Goal: Task Accomplishment & Management: Manage account settings

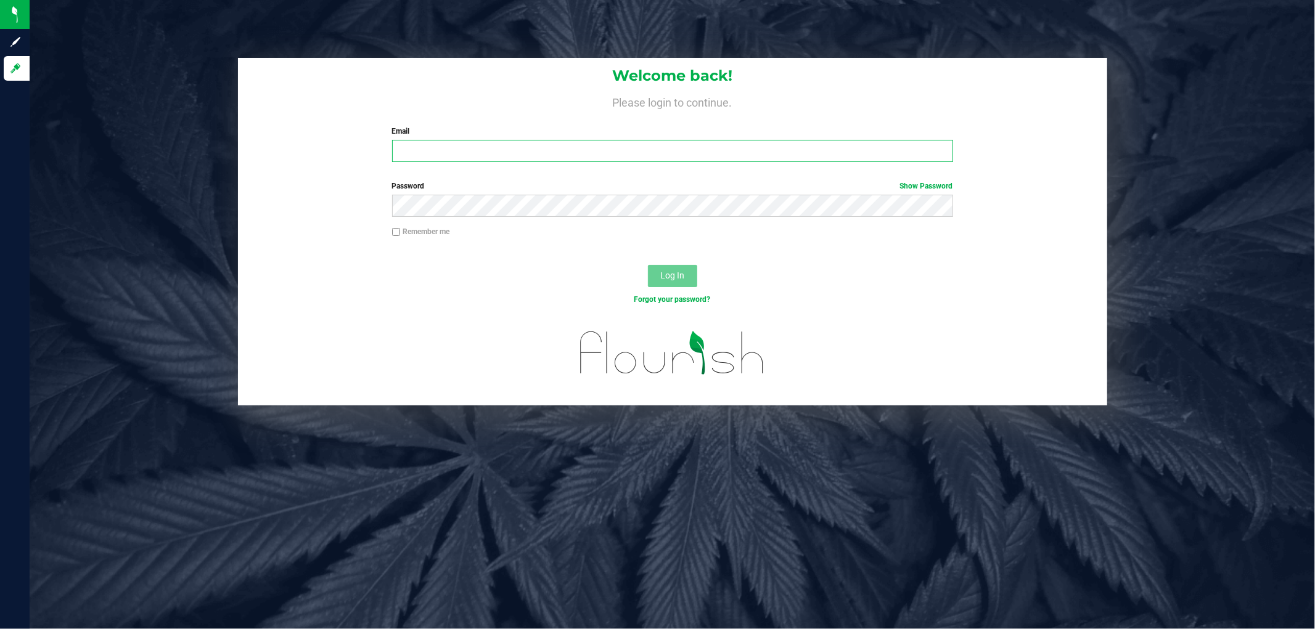
click at [429, 158] on input "Email" at bounding box center [672, 151] width 561 height 22
type input "[EMAIL_ADDRESS][DOMAIN_NAME]"
click at [648, 265] on button "Log In" at bounding box center [672, 276] width 49 height 22
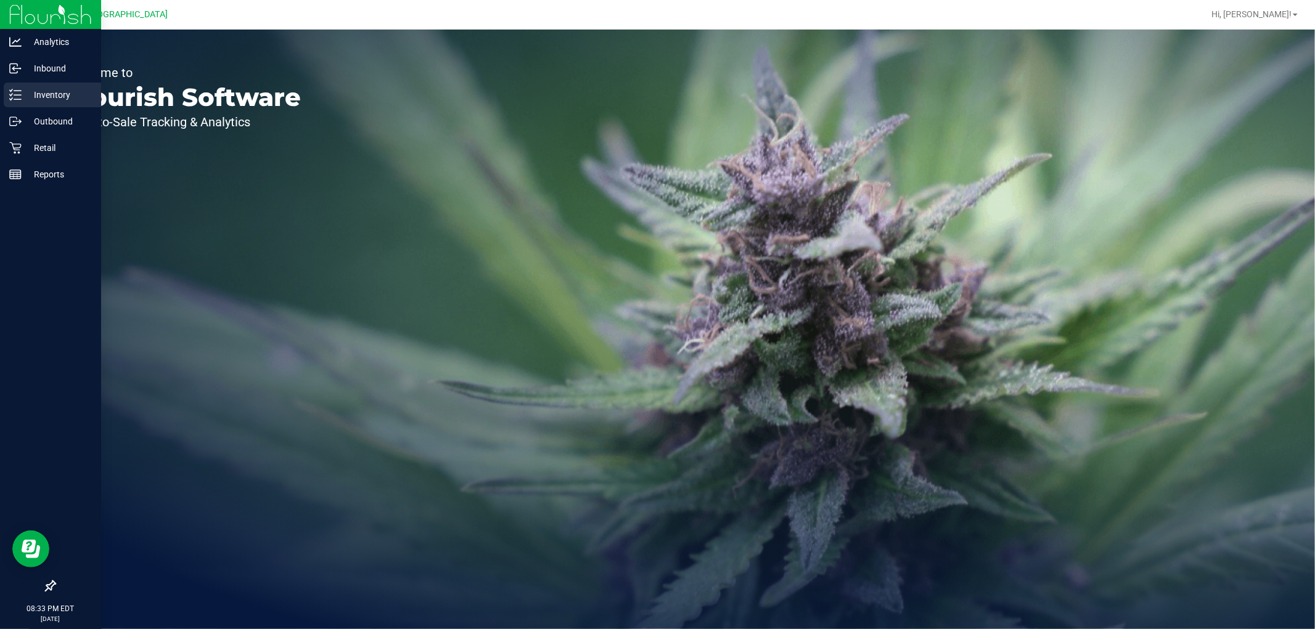
click at [22, 88] on p "Inventory" at bounding box center [59, 95] width 74 height 15
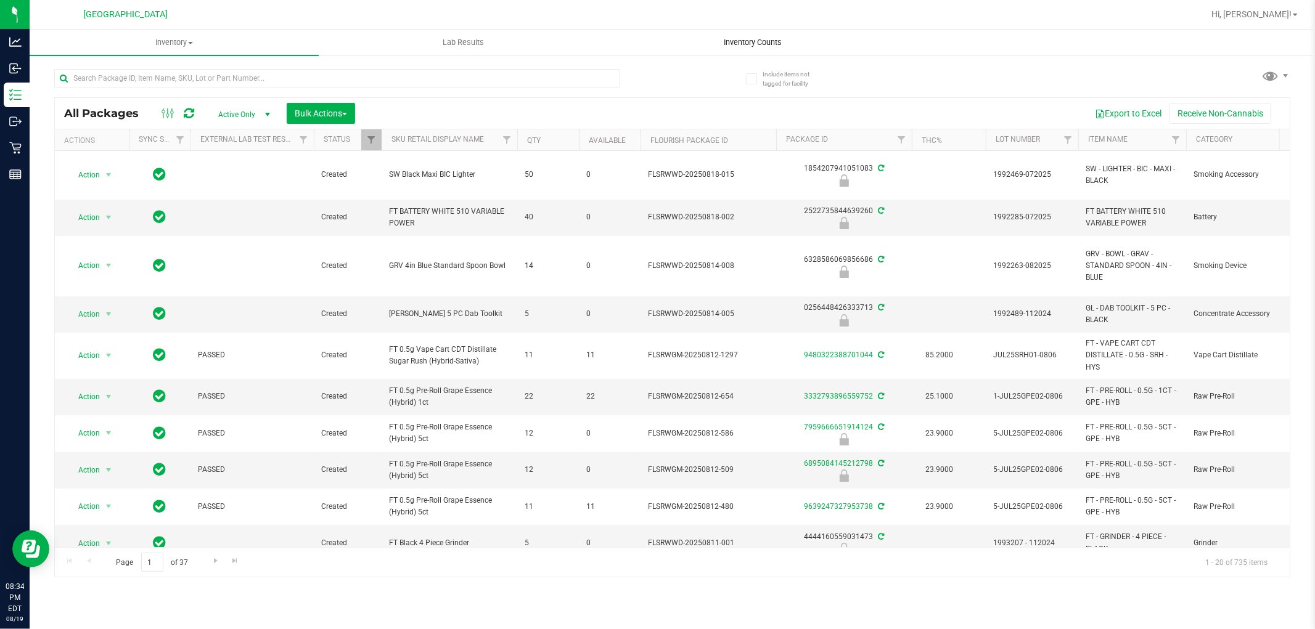
click at [751, 48] on uib-tab-heading "Inventory Counts" at bounding box center [752, 42] width 288 height 25
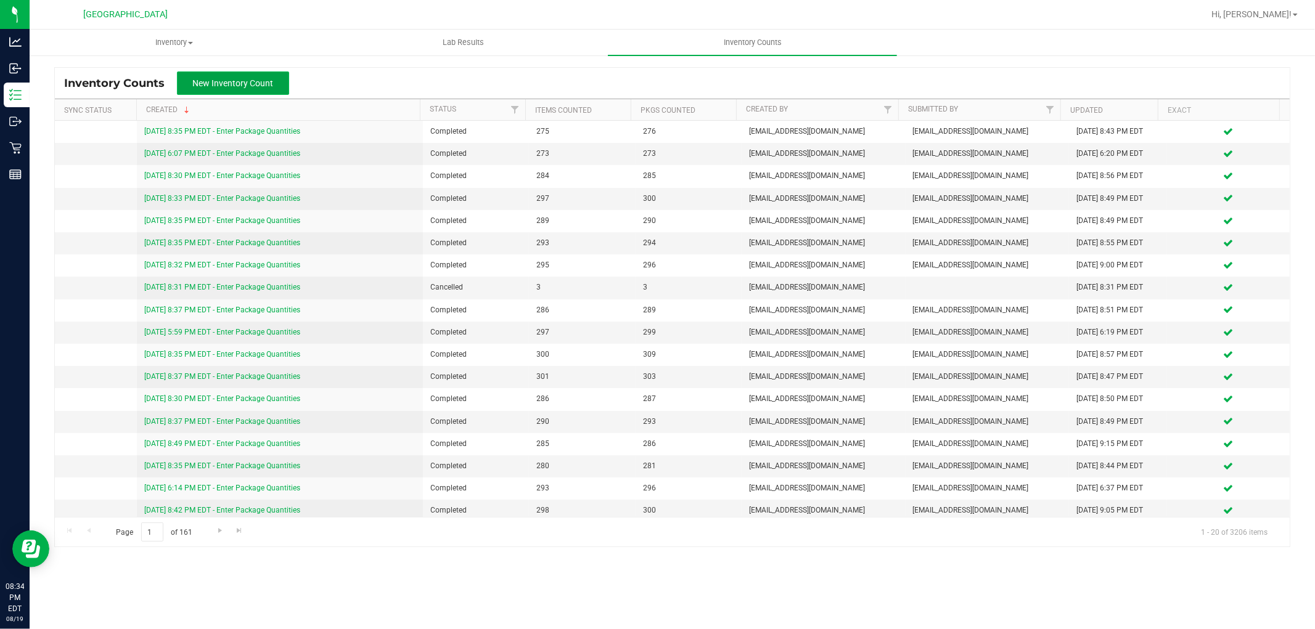
click at [236, 83] on span "New Inventory Count" at bounding box center [233, 83] width 81 height 10
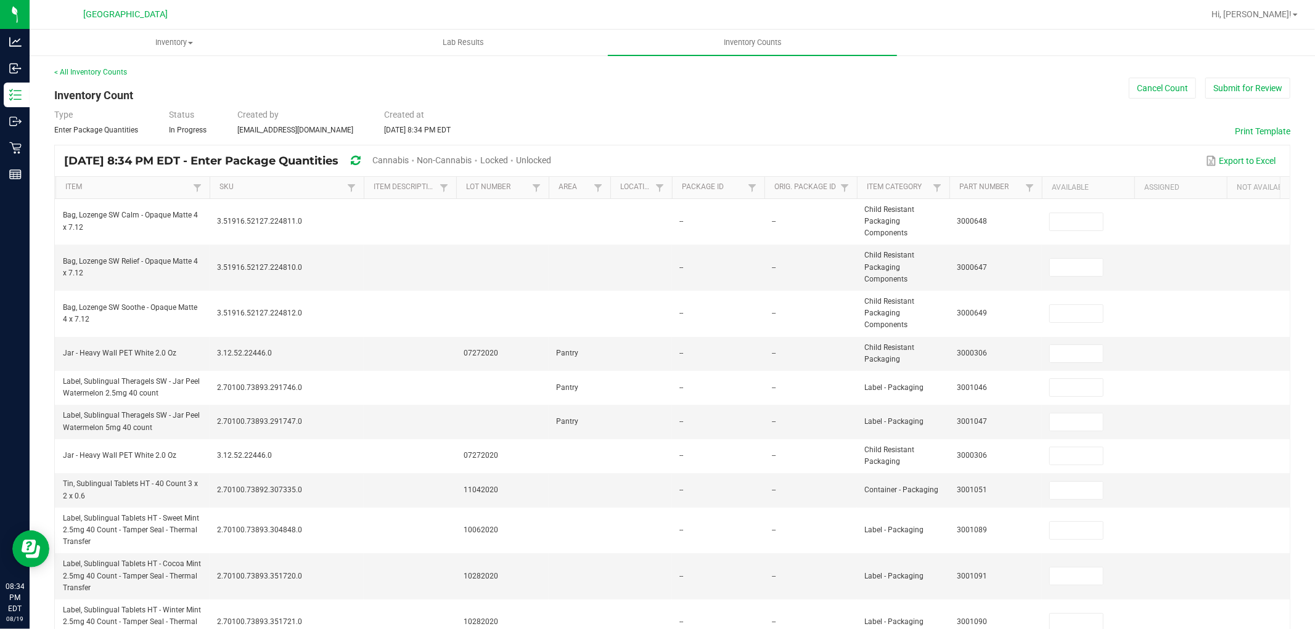
click at [409, 160] on span "Cannabis" at bounding box center [390, 160] width 36 height 10
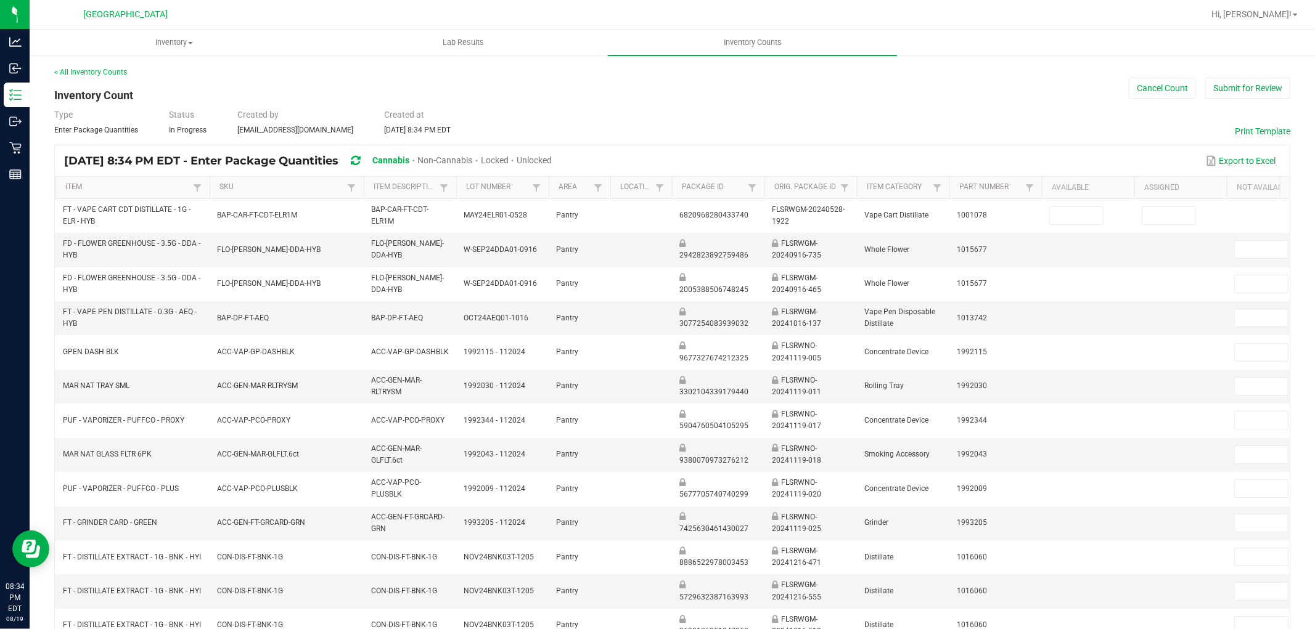
click at [552, 159] on span "Unlocked" at bounding box center [534, 160] width 35 height 10
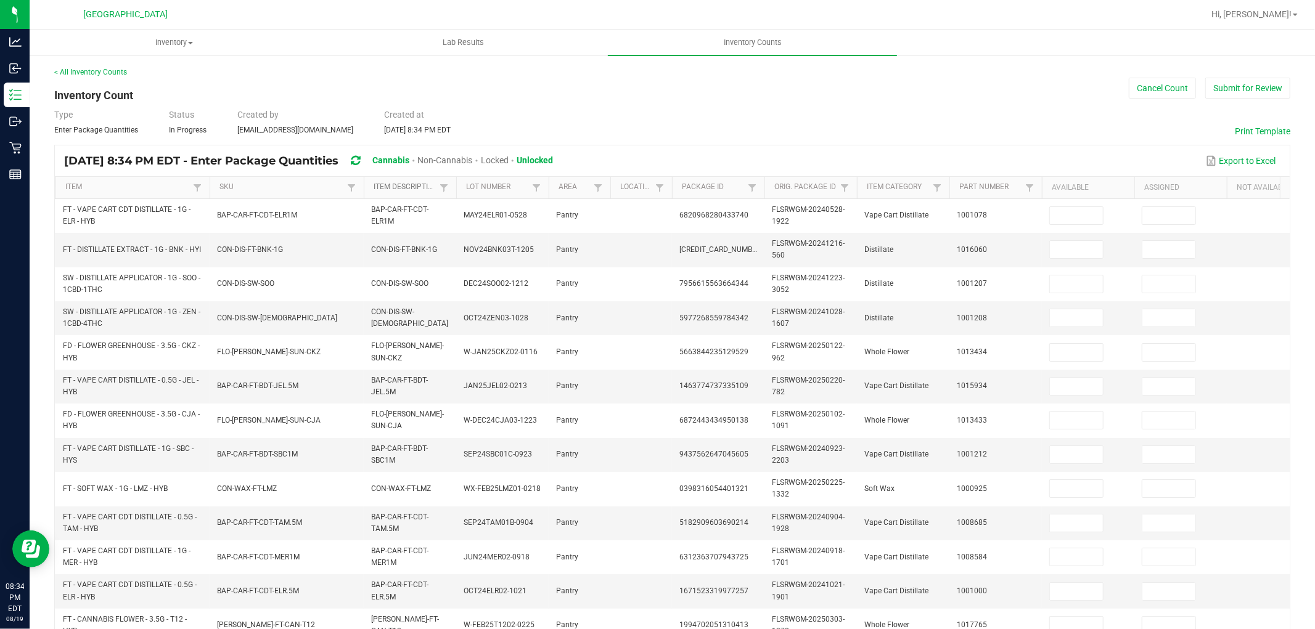
click at [413, 187] on link "Item Description" at bounding box center [405, 187] width 62 height 10
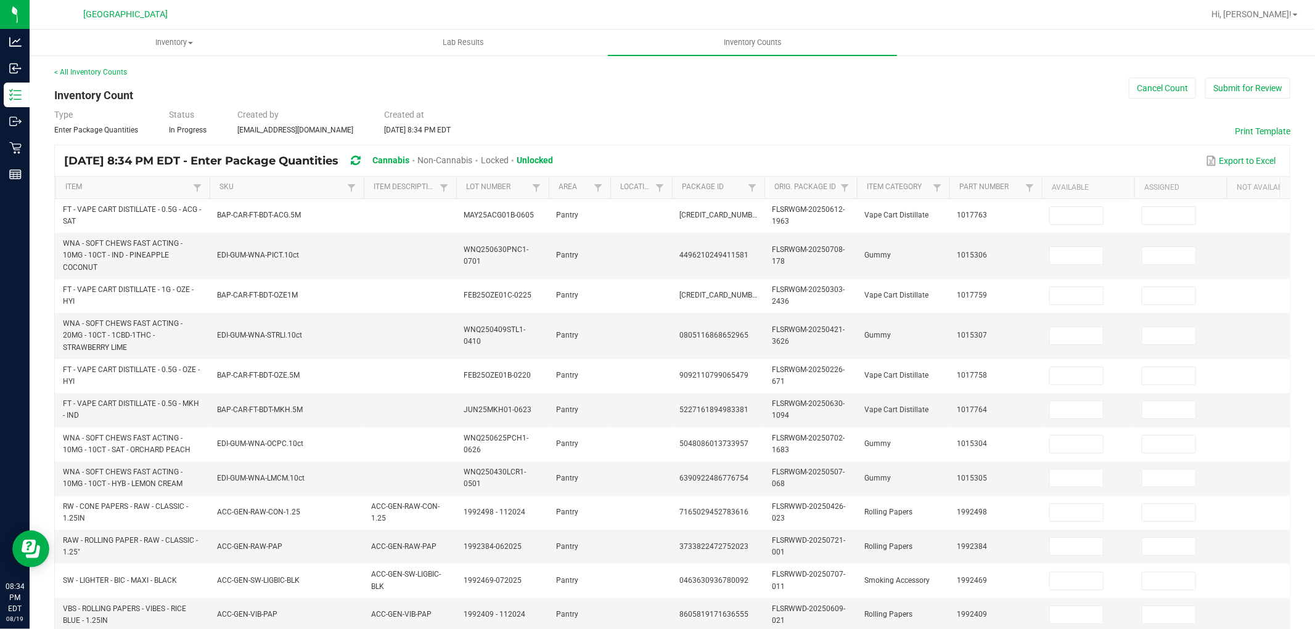
click at [723, 99] on div "< All Inventory Counts Inventory Count Cancel Count Submit for Review Type Ente…" at bounding box center [672, 502] width 1236 height 871
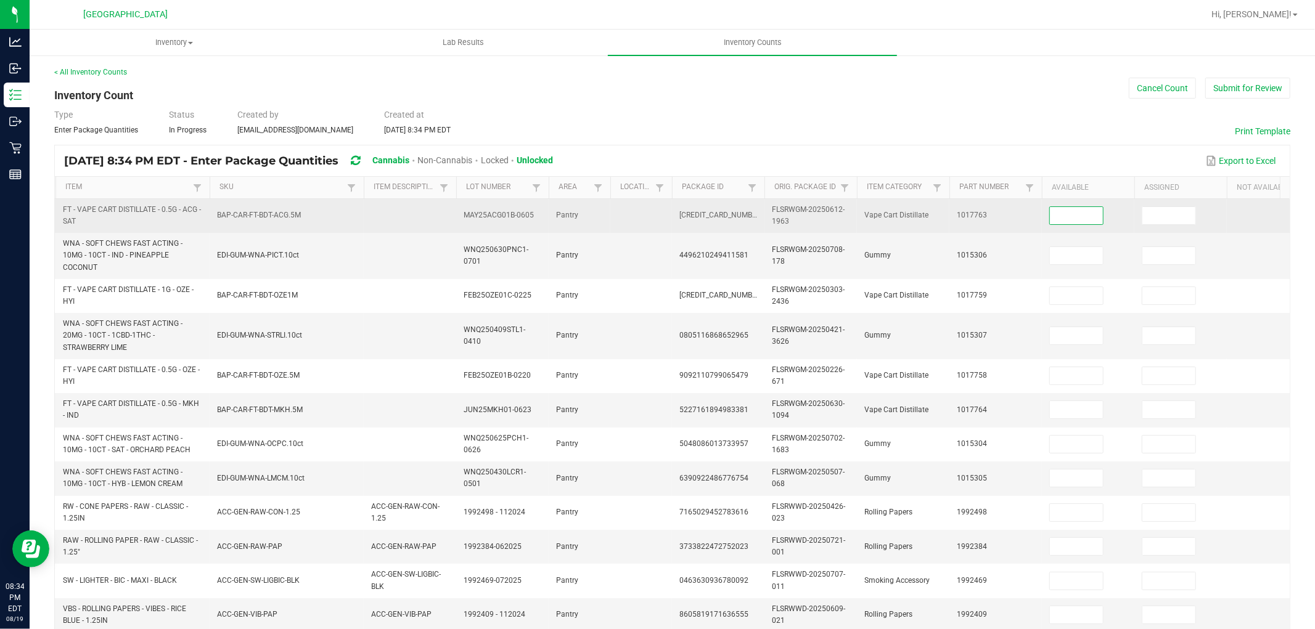
click at [1088, 216] on input at bounding box center [1076, 215] width 53 height 17
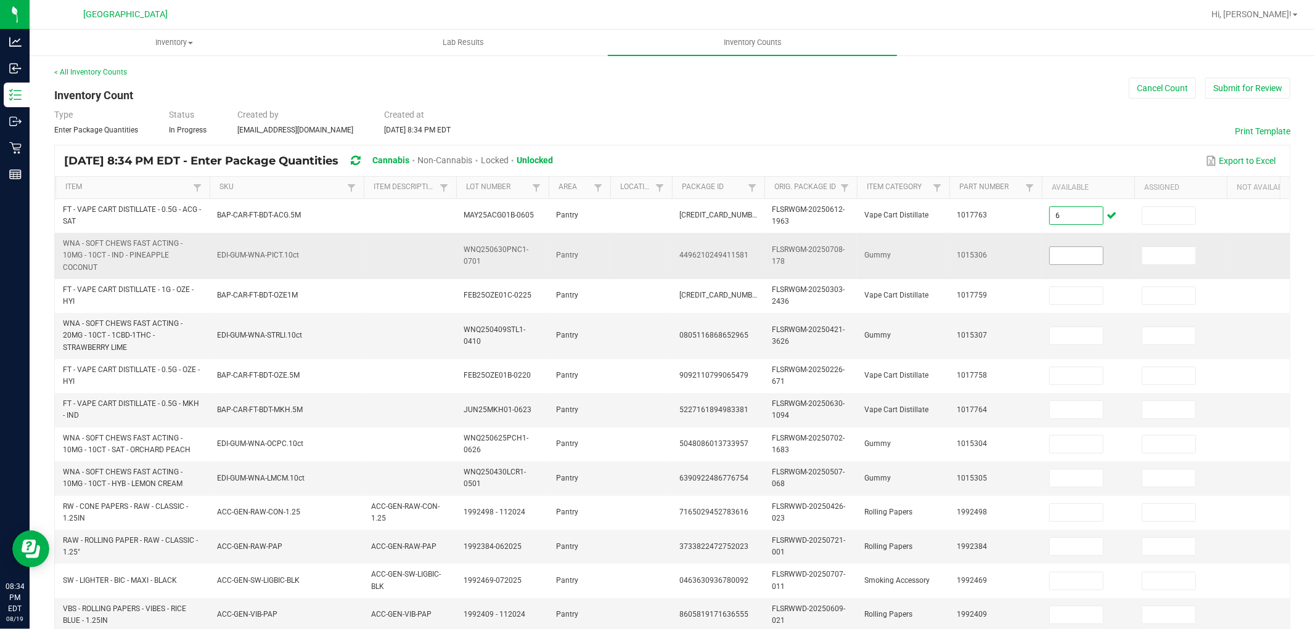
type input "6"
click at [1059, 253] on input at bounding box center [1076, 255] width 53 height 17
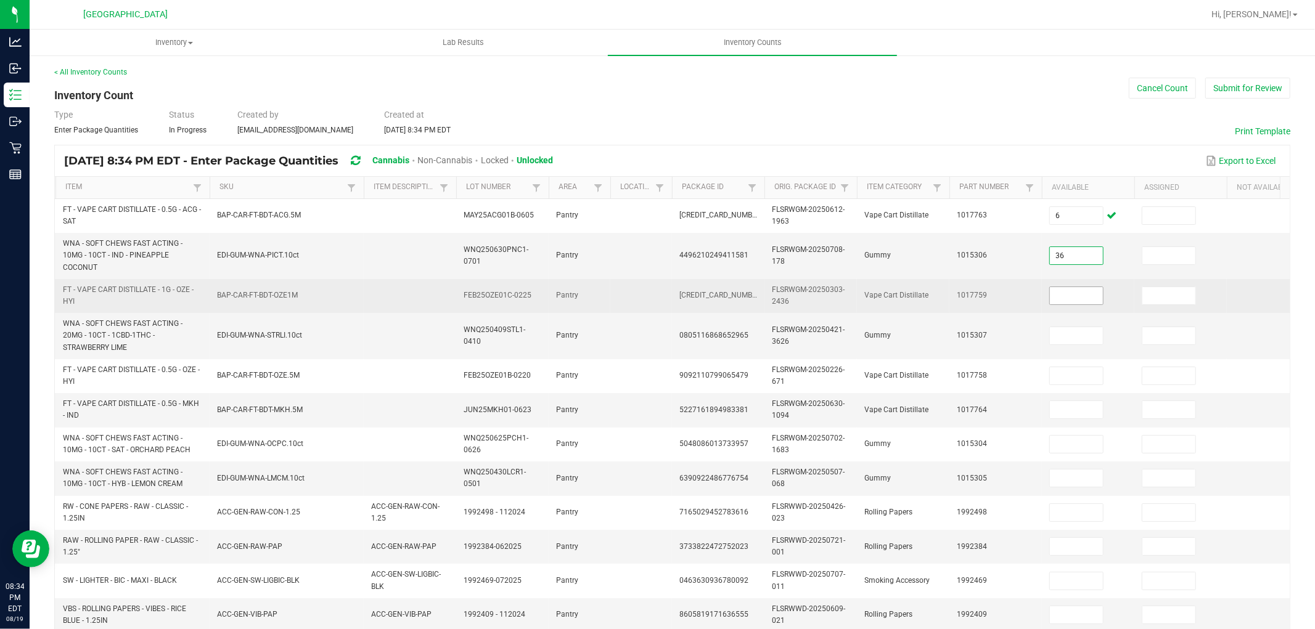
type input "36"
click at [1067, 300] on input at bounding box center [1076, 295] width 53 height 17
click at [1085, 297] on input "14" at bounding box center [1076, 295] width 53 height 17
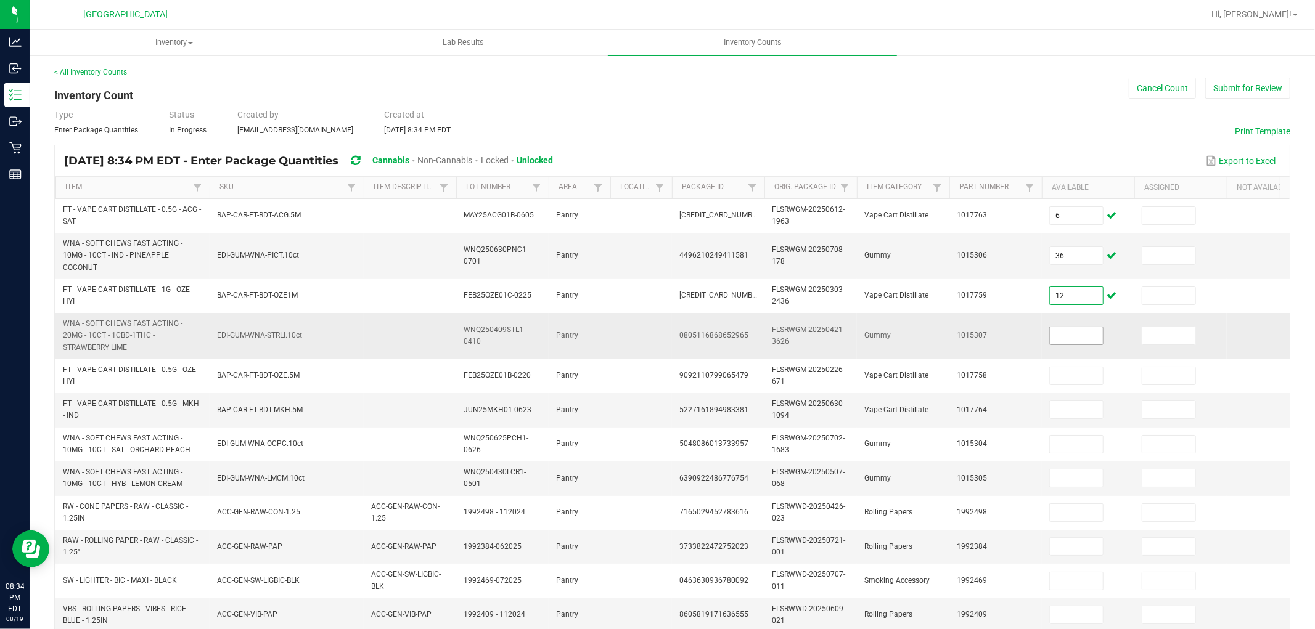
type input "12"
click at [1061, 337] on input at bounding box center [1076, 335] width 53 height 17
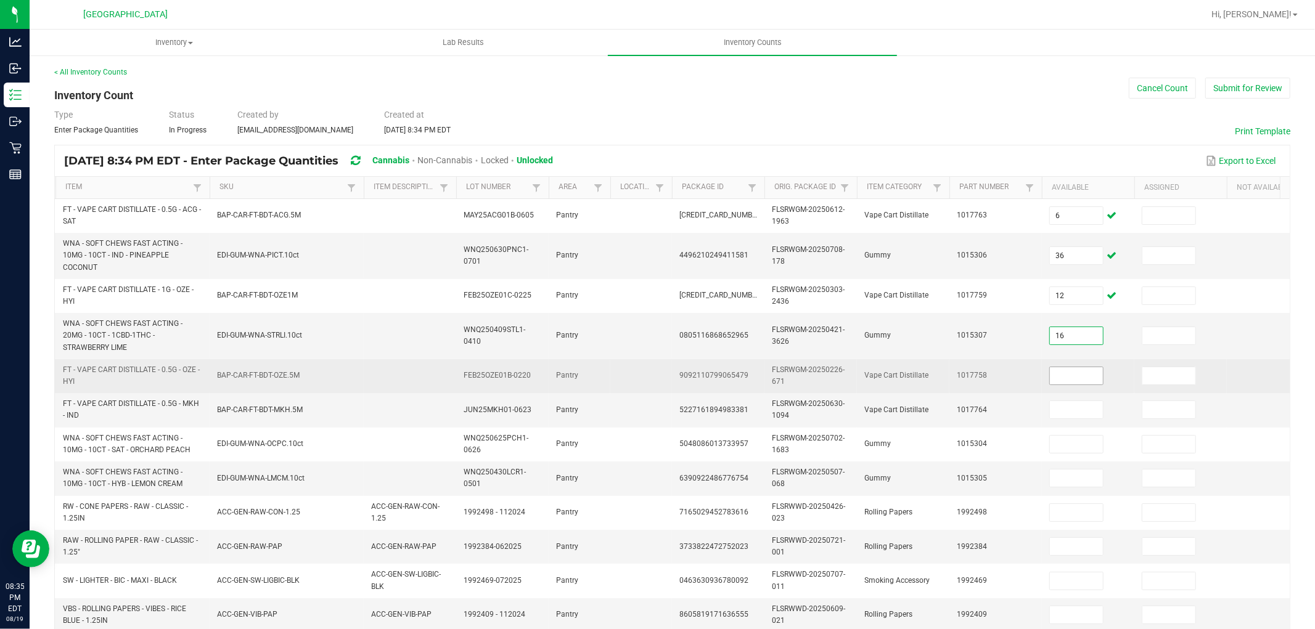
type input "16"
click at [1077, 372] on input at bounding box center [1076, 375] width 53 height 17
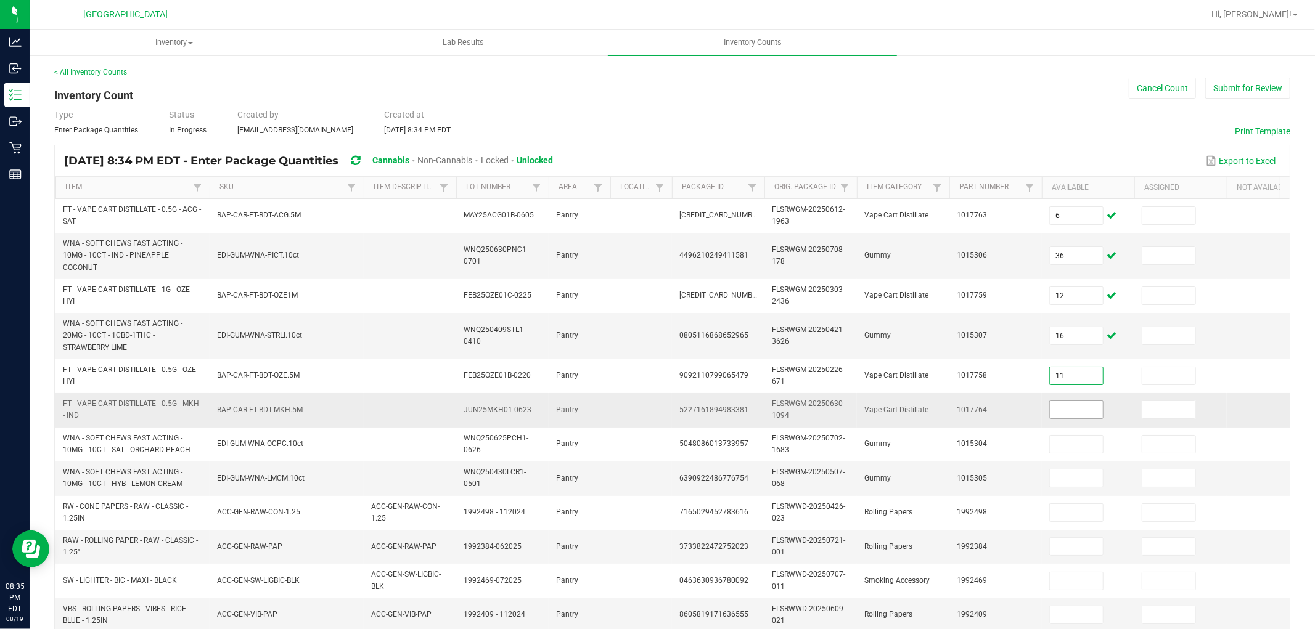
type input "11"
click at [1079, 417] on input at bounding box center [1076, 409] width 53 height 17
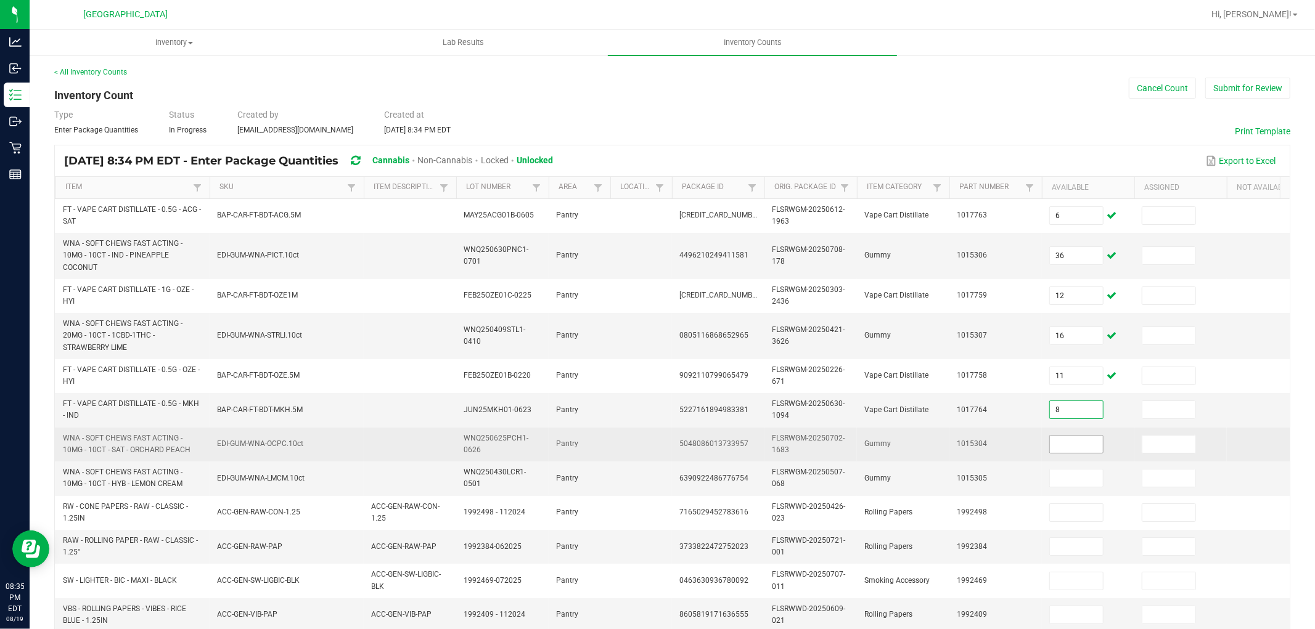
type input "8"
click at [1062, 438] on input at bounding box center [1076, 444] width 53 height 17
type input "24"
type input "20"
type input "27"
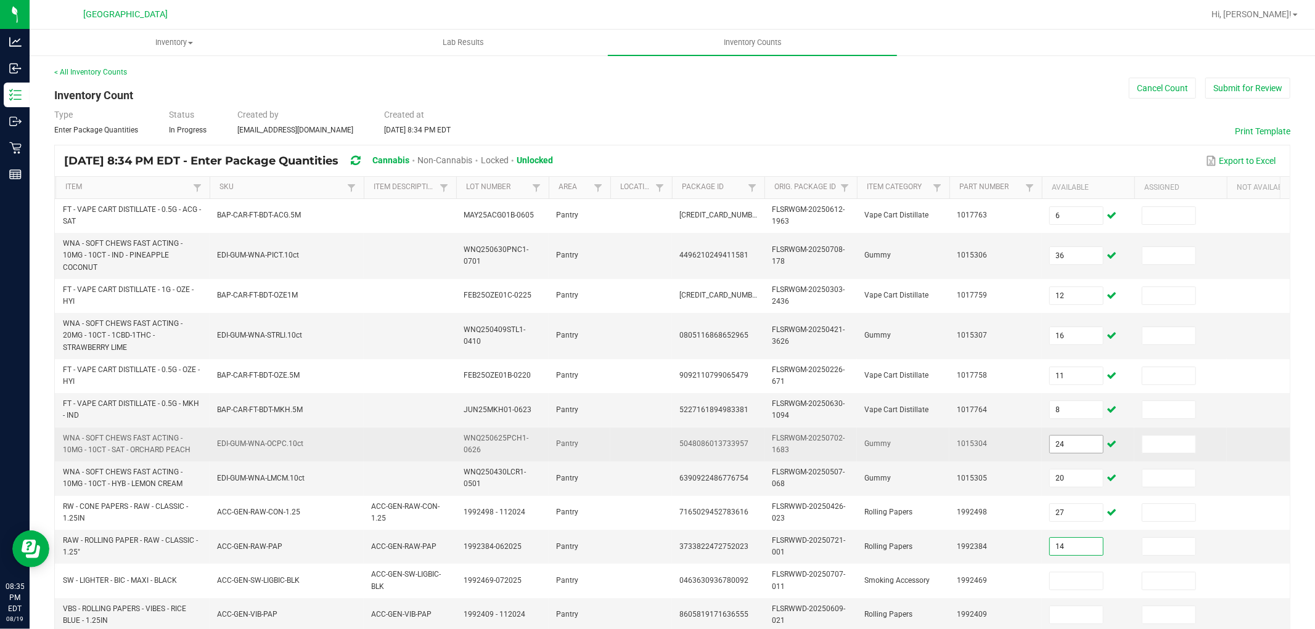
type input "14"
type input "47"
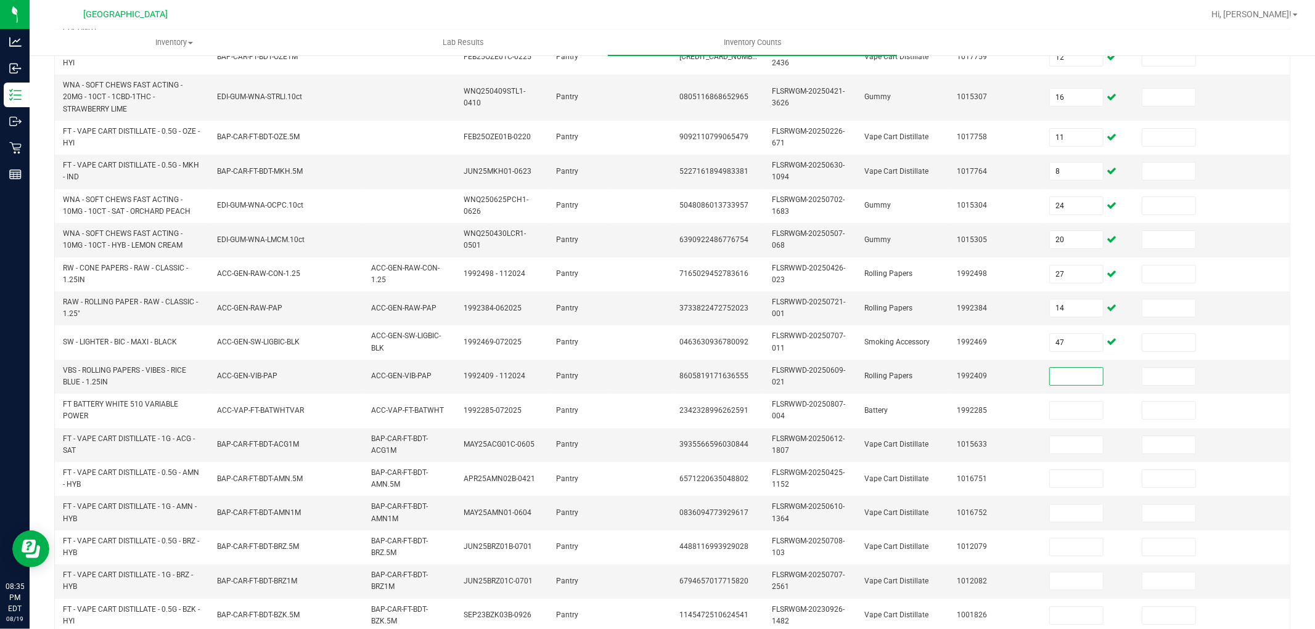
scroll to position [242, 0]
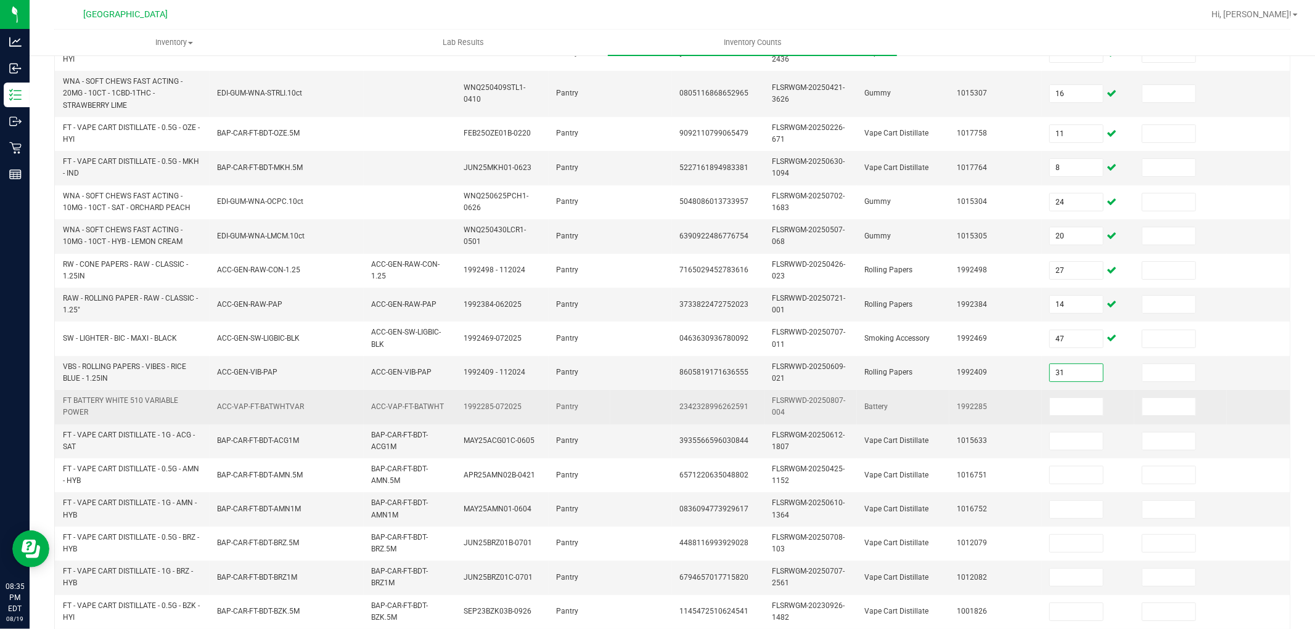
type input "31"
type input "11"
type input "3"
type input "6"
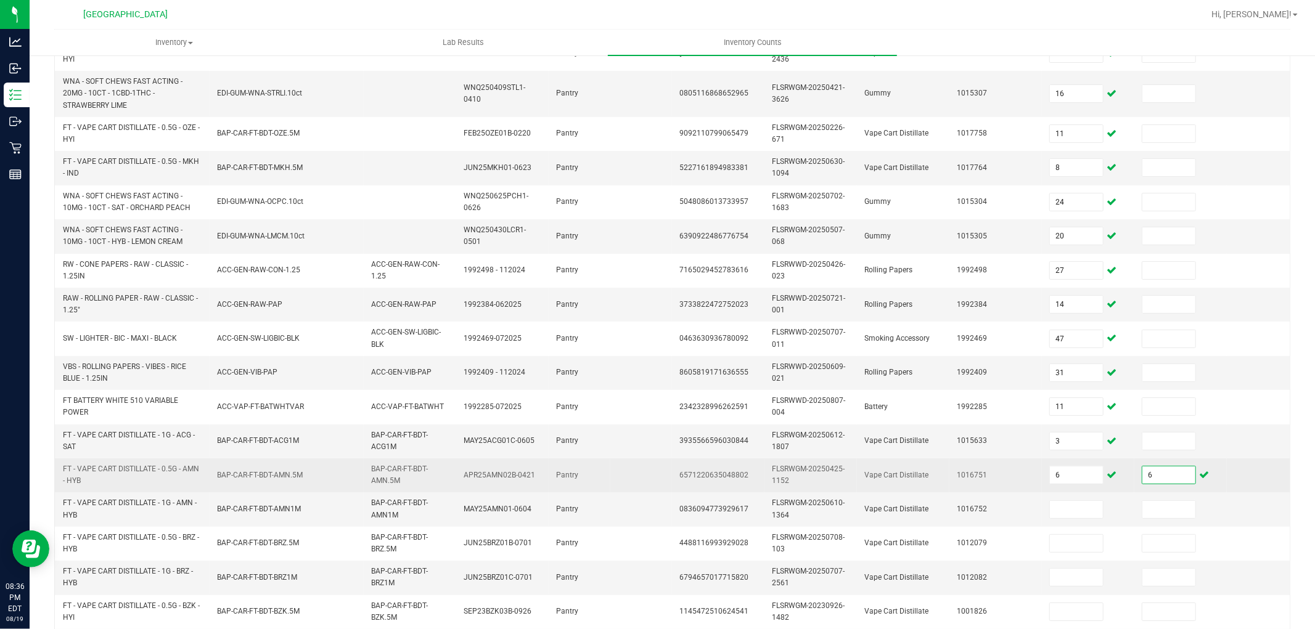
click at [1157, 473] on input "6" at bounding box center [1168, 475] width 53 height 17
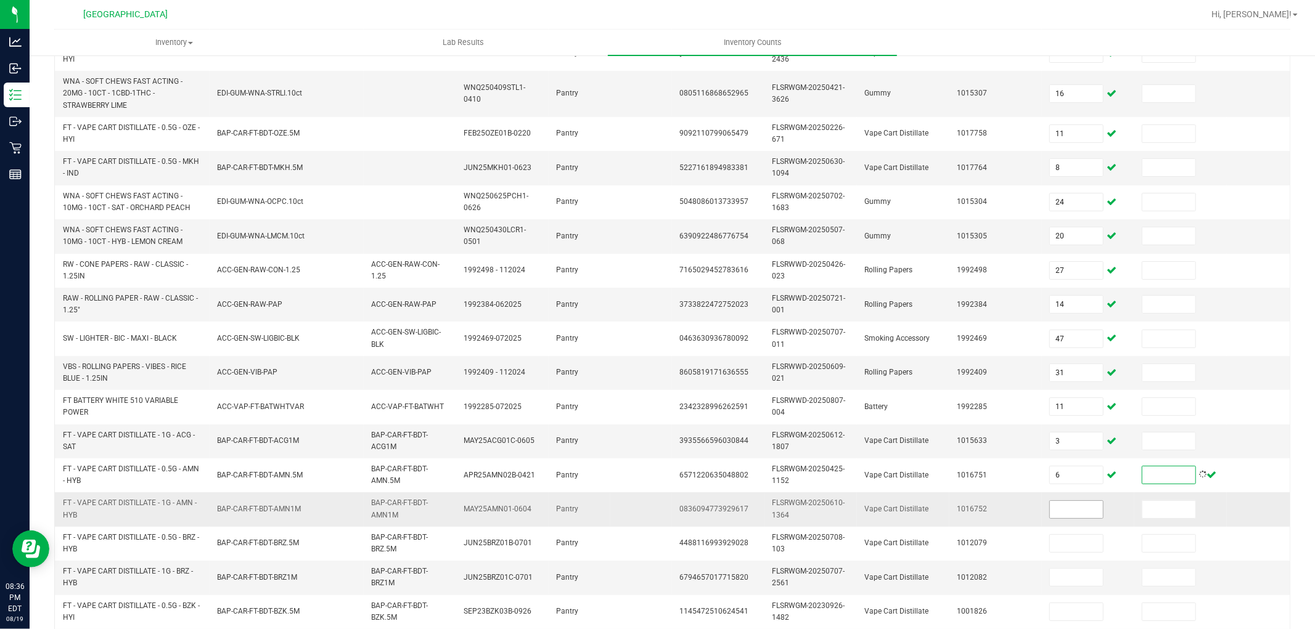
click at [1085, 509] on input at bounding box center [1076, 509] width 53 height 17
type input "6"
type input "8"
type input "11"
type input "6"
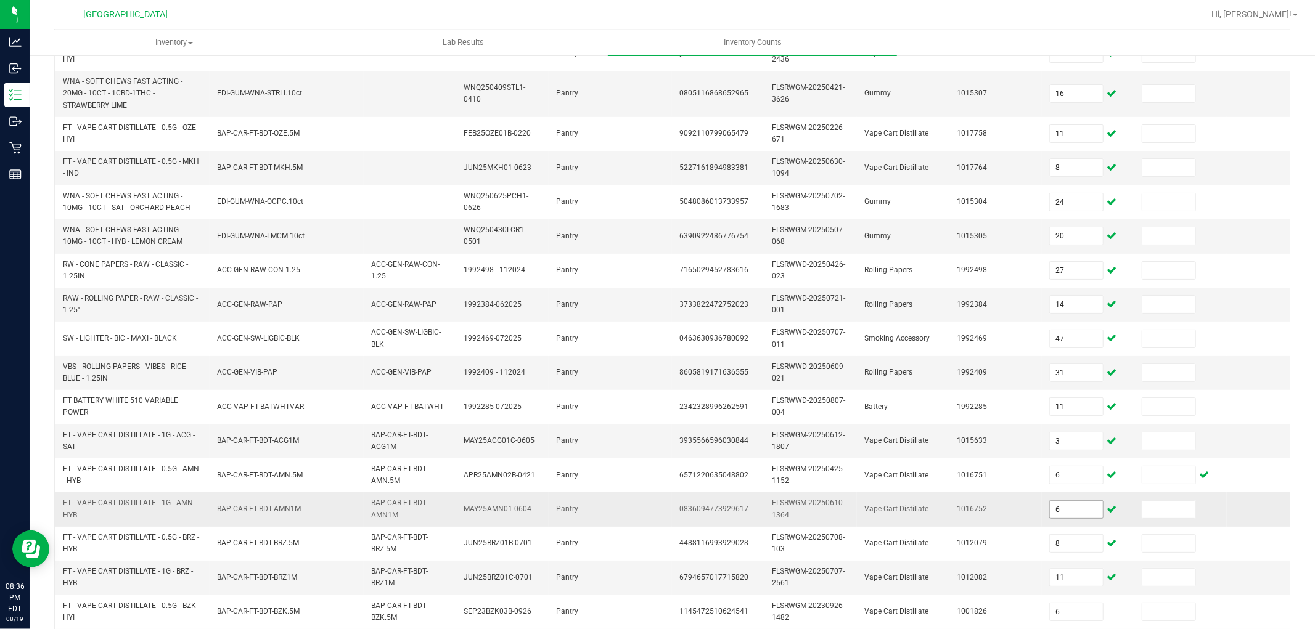
scroll to position [331, 0]
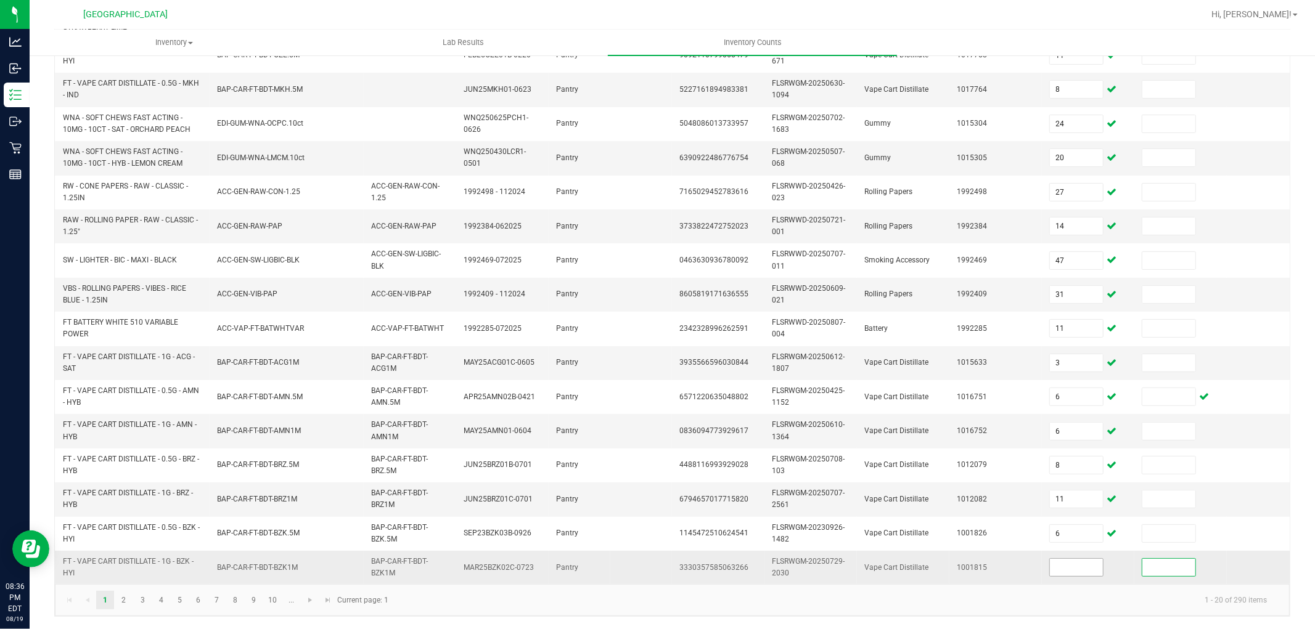
click at [1057, 559] on input at bounding box center [1076, 567] width 53 height 17
type input "6"
click at [130, 599] on link "2" at bounding box center [124, 600] width 18 height 18
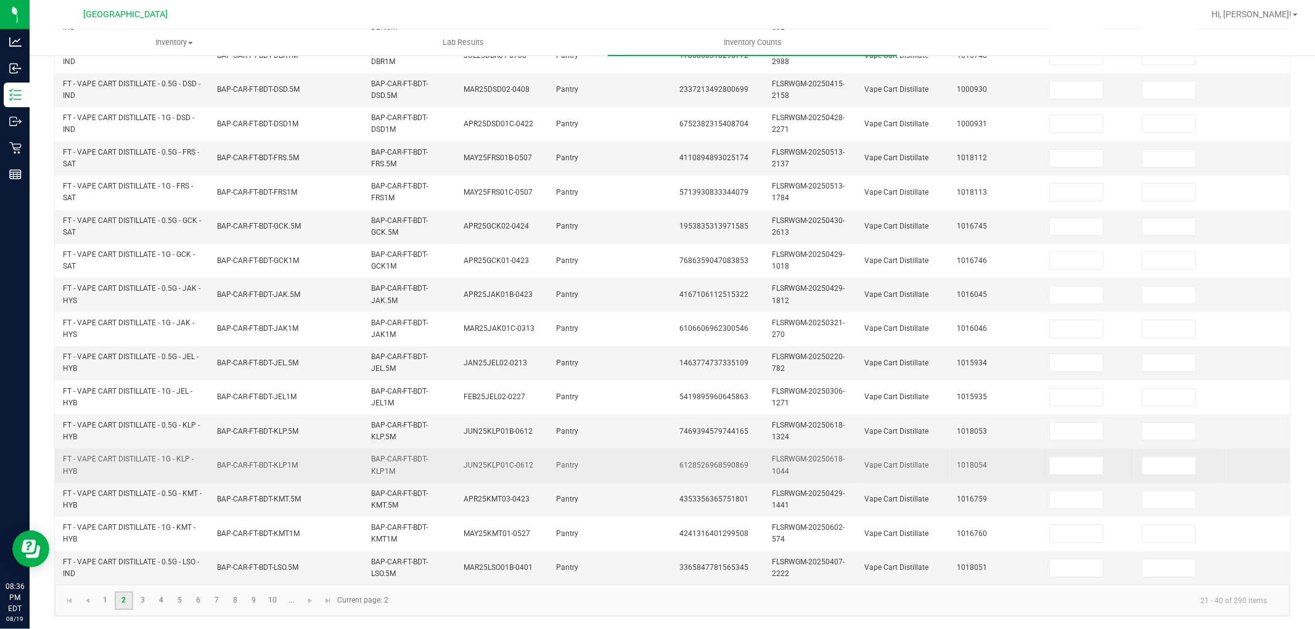
scroll to position [0, 0]
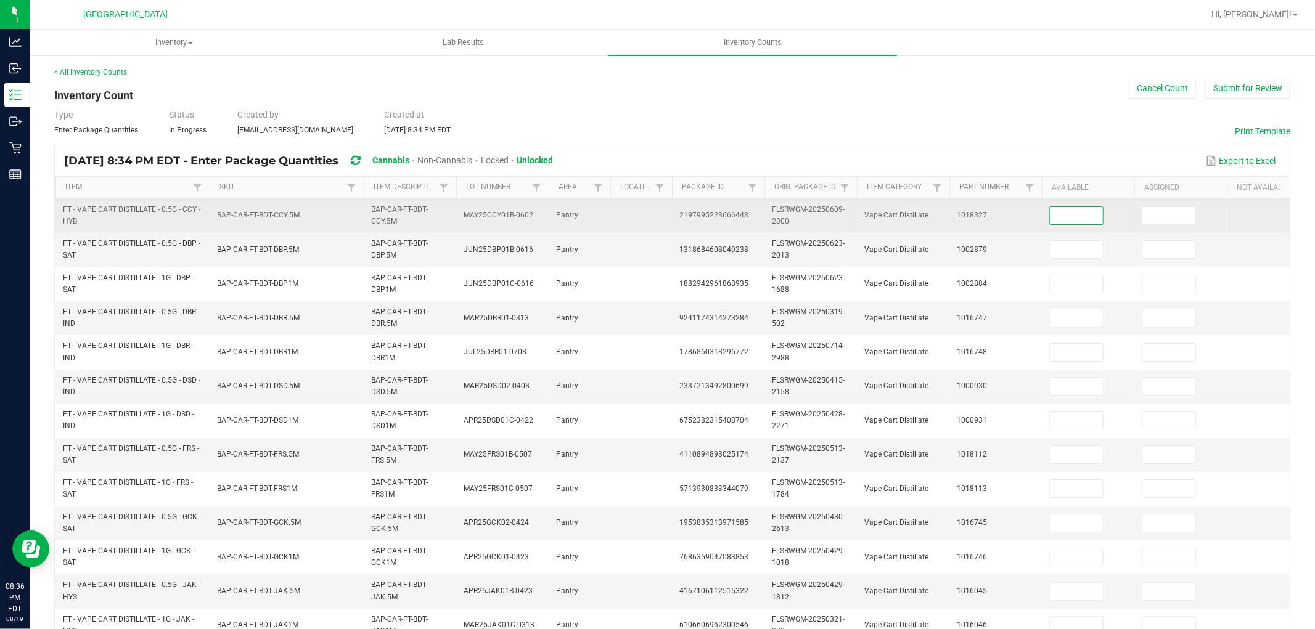
click at [1087, 215] on input at bounding box center [1076, 215] width 53 height 17
type input "8"
type input "12"
type input "7"
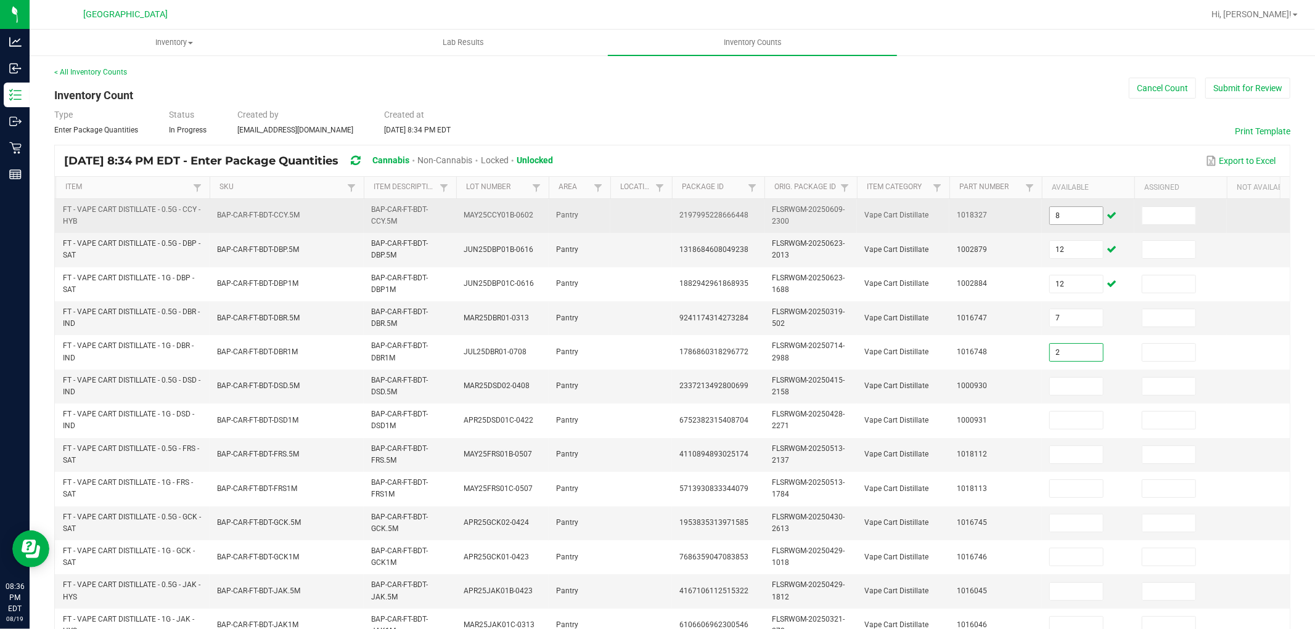
type input "2"
type input "7"
type input "3"
type input "9"
type input "8"
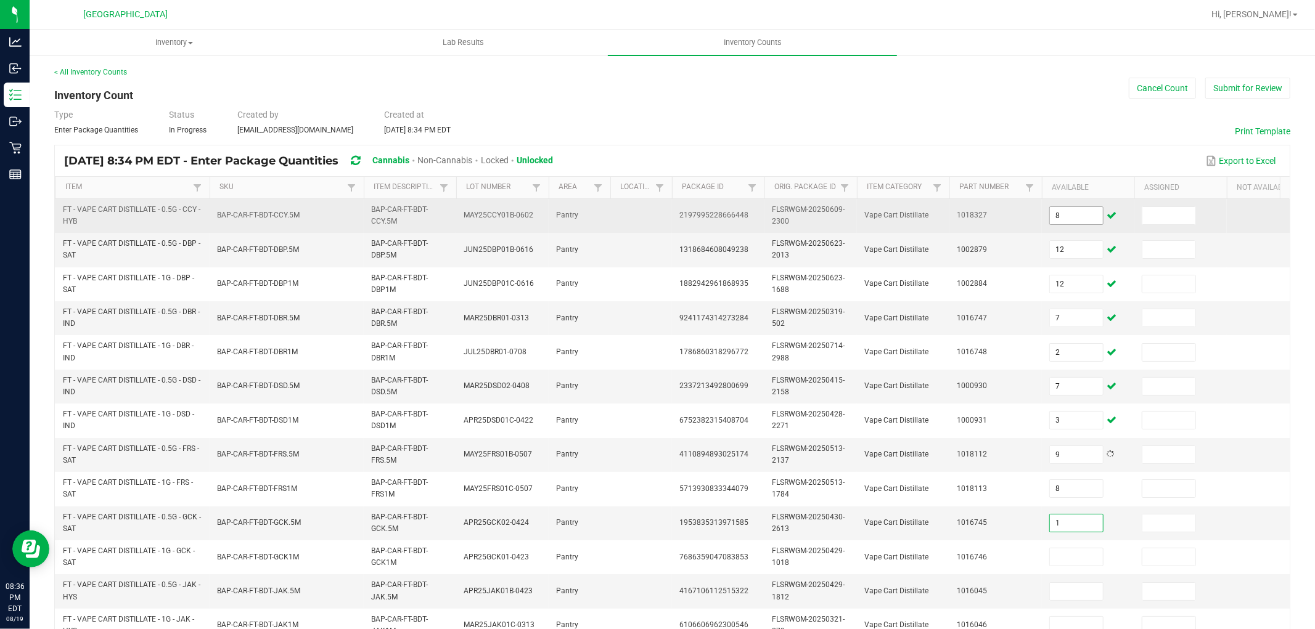
type input "1"
type input "3"
type input "1"
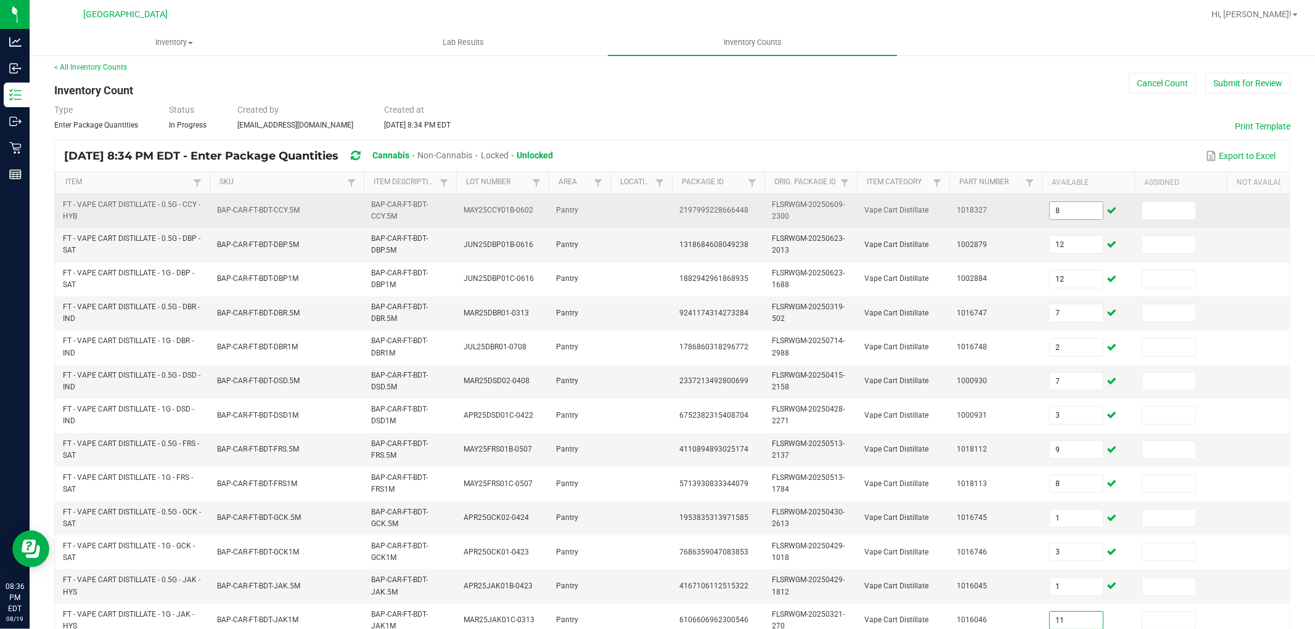
type input "11"
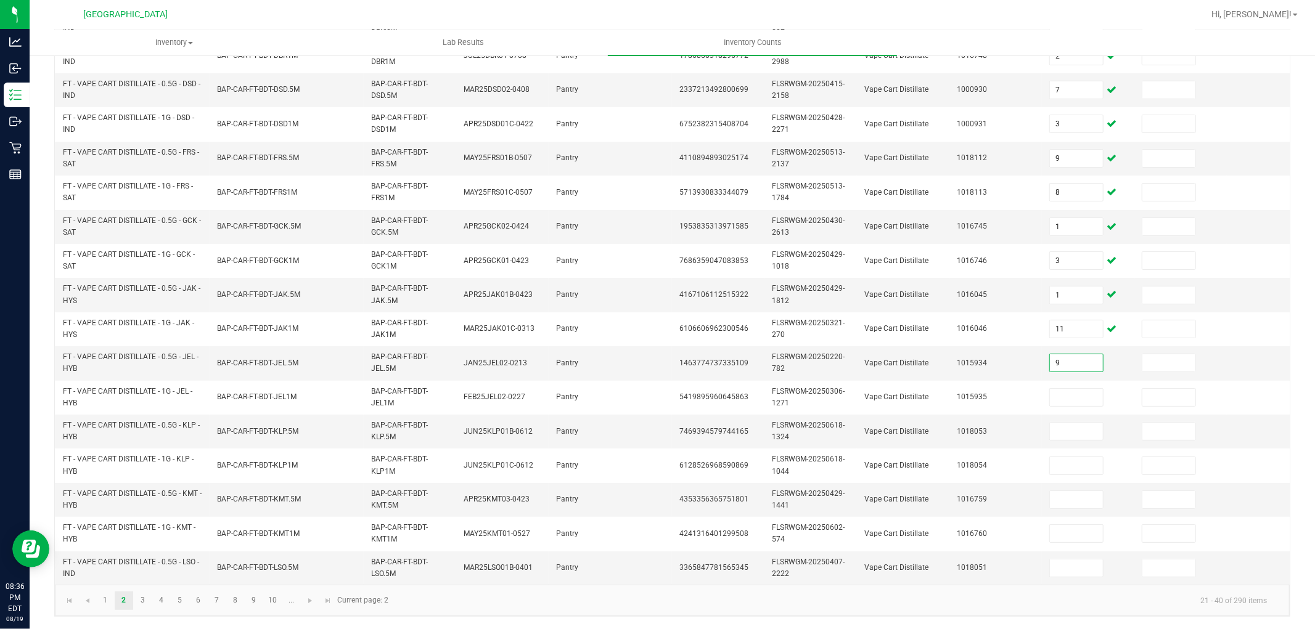
type input "9"
type input "10"
type input "9"
type input "5"
type input "12"
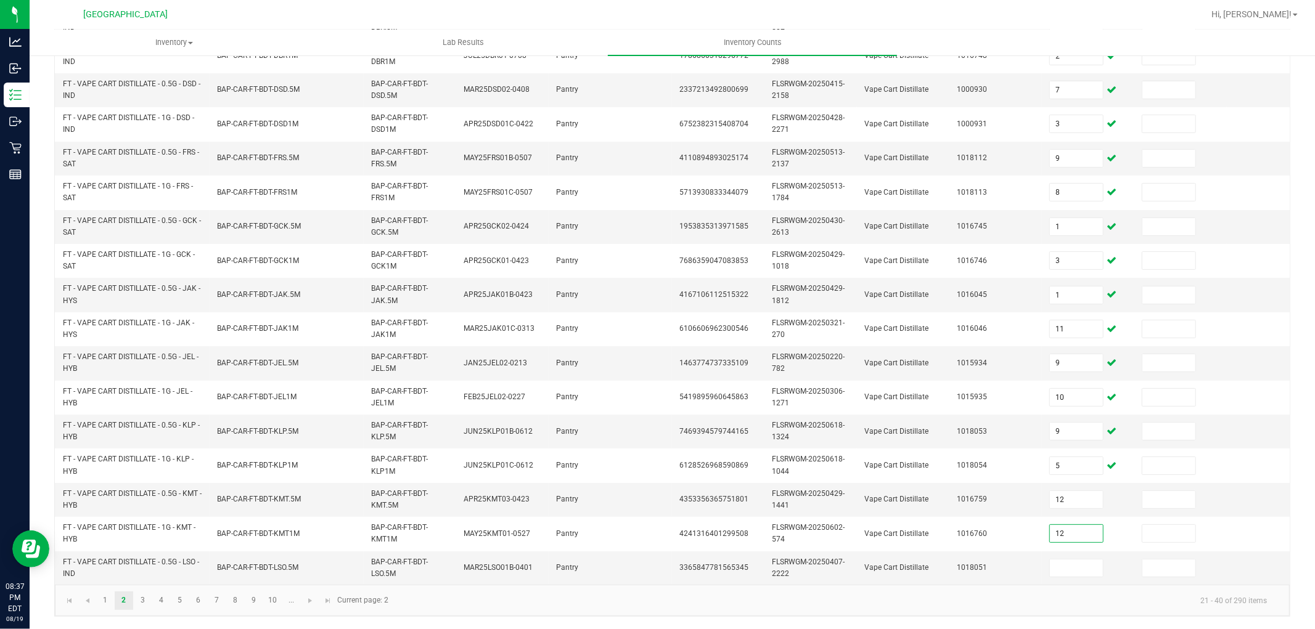
type input "12"
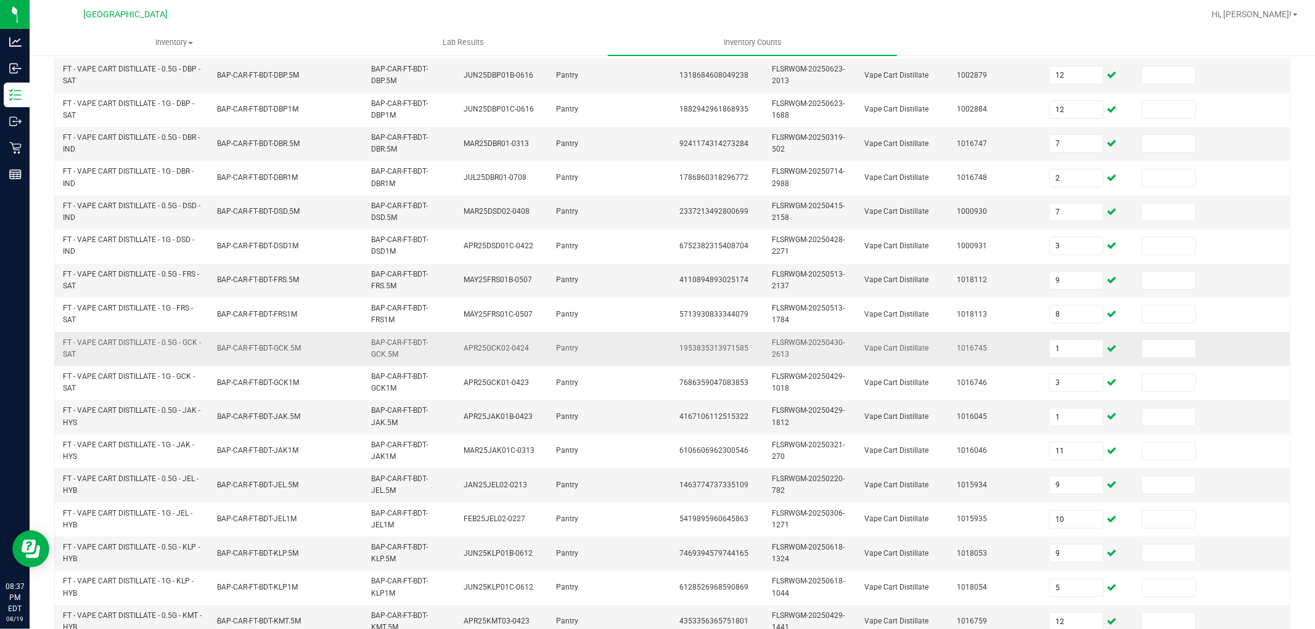
scroll to position [0, 0]
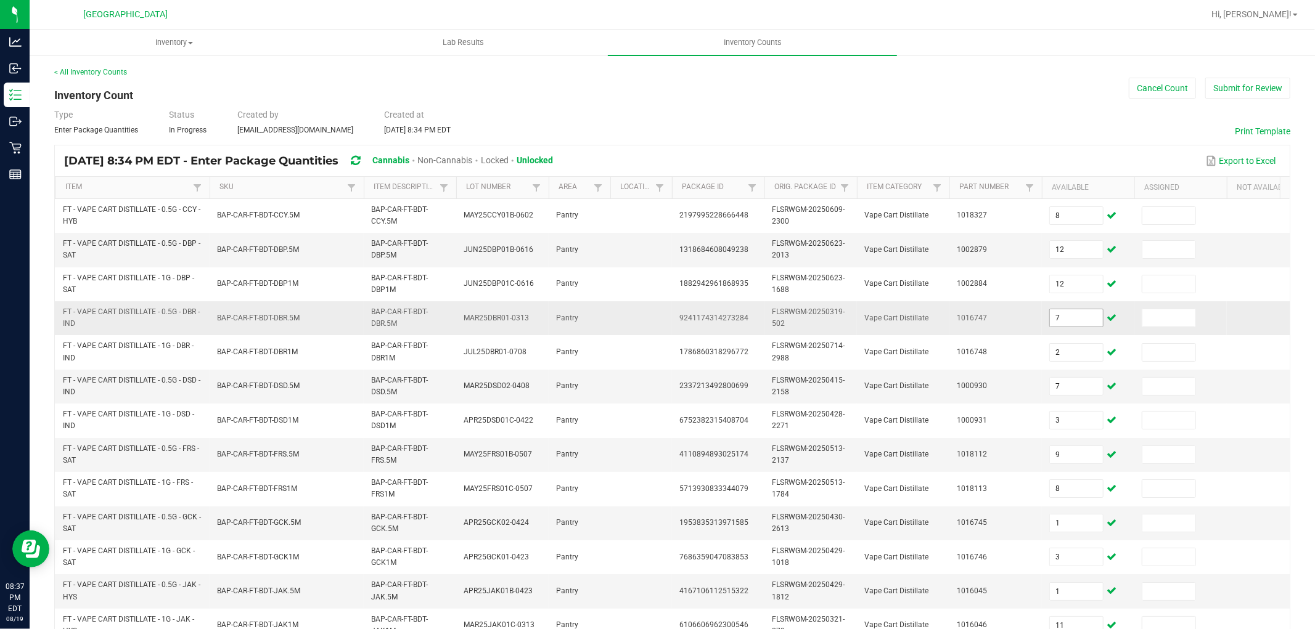
type input "3"
click at [1061, 318] on input "7" at bounding box center [1076, 317] width 53 height 17
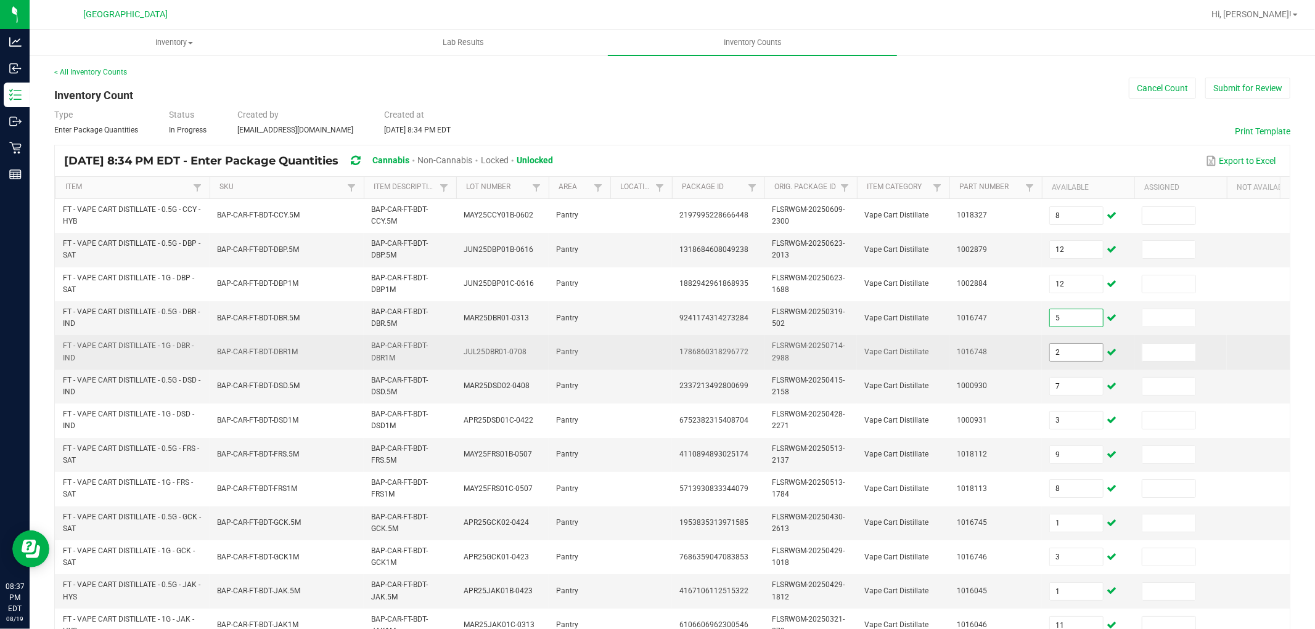
type input "5"
click at [1076, 361] on input "2" at bounding box center [1076, 352] width 53 height 17
click at [1075, 351] on input "2" at bounding box center [1076, 352] width 53 height 17
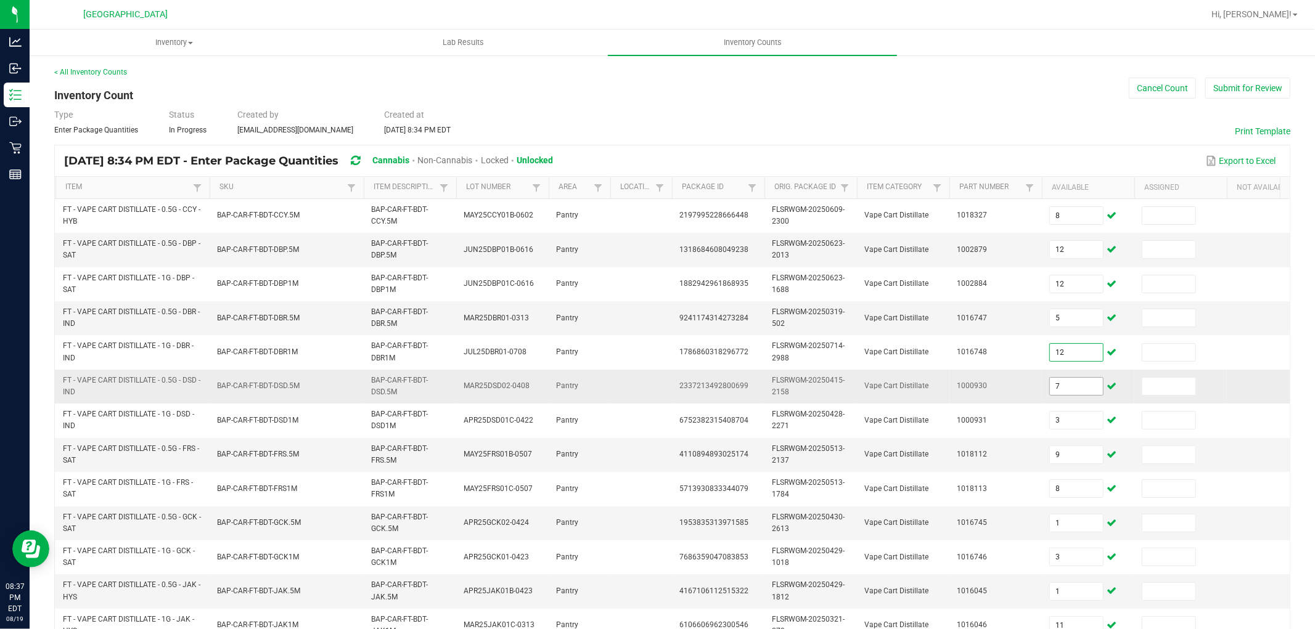
type input "12"
click at [1074, 388] on input "7" at bounding box center [1076, 386] width 53 height 17
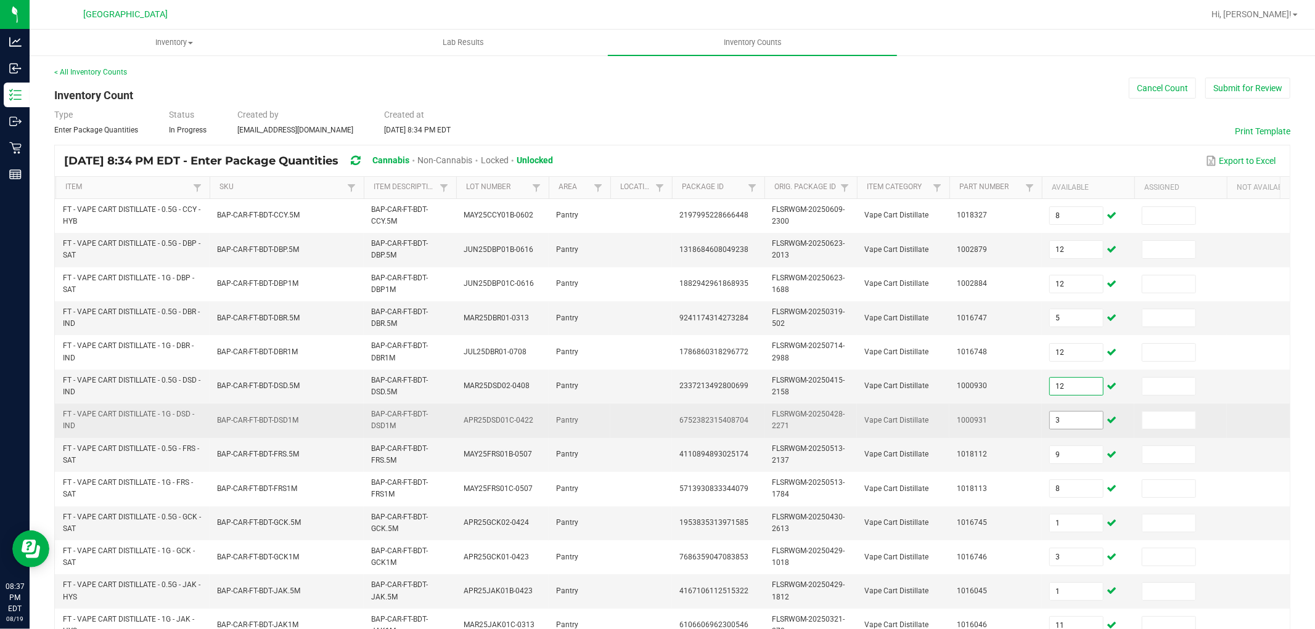
type input "12"
click at [1068, 425] on input "3" at bounding box center [1076, 420] width 53 height 17
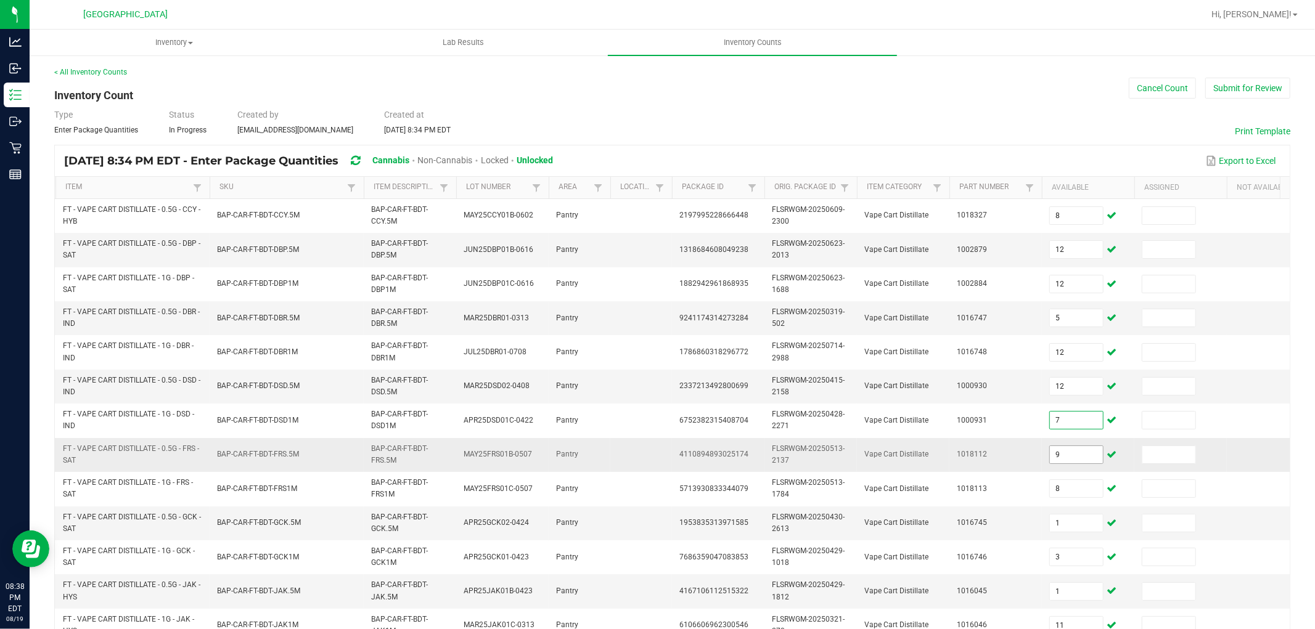
type input "7"
click at [1062, 457] on input "9" at bounding box center [1076, 454] width 53 height 17
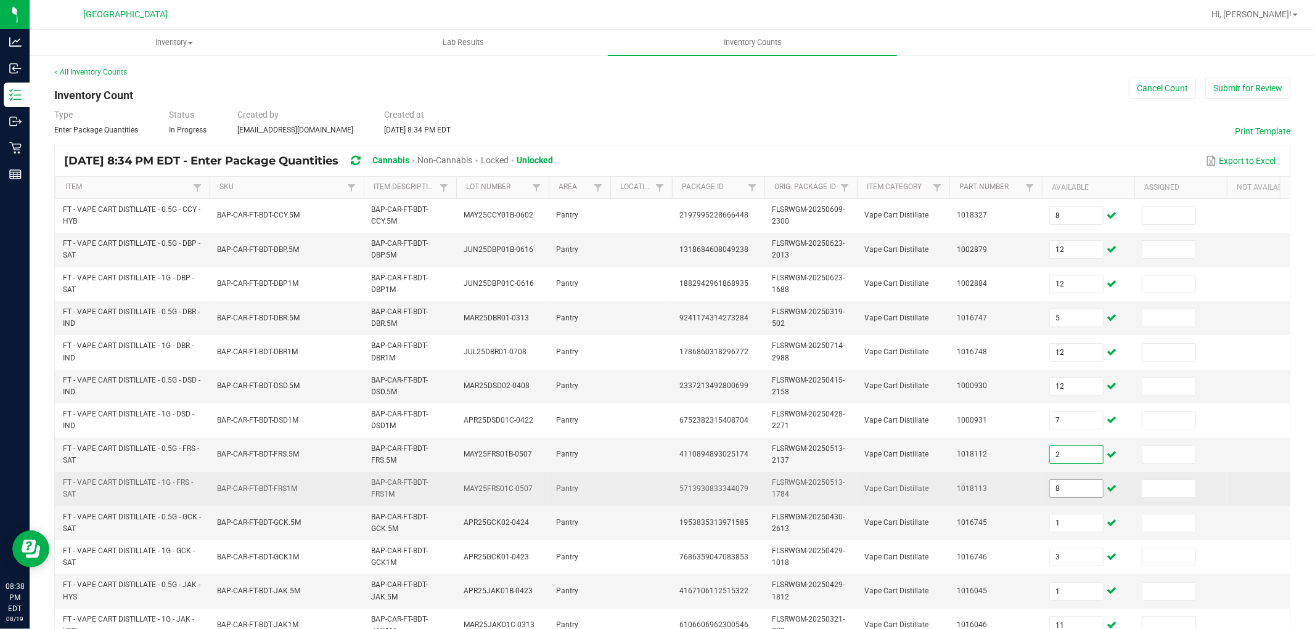
type input "2"
click at [1065, 486] on input "8" at bounding box center [1076, 488] width 53 height 17
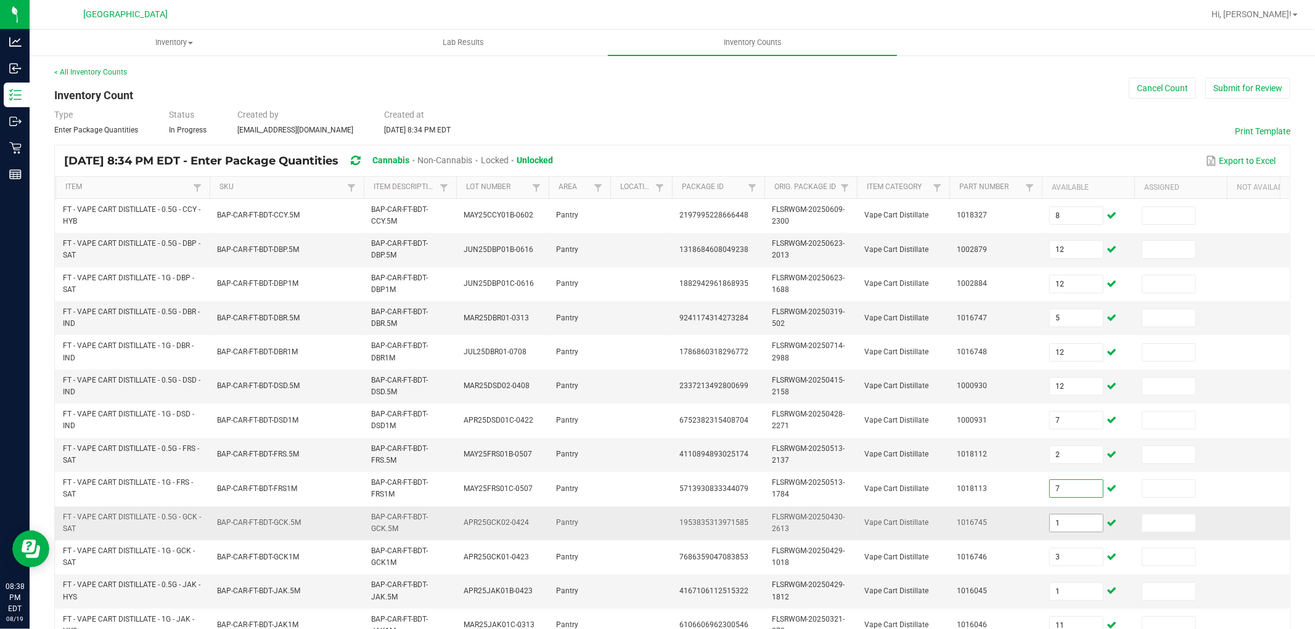
type input "7"
click at [1067, 530] on input "1" at bounding box center [1076, 523] width 53 height 17
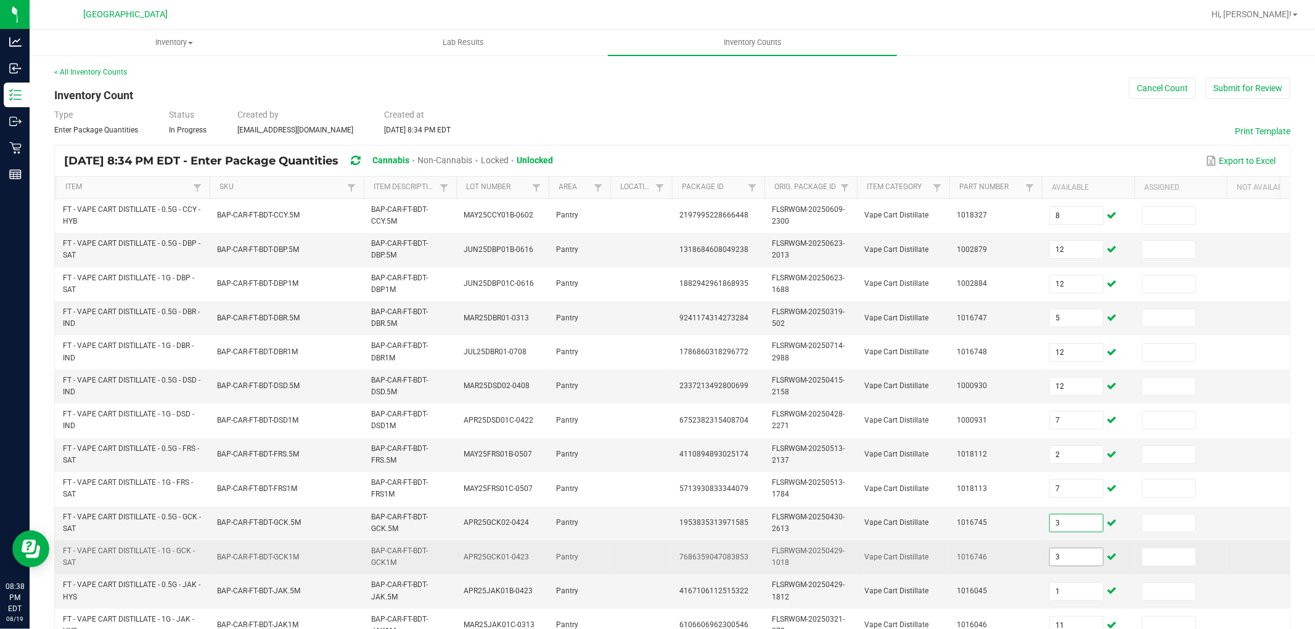
type input "3"
click at [1070, 555] on input "3" at bounding box center [1076, 557] width 53 height 17
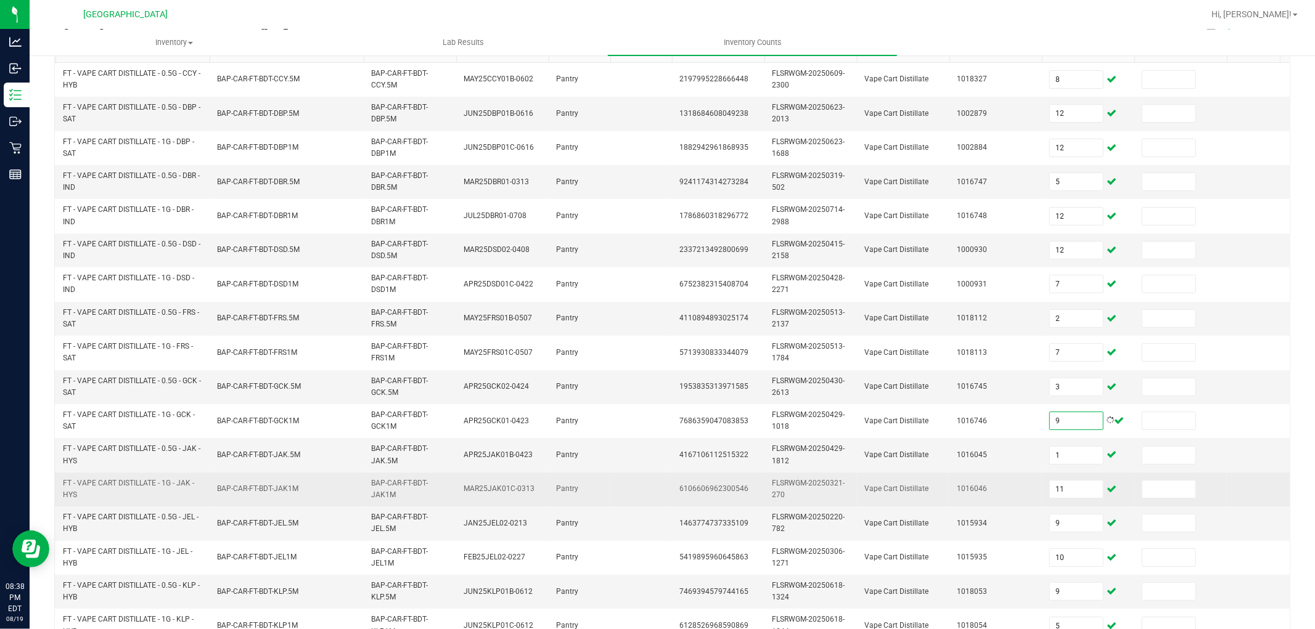
scroll to position [137, 0]
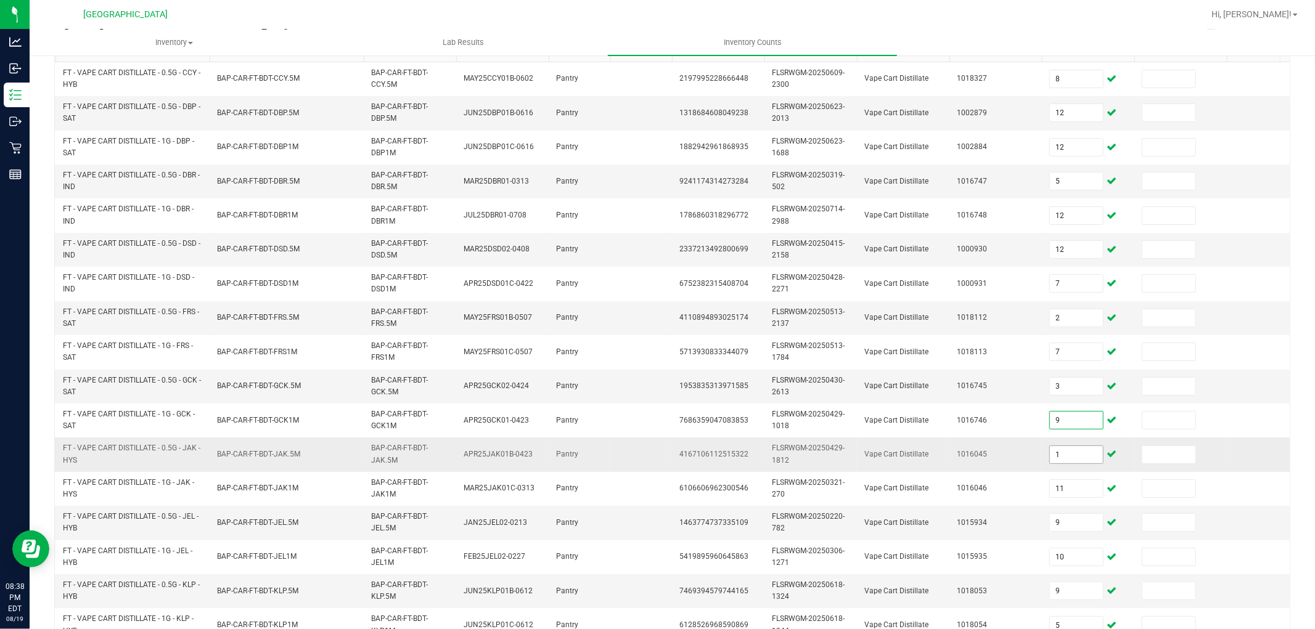
type input "9"
click at [1076, 457] on input "1" at bounding box center [1076, 454] width 53 height 17
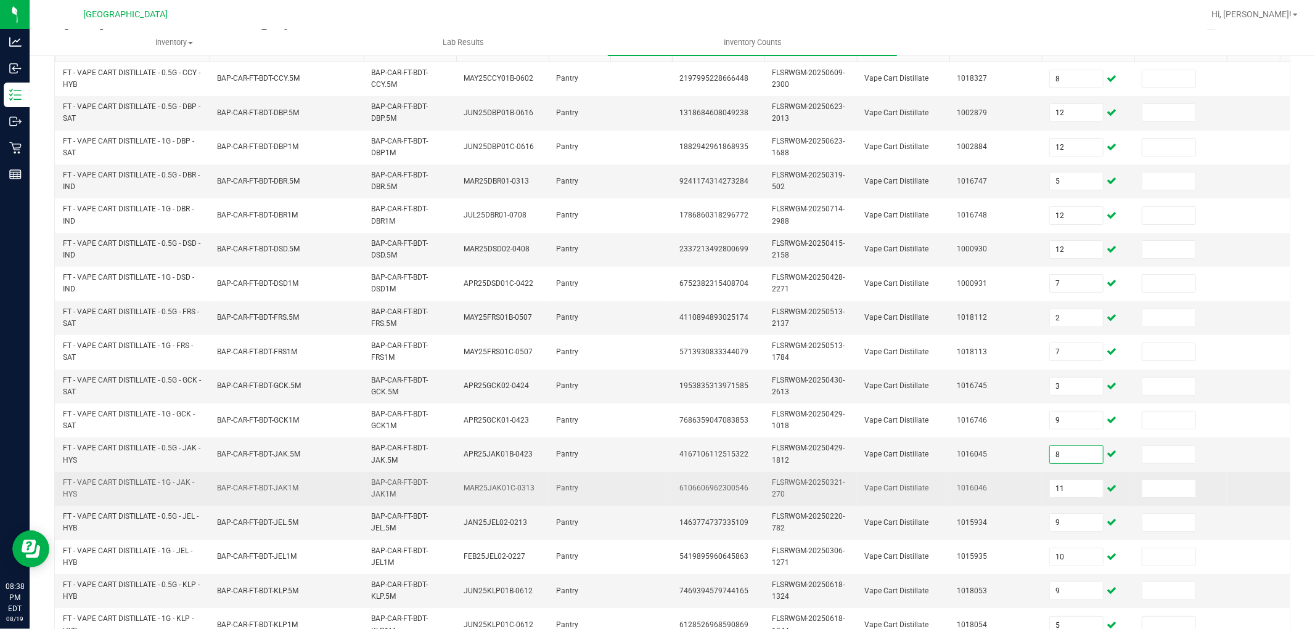
type input "8"
click at [1063, 499] on td "11" at bounding box center [1088, 489] width 92 height 34
click at [1070, 485] on input "11" at bounding box center [1076, 488] width 53 height 17
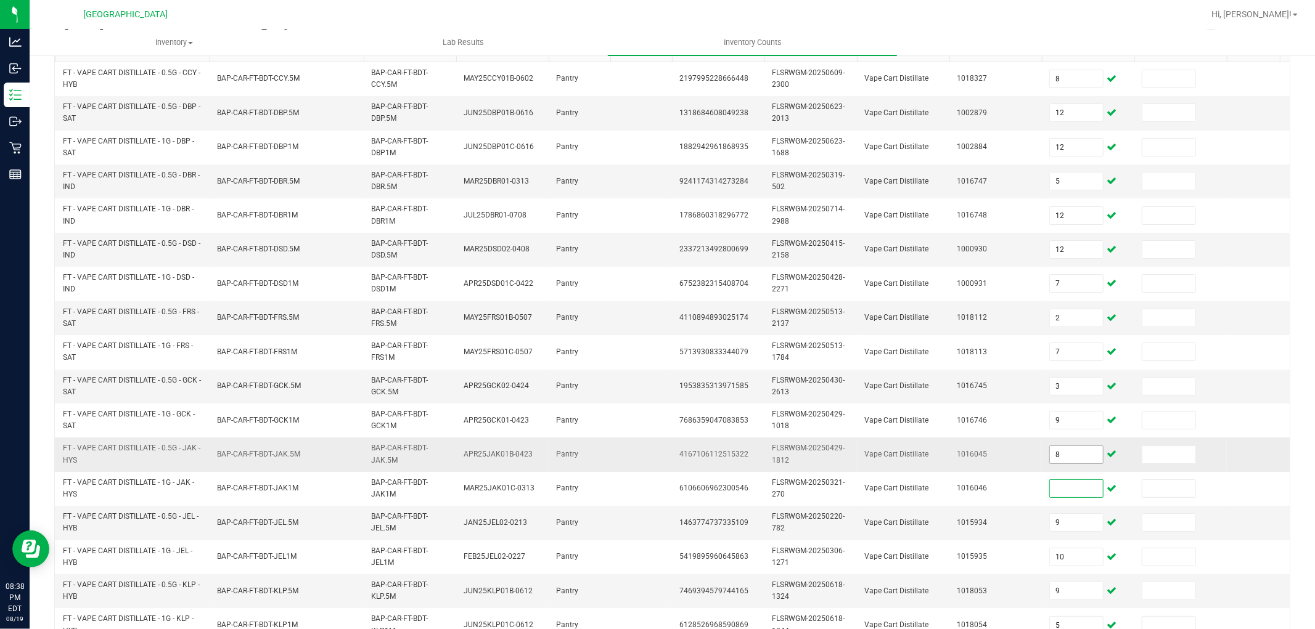
click at [1065, 462] on input "8" at bounding box center [1076, 454] width 53 height 17
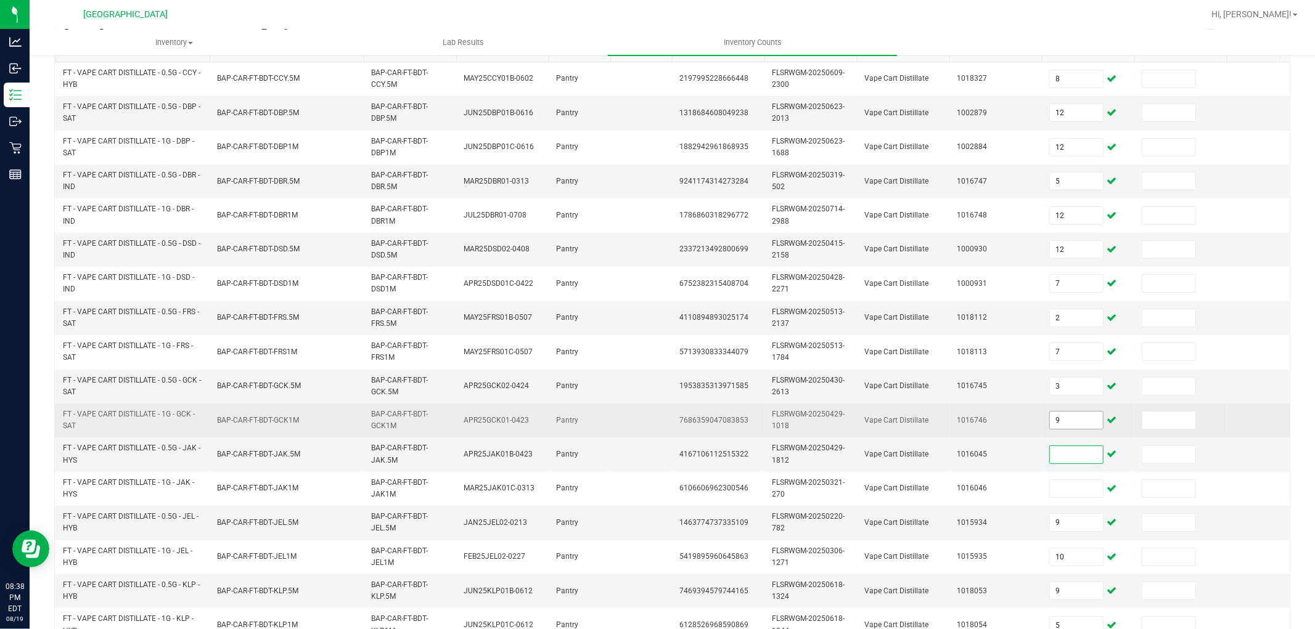
click at [1079, 422] on input "9" at bounding box center [1076, 420] width 53 height 17
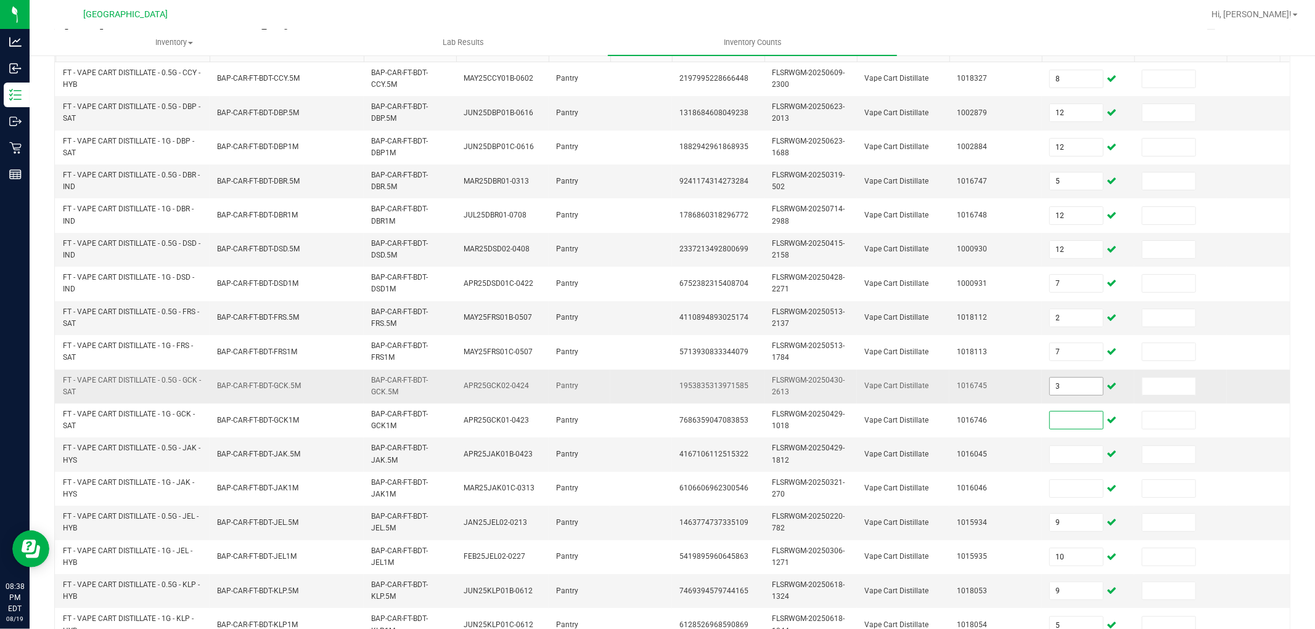
click at [1063, 387] on input "3" at bounding box center [1076, 386] width 53 height 17
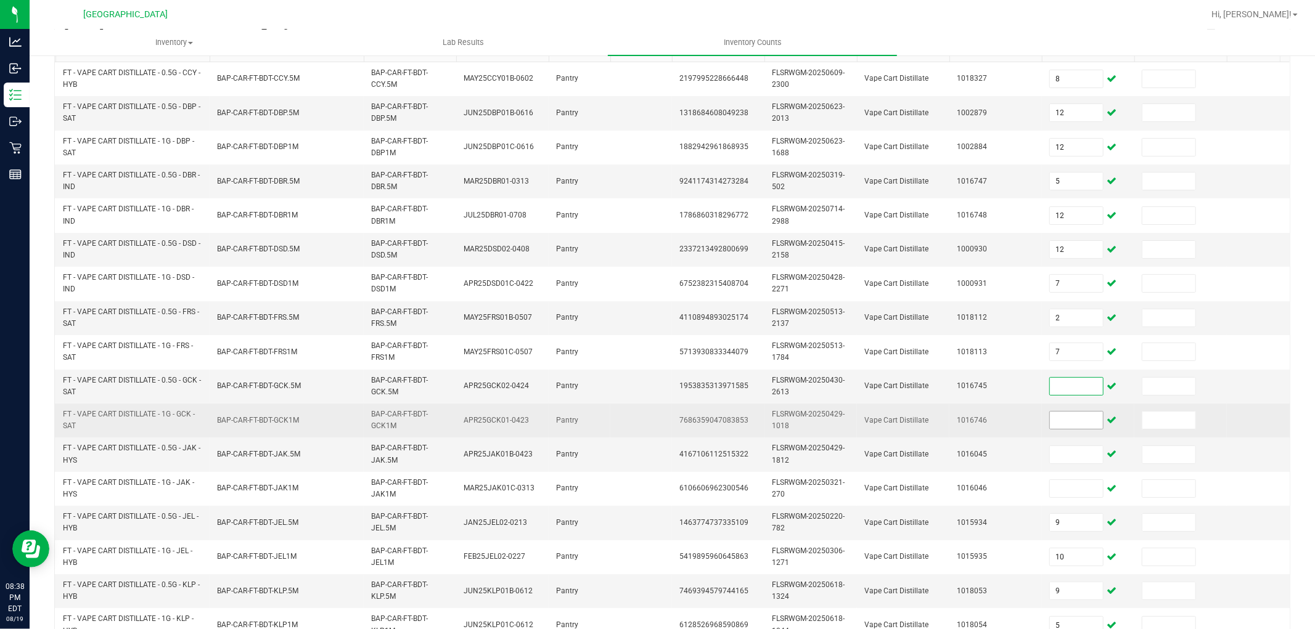
click at [1058, 419] on input at bounding box center [1076, 420] width 53 height 17
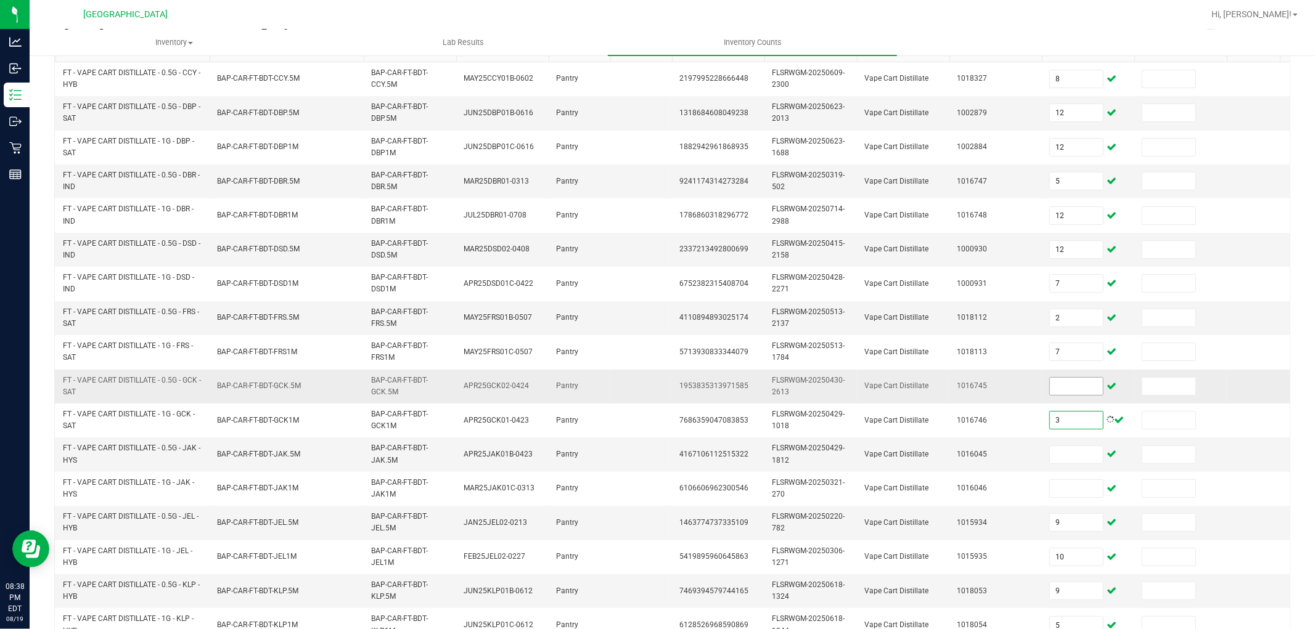
type input "3"
click at [1075, 391] on input at bounding box center [1076, 386] width 53 height 17
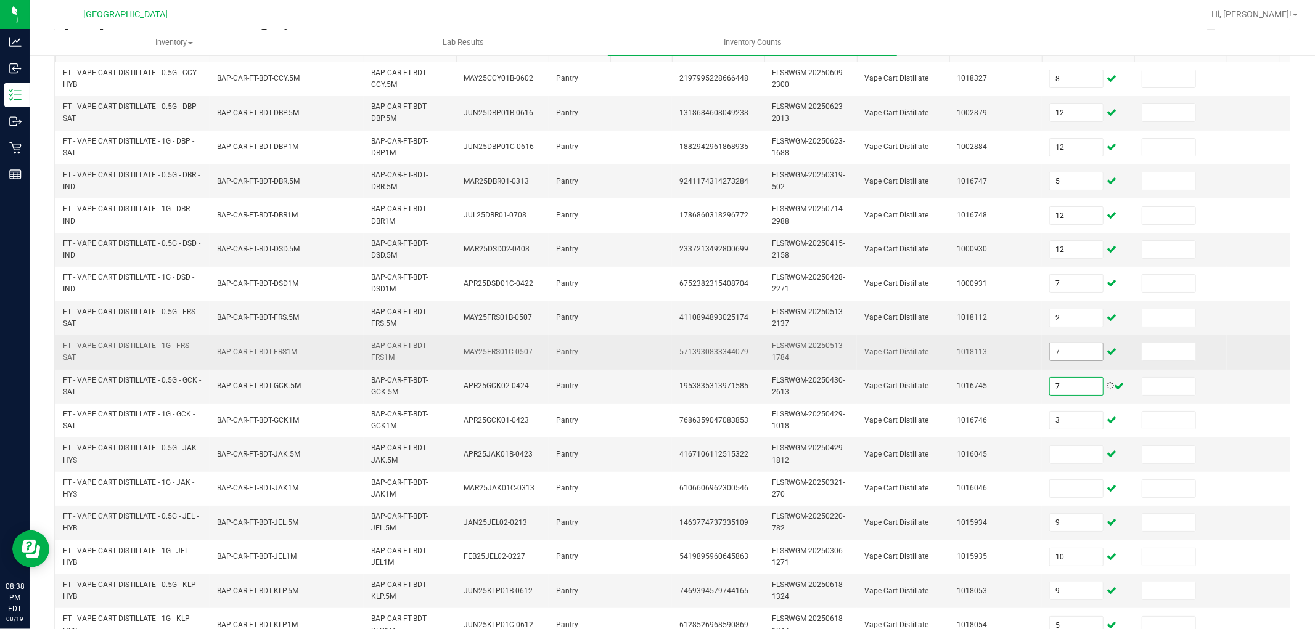
type input "7"
click at [1074, 352] on input "7" at bounding box center [1076, 351] width 53 height 17
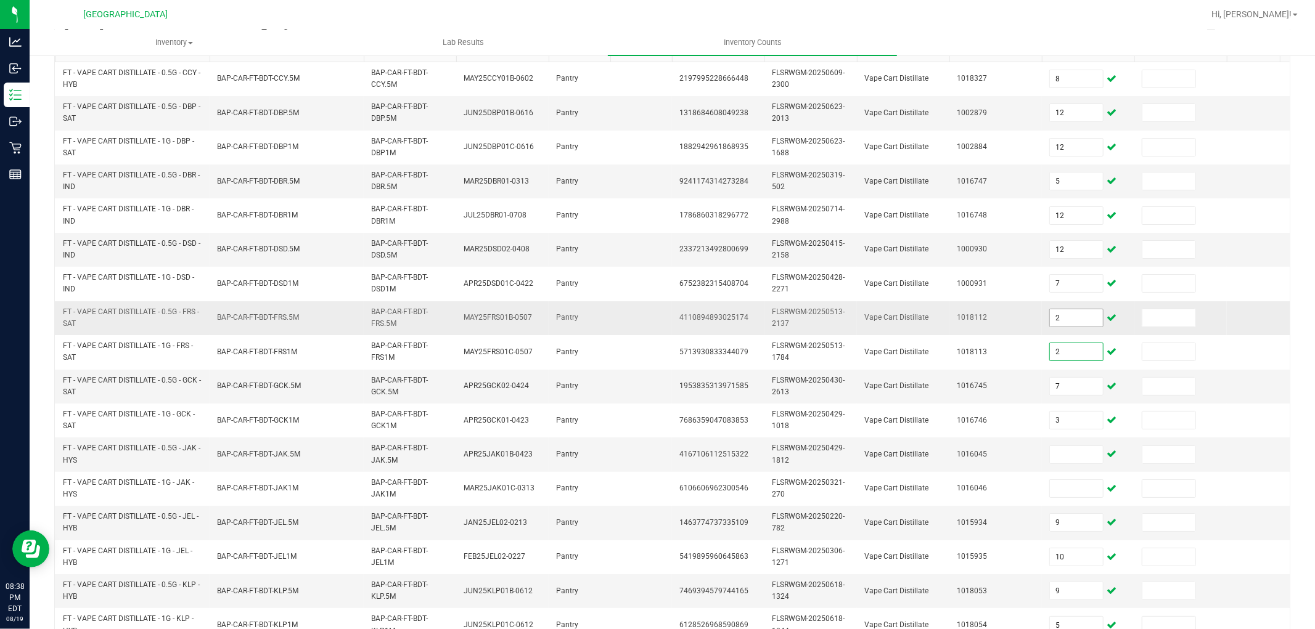
type input "2"
click at [1073, 313] on input "2" at bounding box center [1076, 317] width 53 height 17
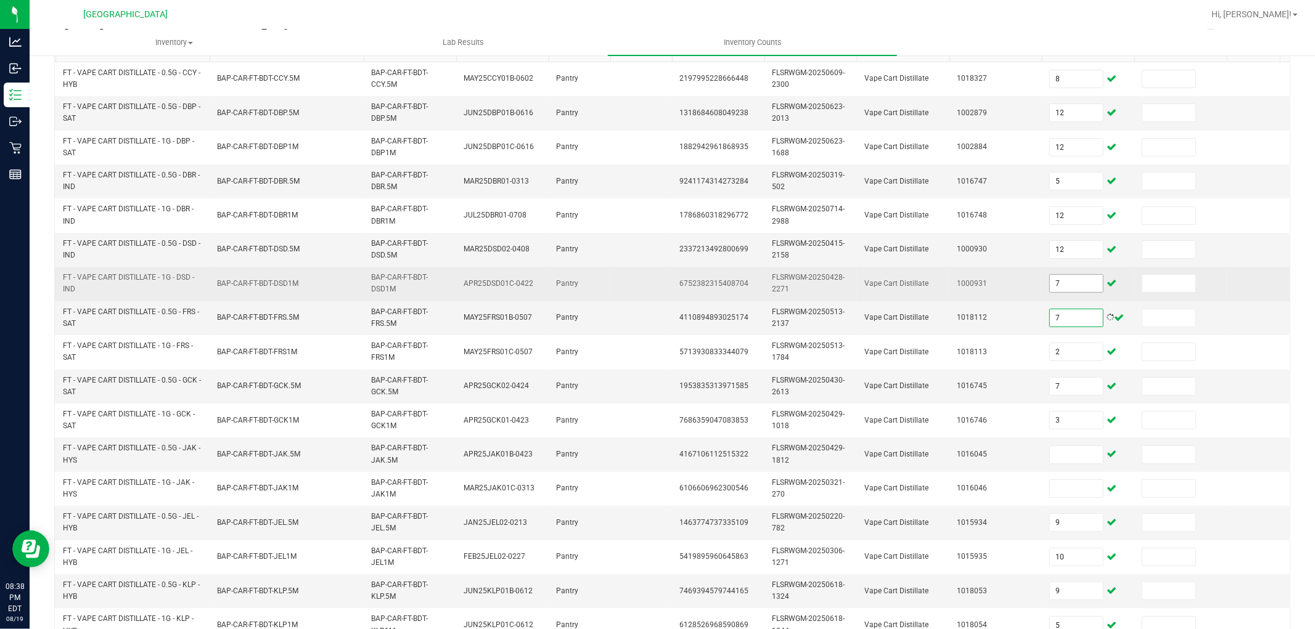
type input "7"
click at [1075, 290] on input "7" at bounding box center [1076, 283] width 53 height 17
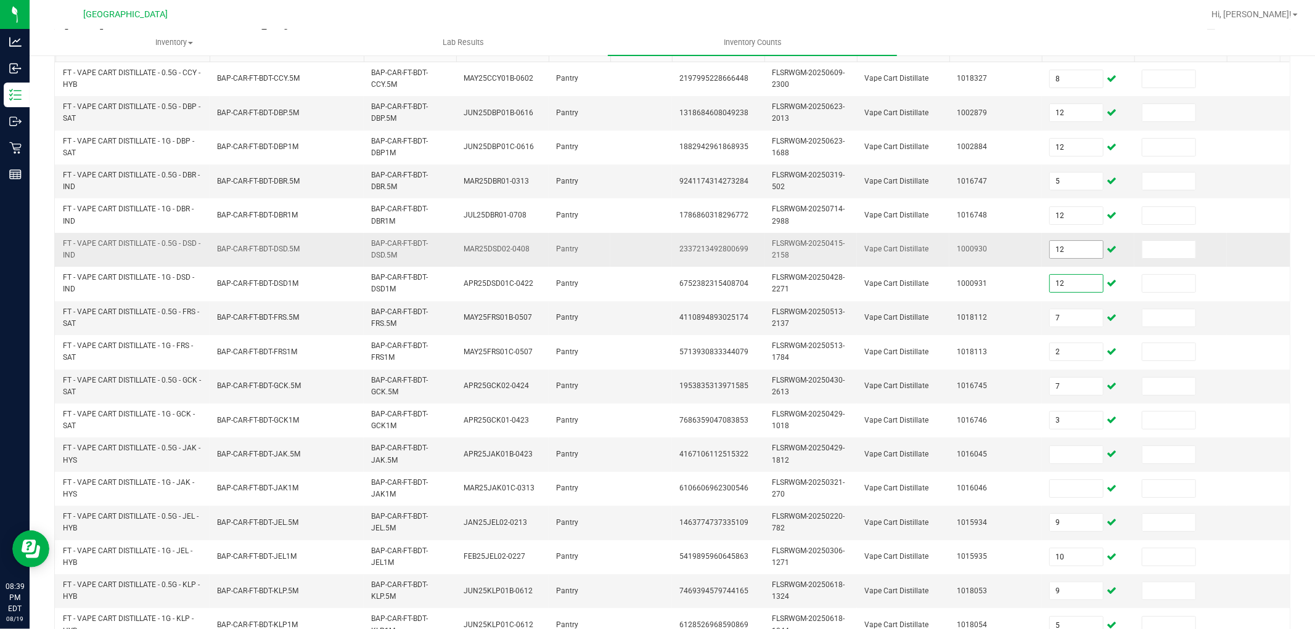
type input "12"
click at [1089, 255] on input "12" at bounding box center [1076, 249] width 53 height 17
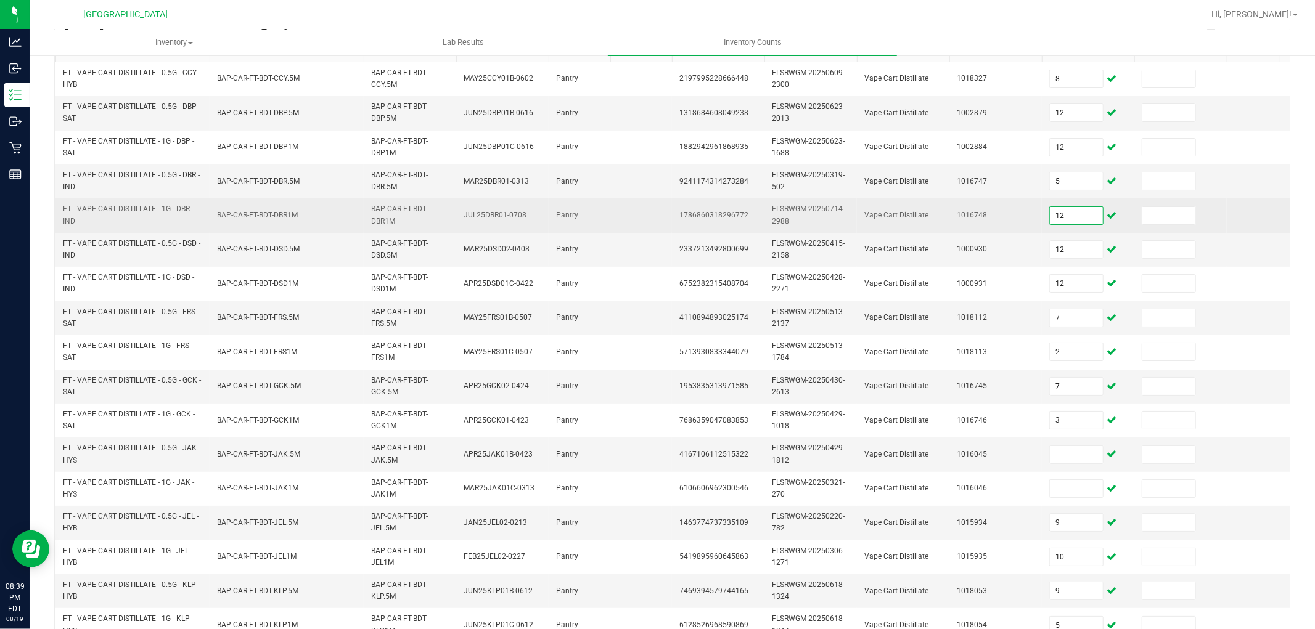
click at [1082, 215] on input "12" at bounding box center [1076, 215] width 53 height 17
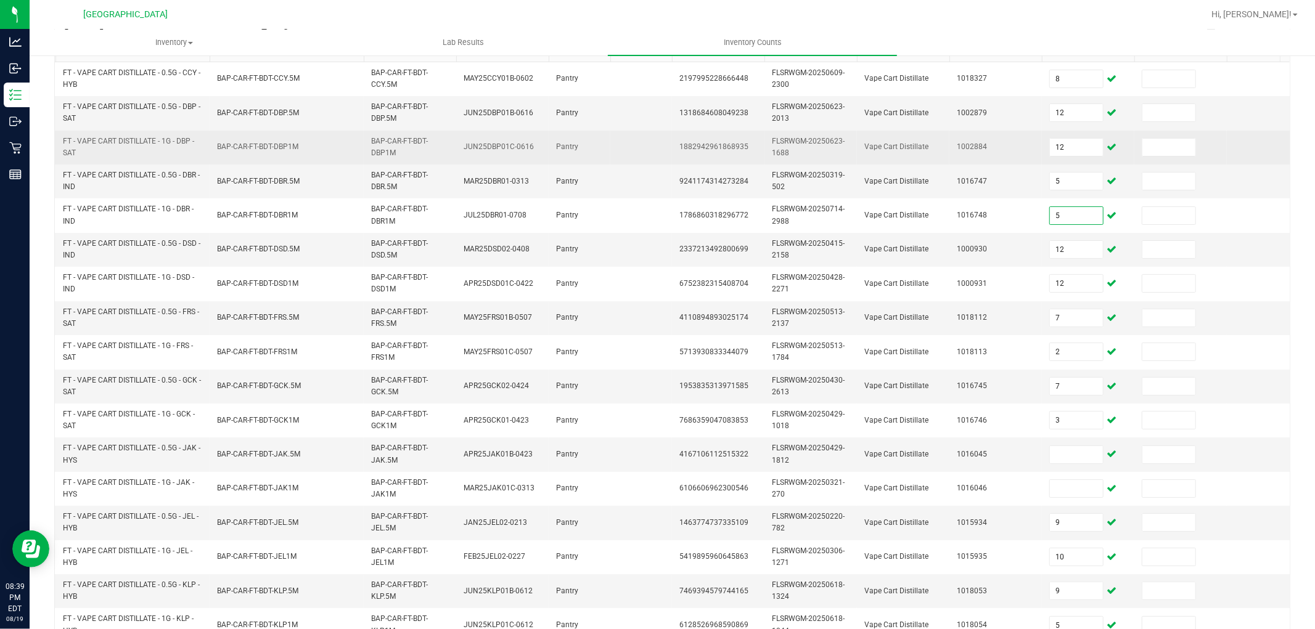
scroll to position [0, 0]
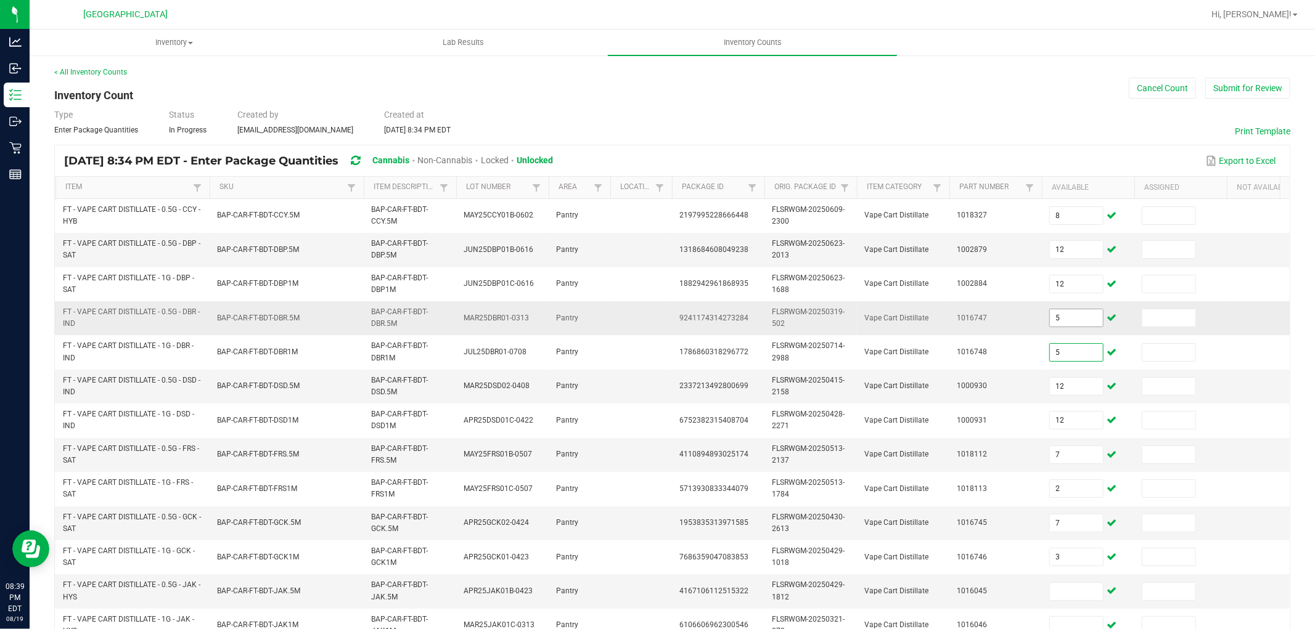
type input "5"
click at [1070, 319] on input "5" at bounding box center [1076, 317] width 53 height 17
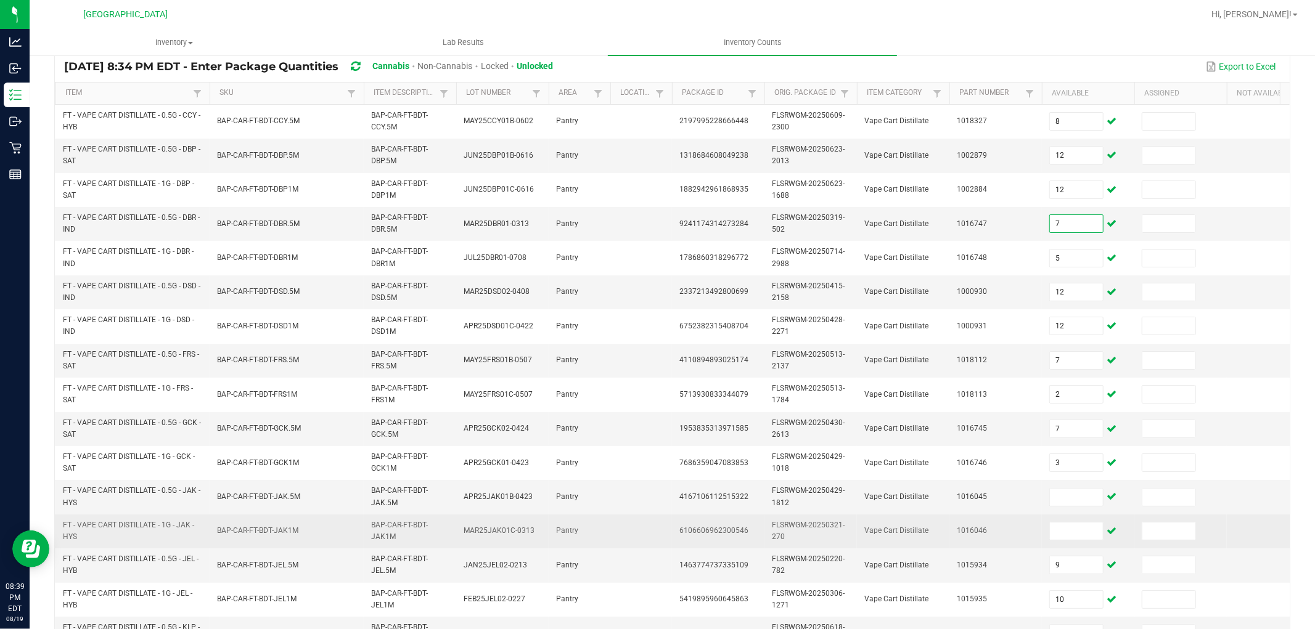
scroll to position [274, 0]
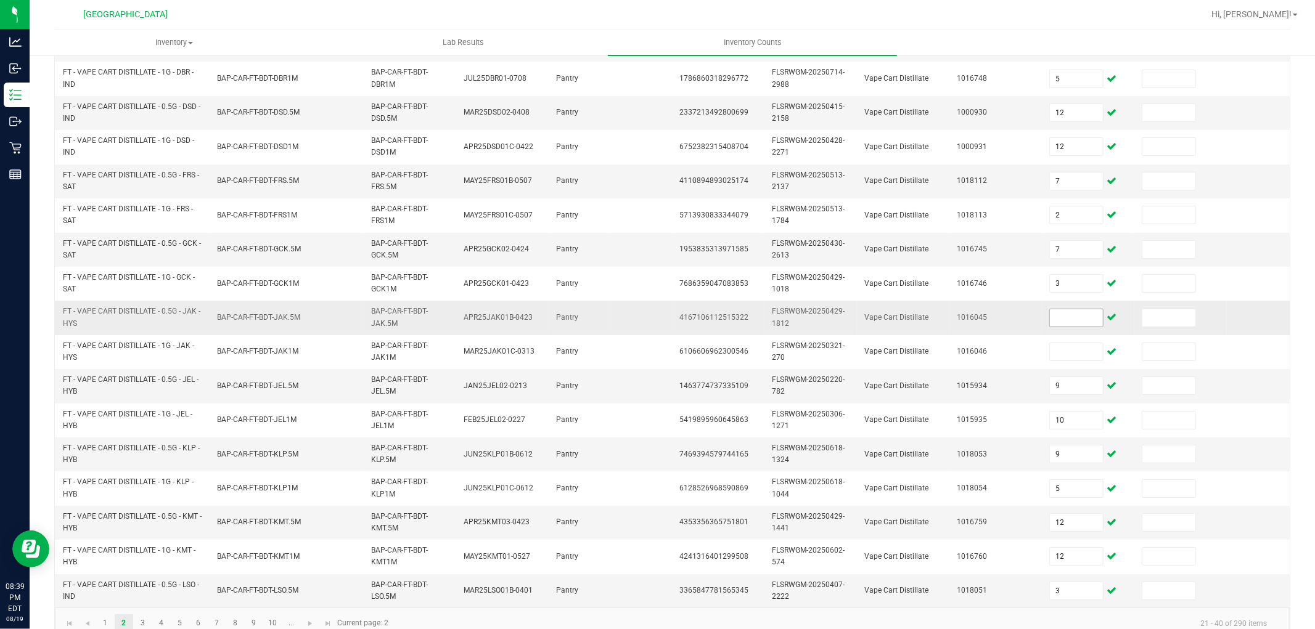
type input "7"
click at [1062, 317] on input at bounding box center [1076, 317] width 53 height 17
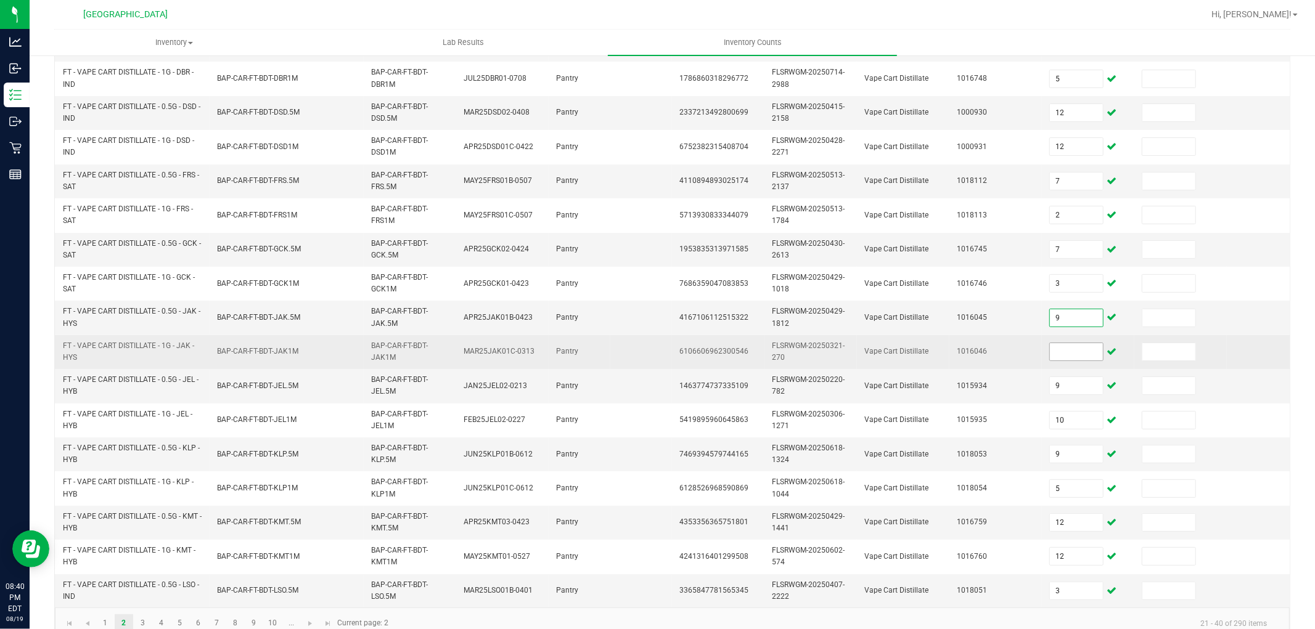
type input "9"
click at [1068, 360] on input at bounding box center [1076, 351] width 53 height 17
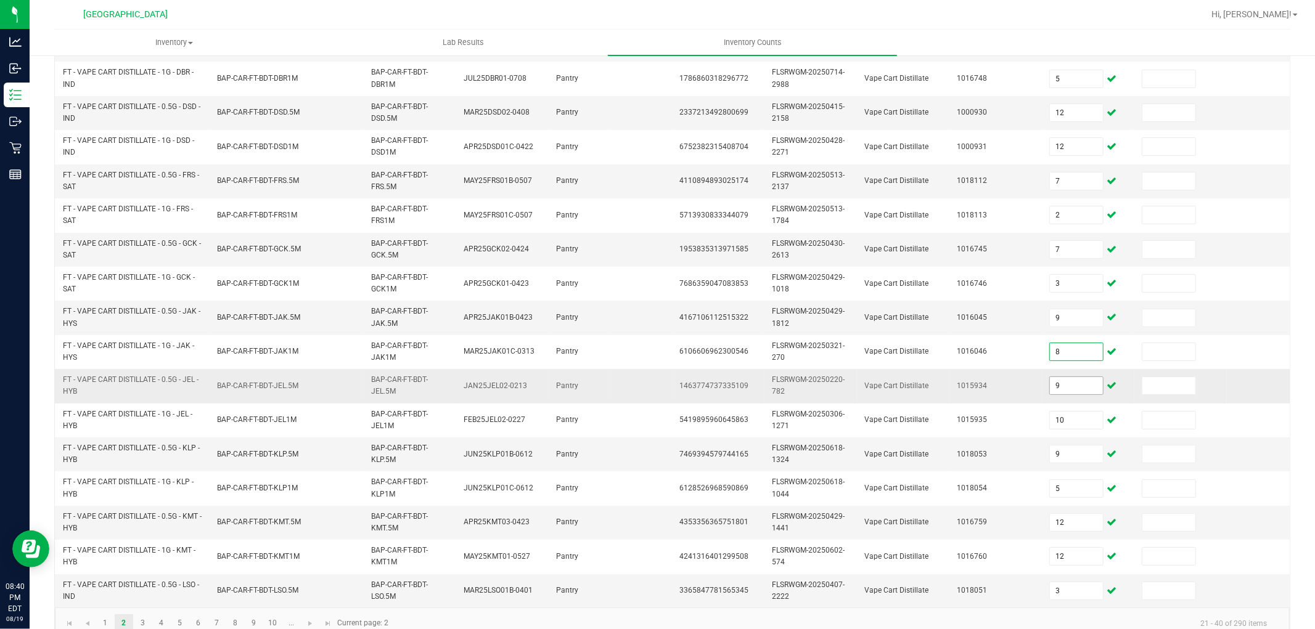
type input "8"
click at [1070, 384] on input "9" at bounding box center [1076, 385] width 53 height 17
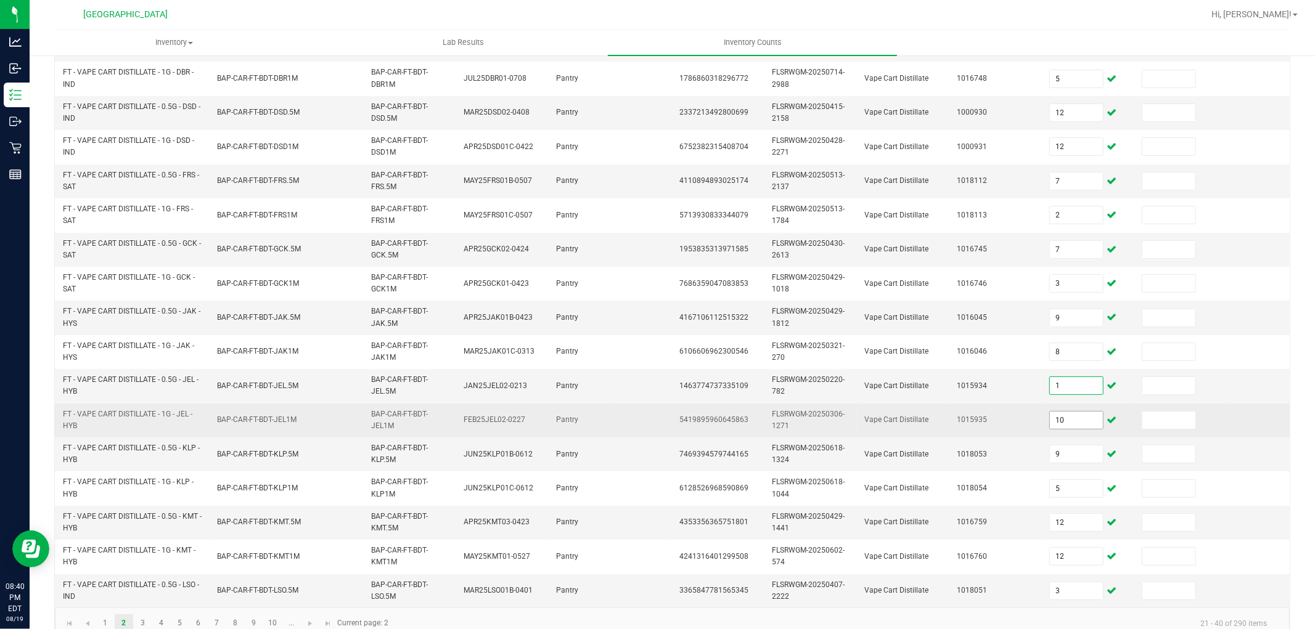
type input "1"
click at [1081, 422] on input "10" at bounding box center [1076, 420] width 53 height 17
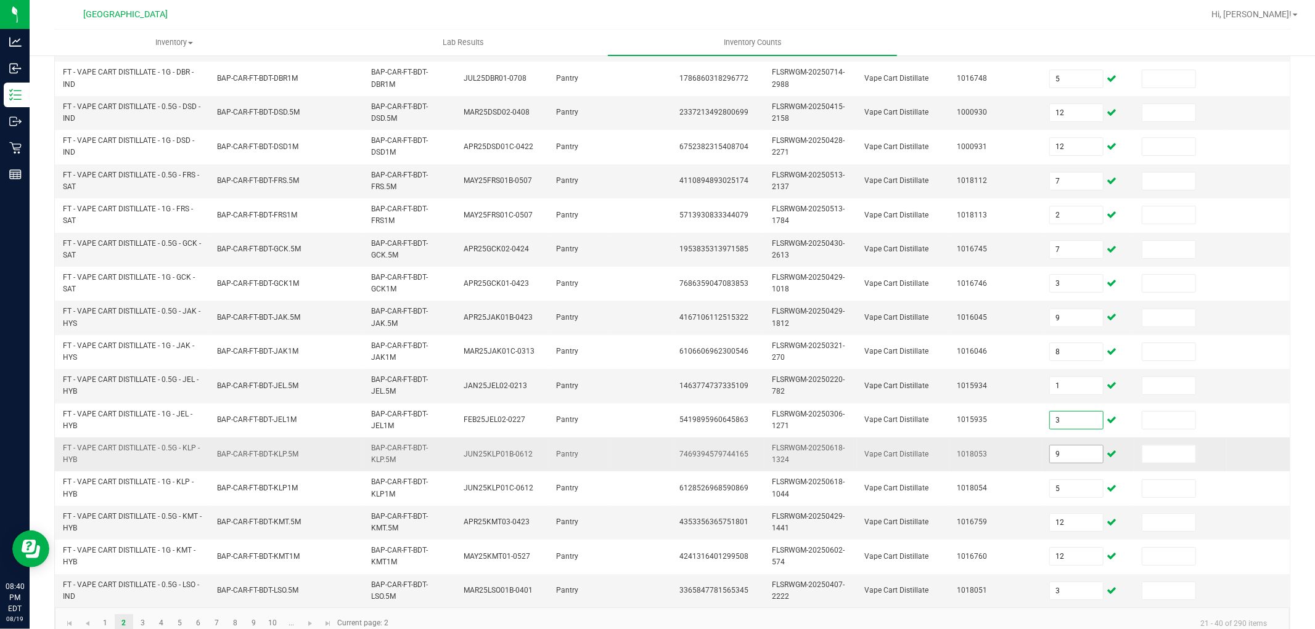
type input "3"
click at [1085, 463] on input "9" at bounding box center [1076, 454] width 53 height 17
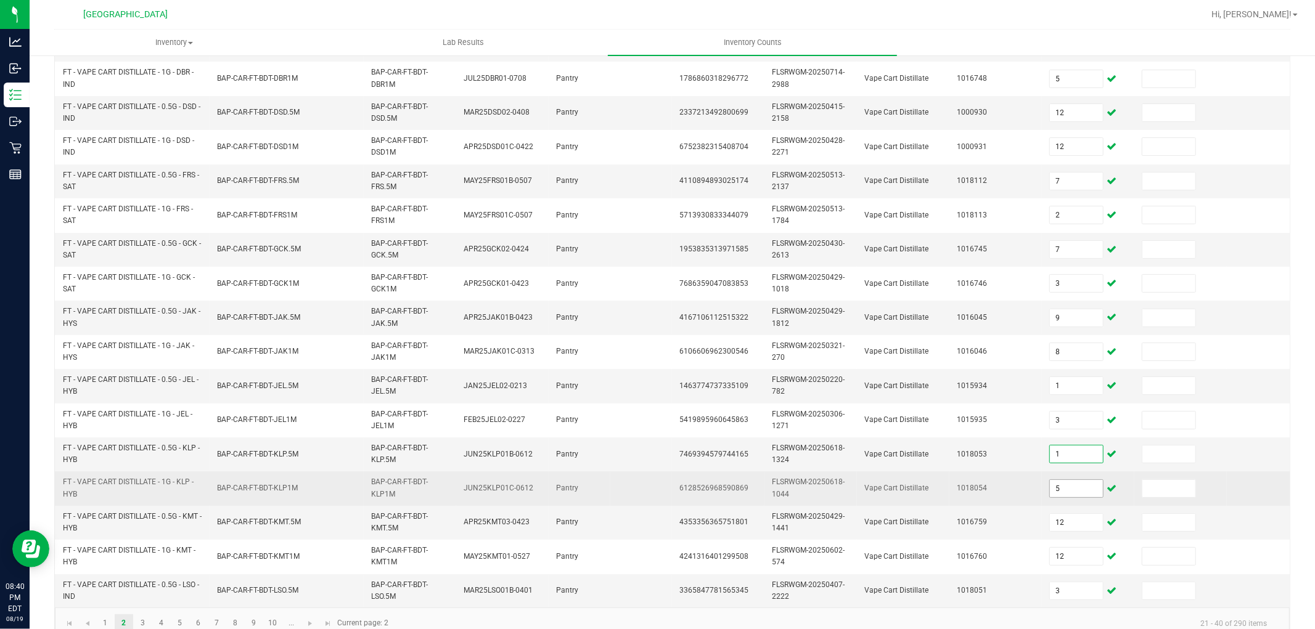
type input "1"
click at [1069, 494] on input "5" at bounding box center [1076, 488] width 53 height 17
click at [1070, 488] on input "5" at bounding box center [1076, 488] width 53 height 17
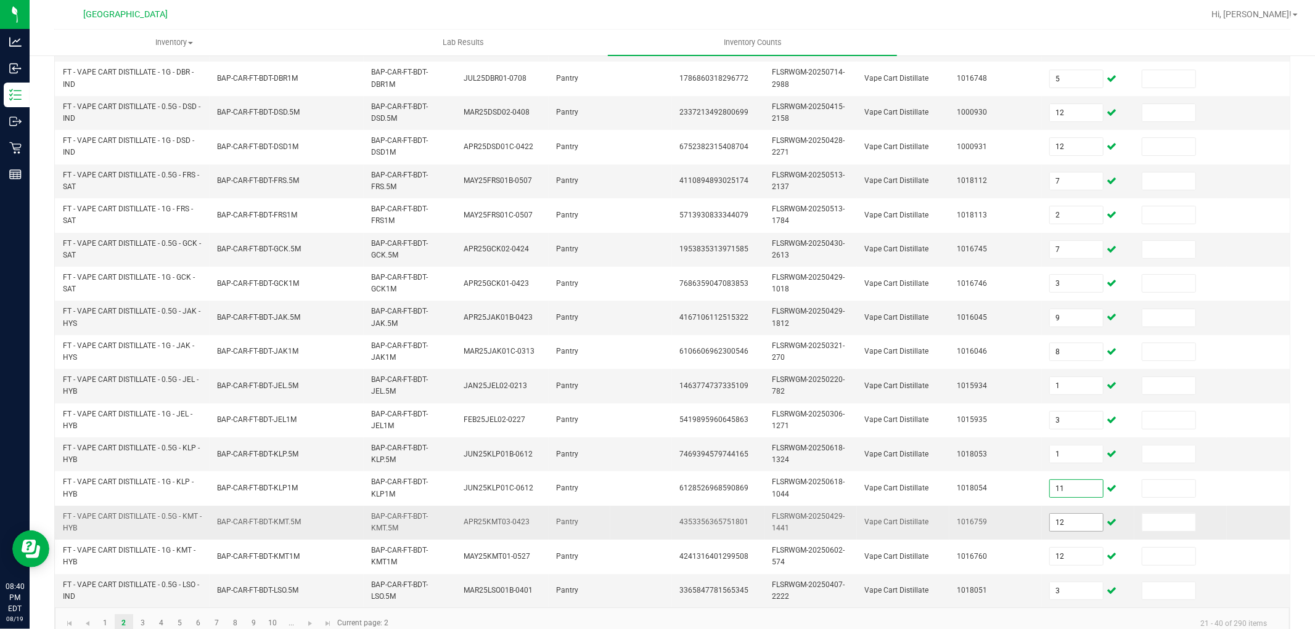
type input "11"
click at [1093, 524] on input "12" at bounding box center [1076, 522] width 53 height 17
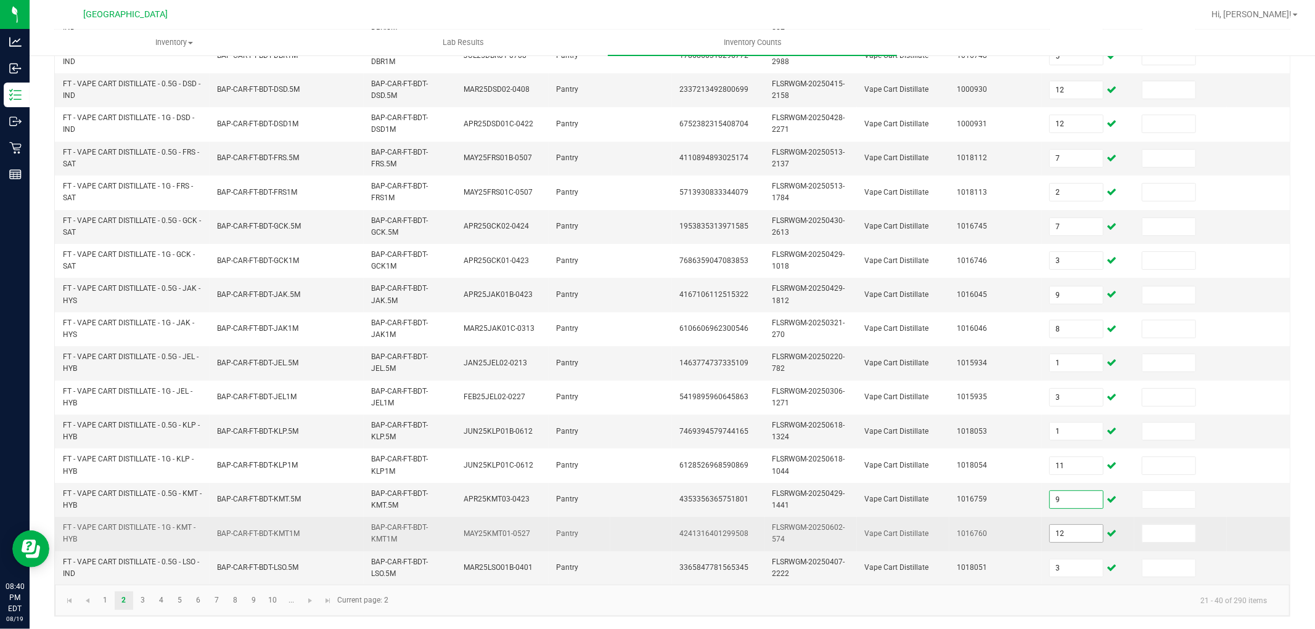
type input "9"
click at [1064, 526] on input "12" at bounding box center [1076, 533] width 53 height 17
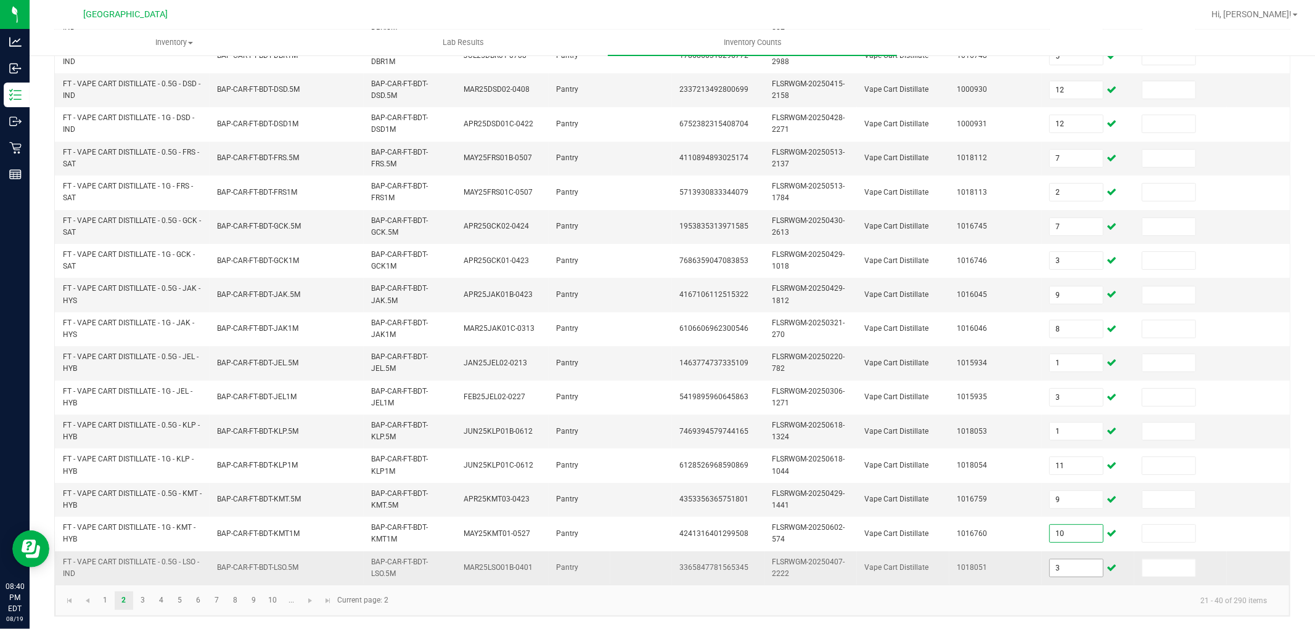
type input "10"
click at [1070, 560] on input "3" at bounding box center [1076, 568] width 53 height 17
type input "9"
click at [145, 599] on link "3" at bounding box center [143, 601] width 18 height 18
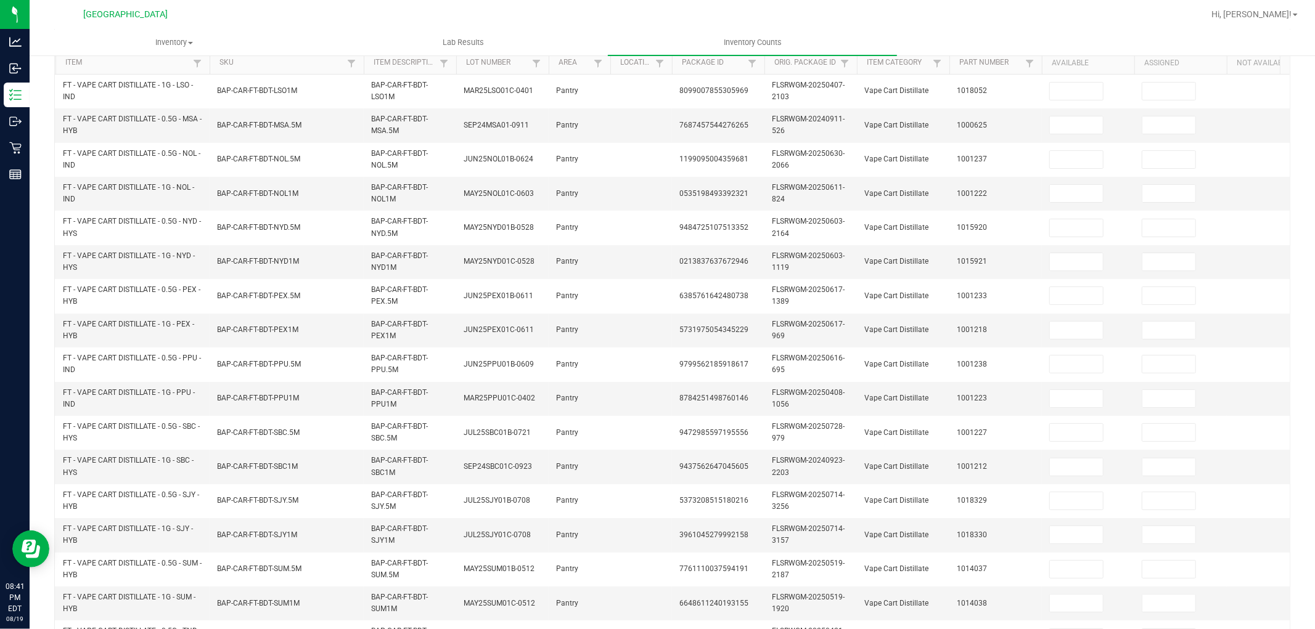
scroll to position [0, 0]
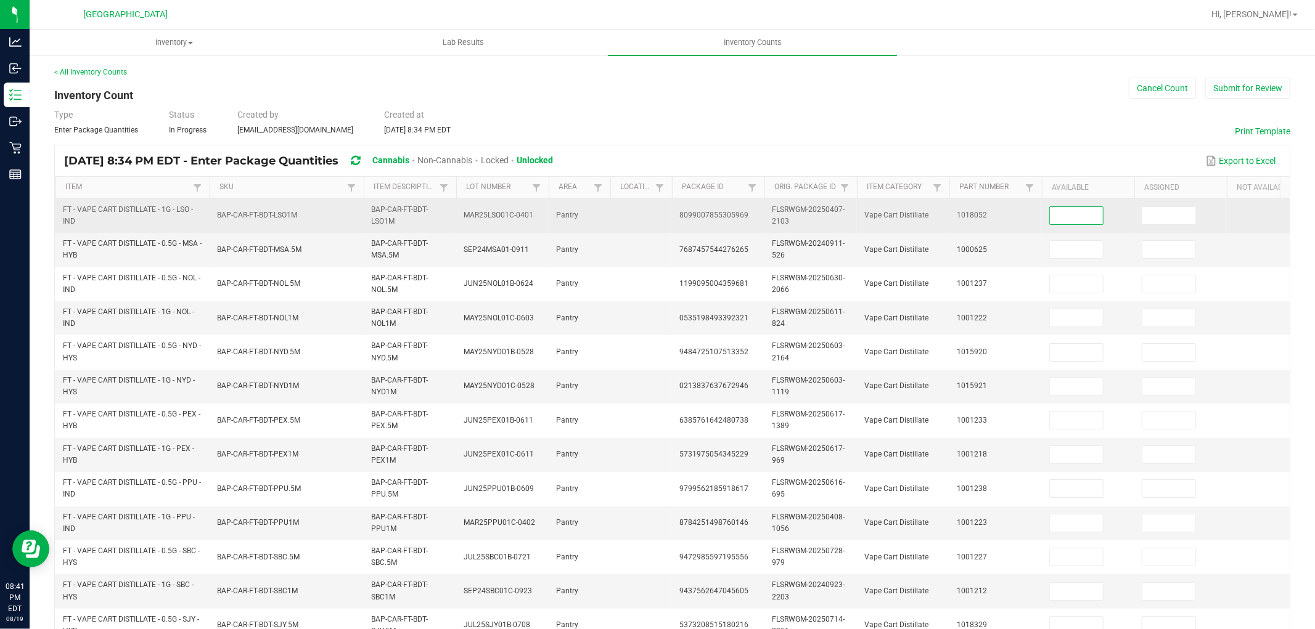
click at [1099, 221] on input at bounding box center [1076, 215] width 53 height 17
type input "5"
type input "12"
type input "9"
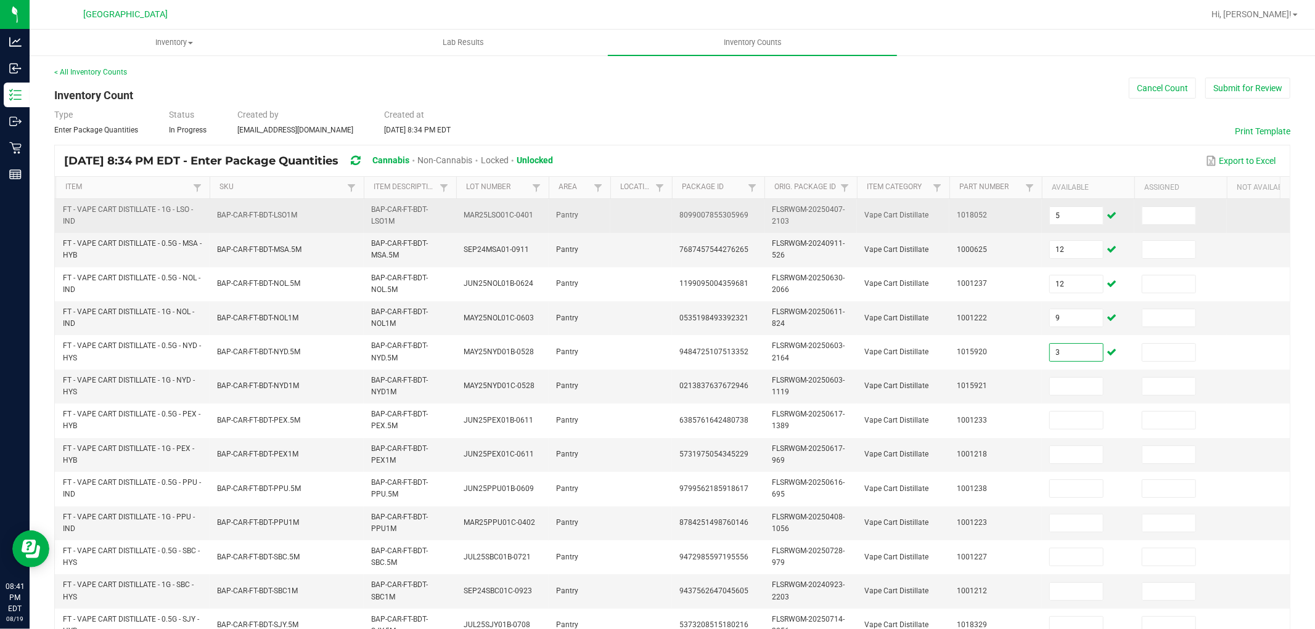
type input "3"
type input "10"
type input "11"
type input "1"
type input "7"
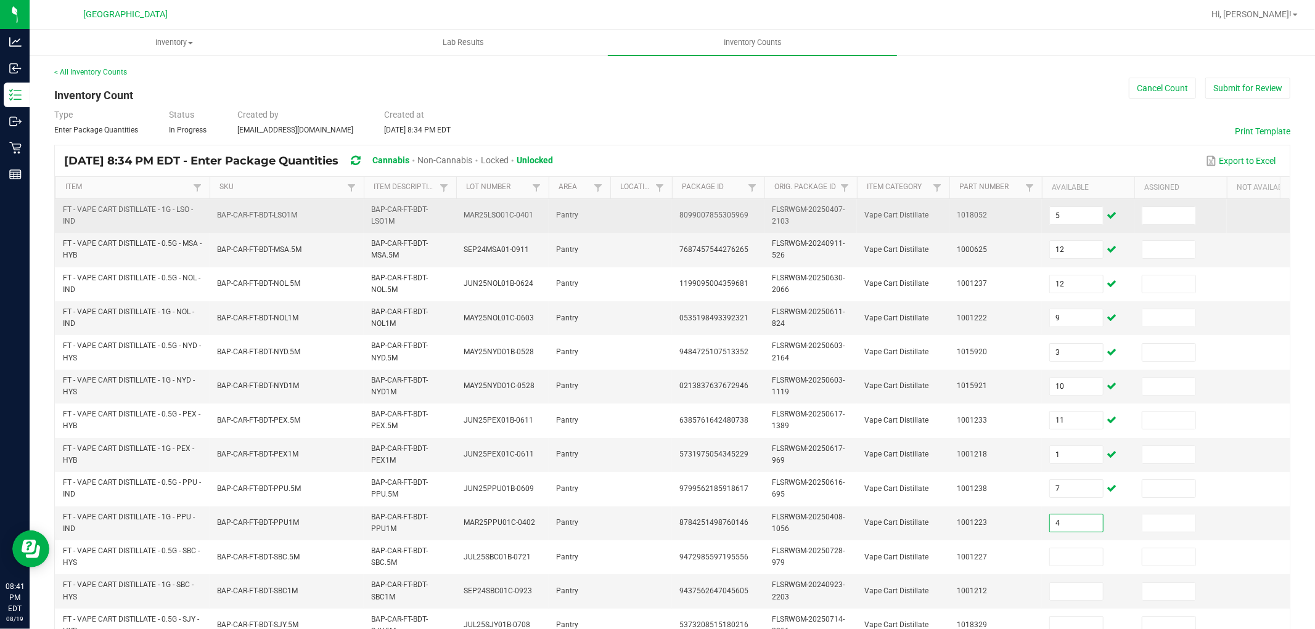
type input "4"
type input "9"
type input "2"
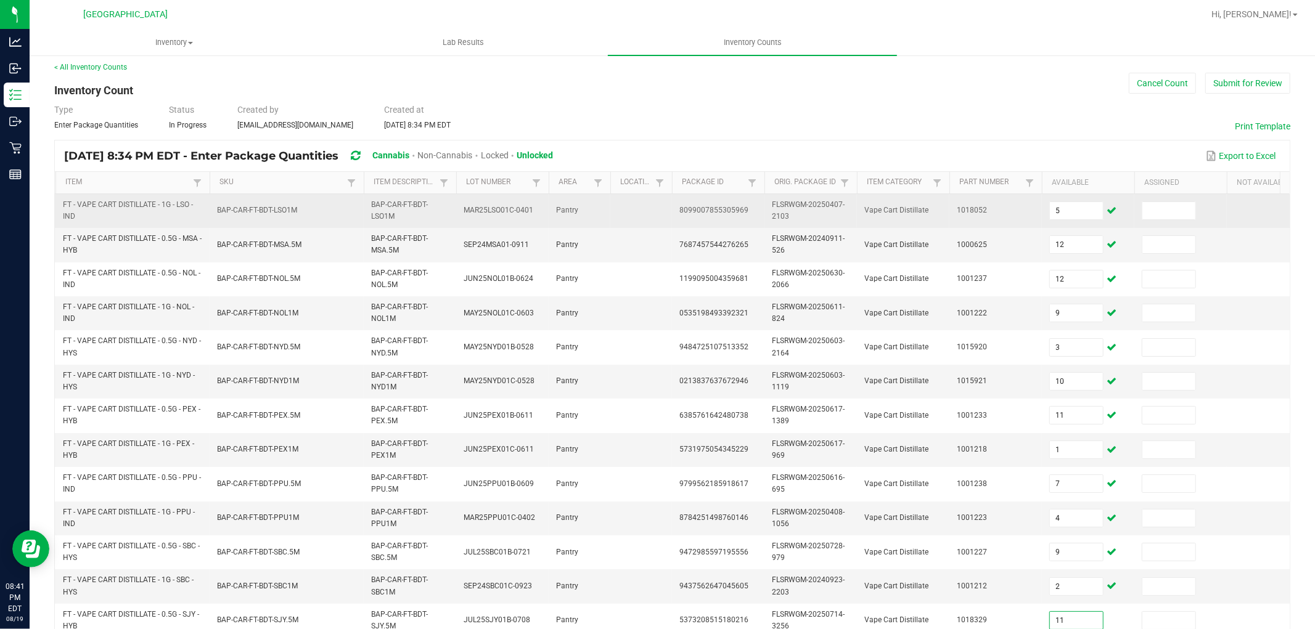
type input "11"
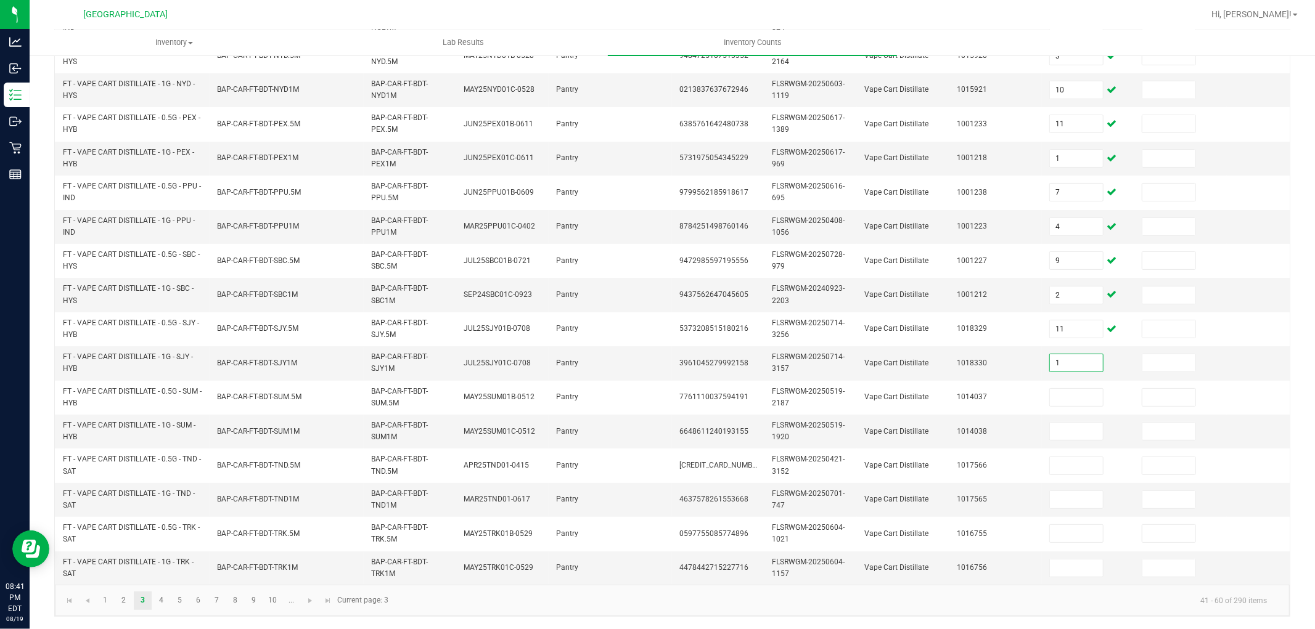
type input "1"
type input "2"
type input "5"
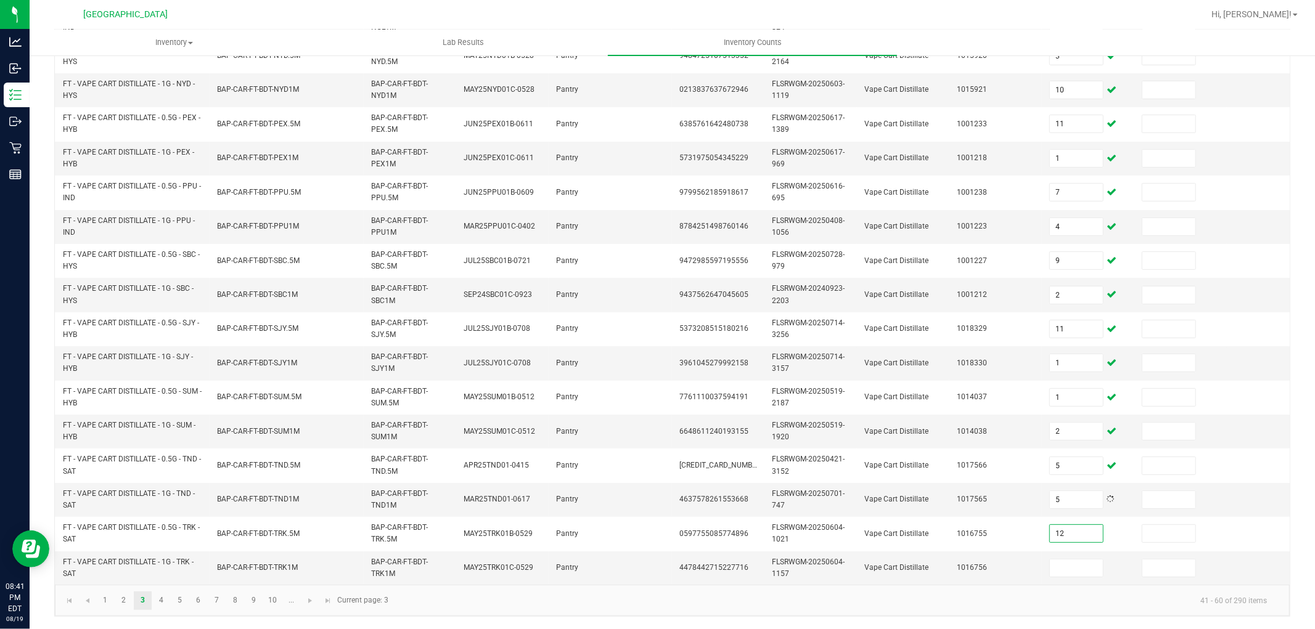
type input "12"
click at [157, 600] on link "4" at bounding box center [161, 601] width 18 height 18
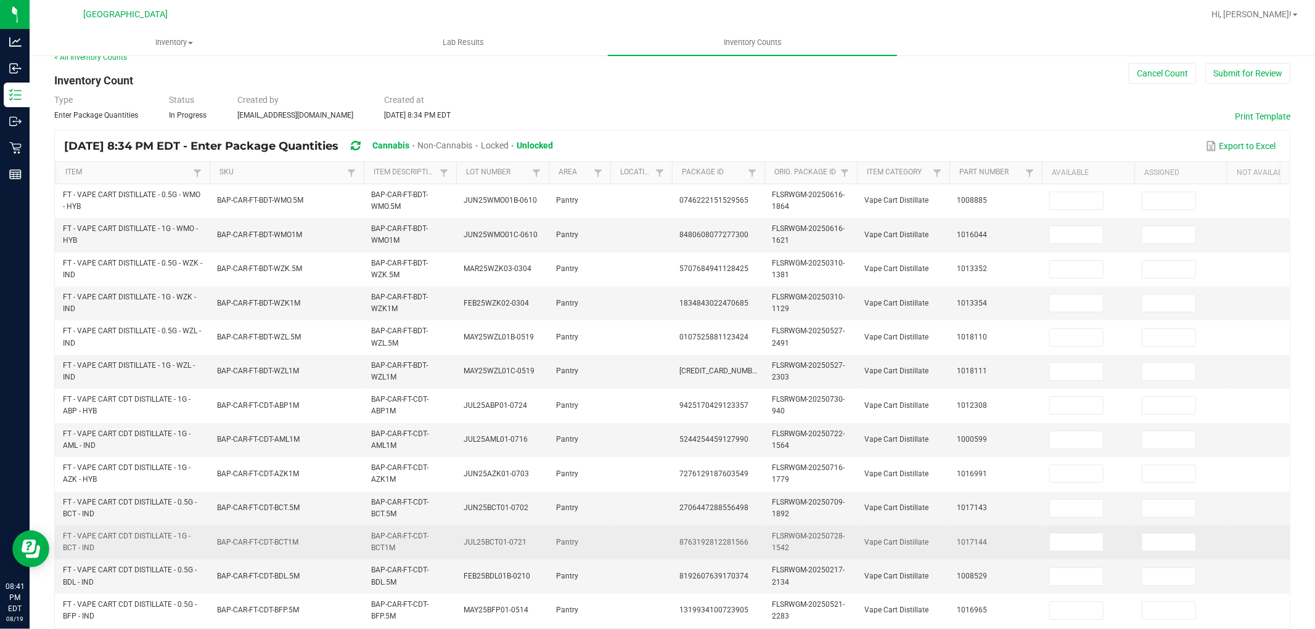
scroll to position [0, 0]
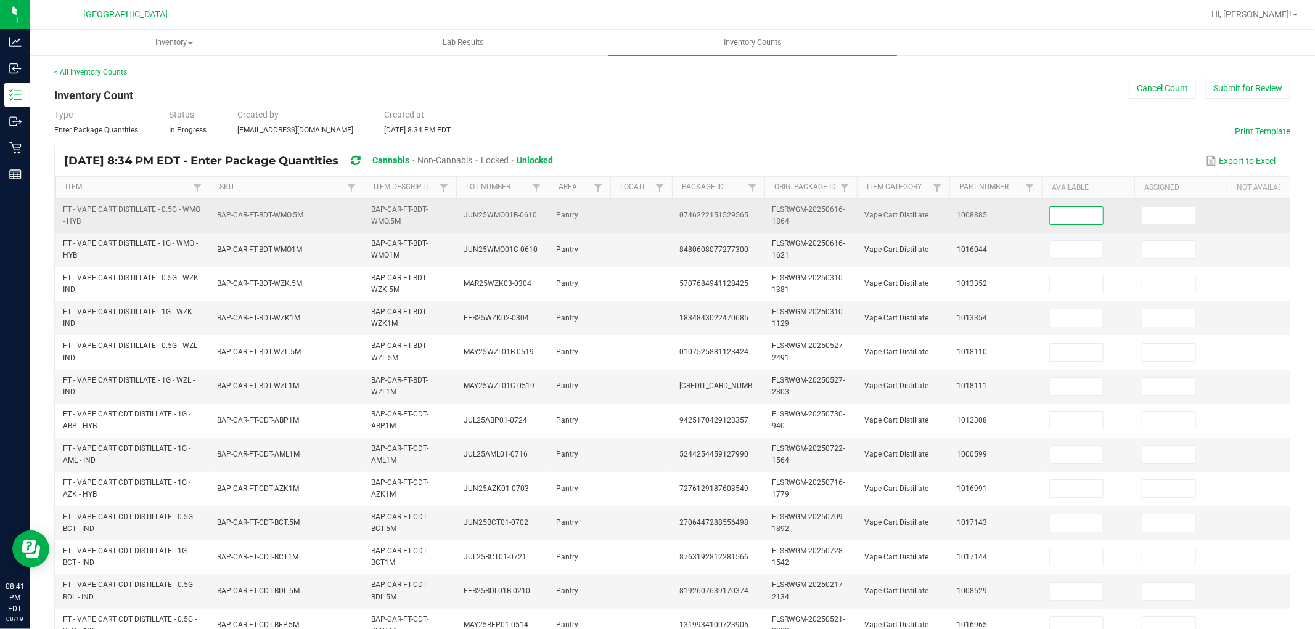
click at [1059, 215] on input at bounding box center [1076, 215] width 53 height 17
type input "10"
type input "1"
type input "4"
type input "1"
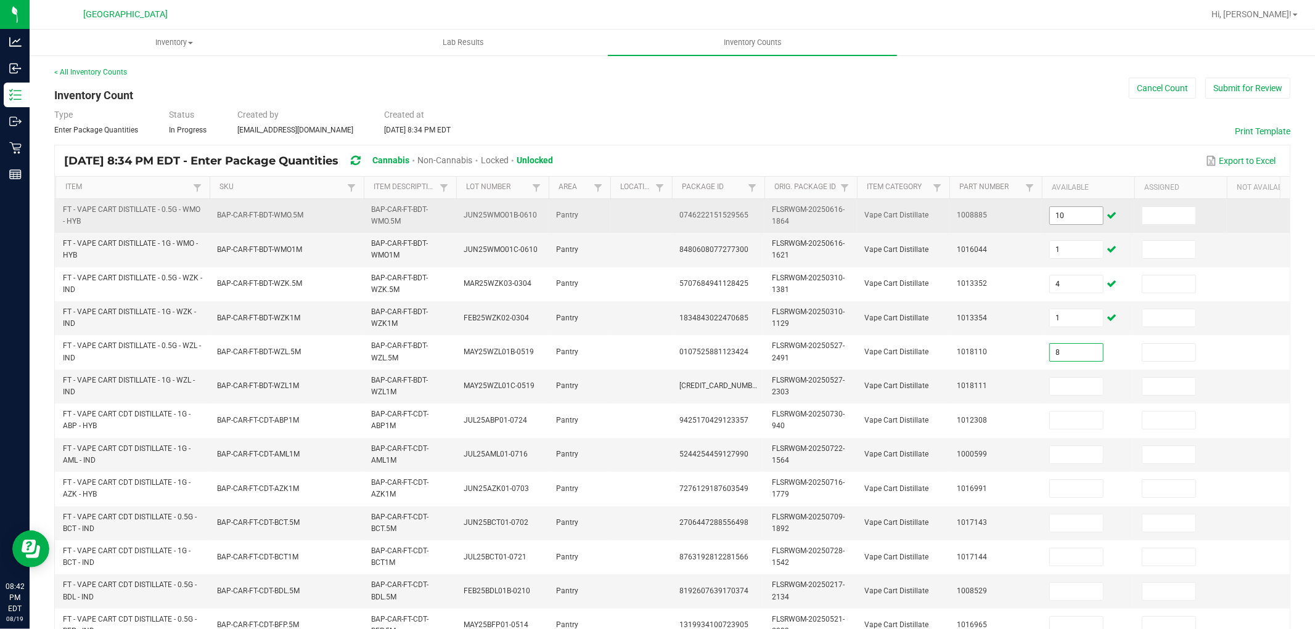
type input "8"
type input "10"
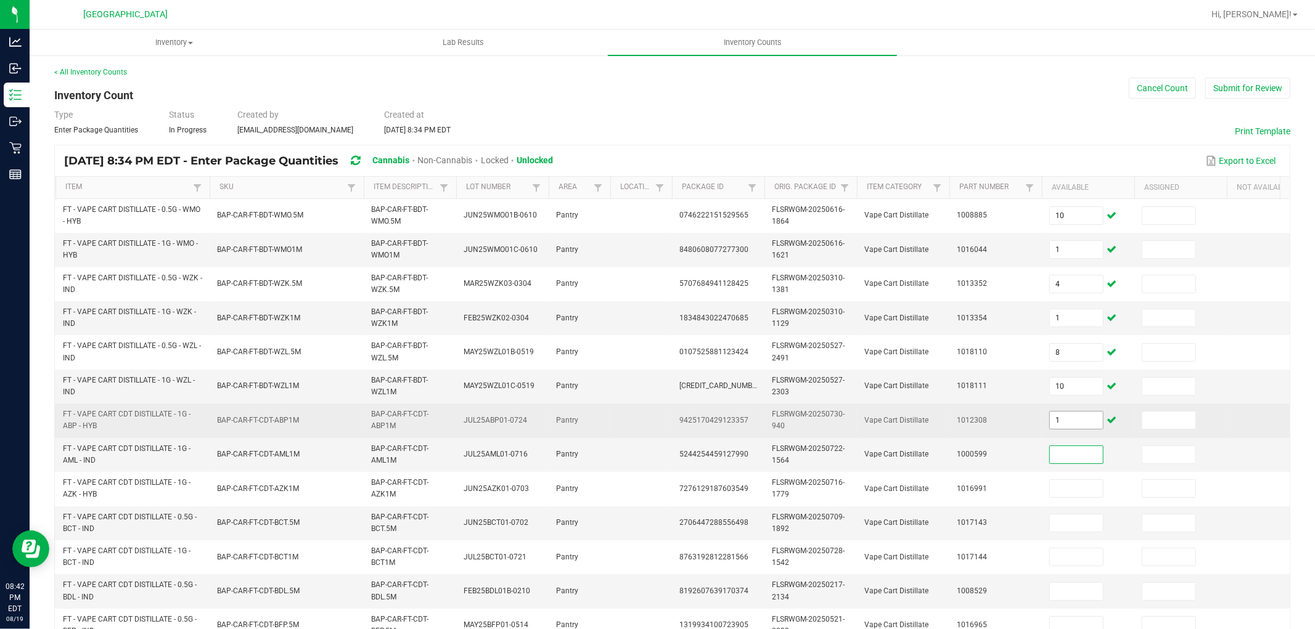
click at [1073, 422] on input "1" at bounding box center [1076, 420] width 53 height 17
type input "12"
type input "10"
type input "9"
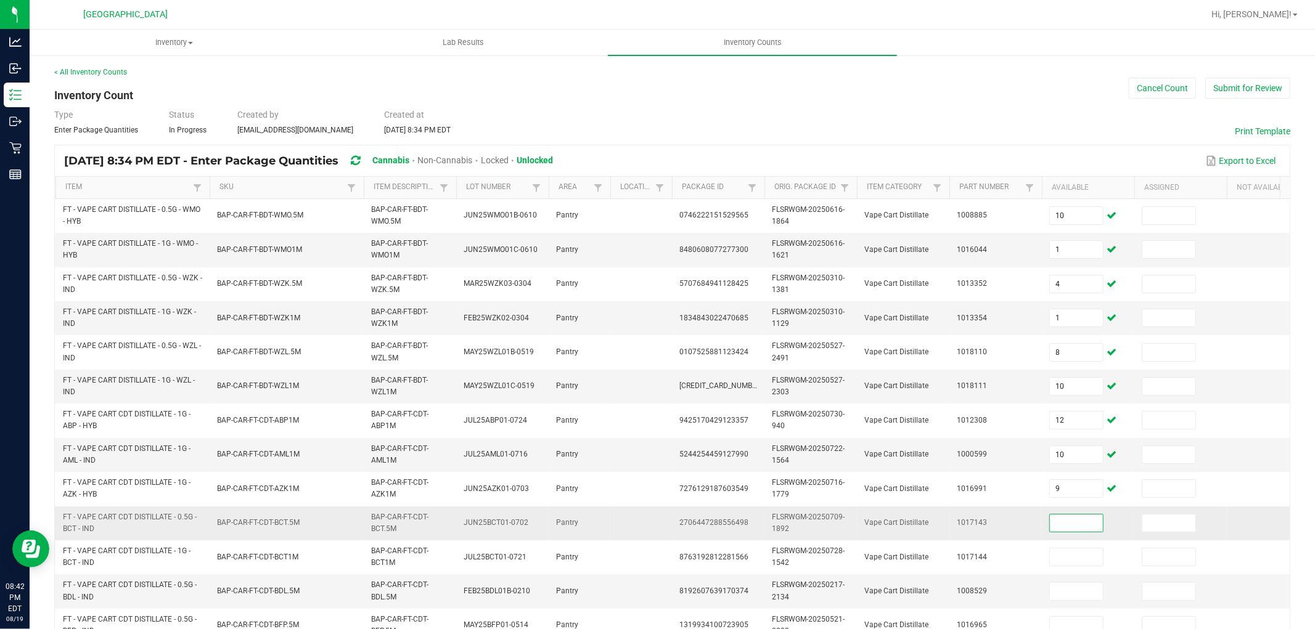
click at [1063, 522] on input at bounding box center [1076, 523] width 53 height 17
type input "3"
type input "12"
type input "3"
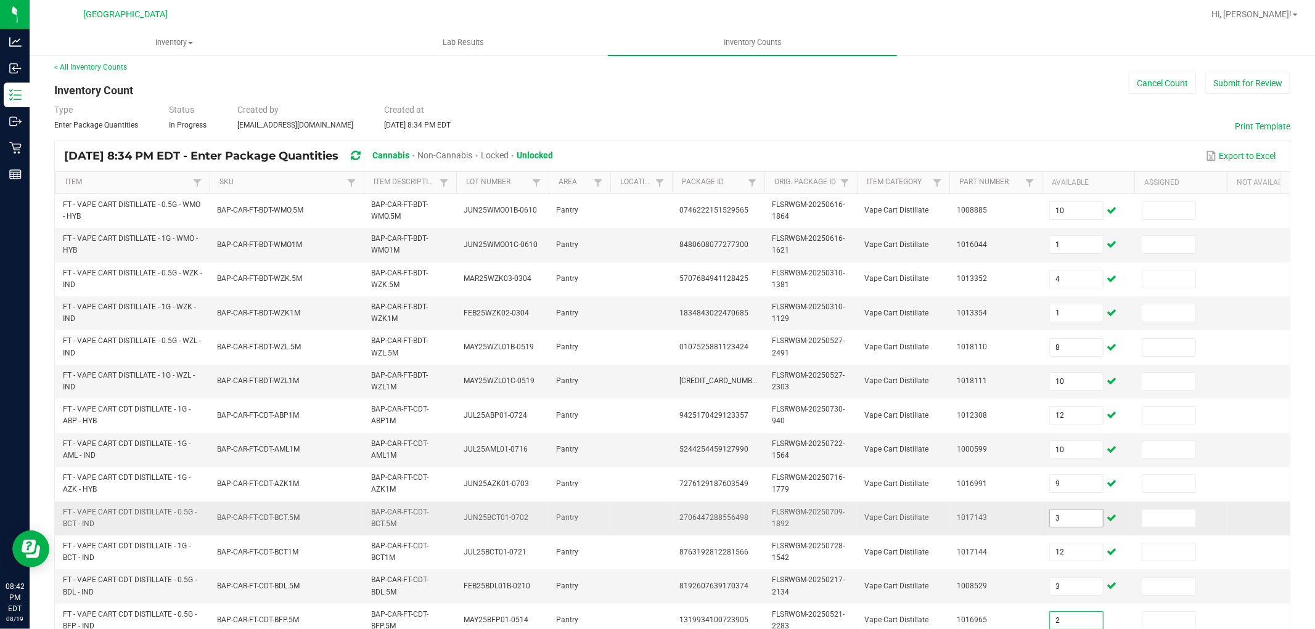
type input "2"
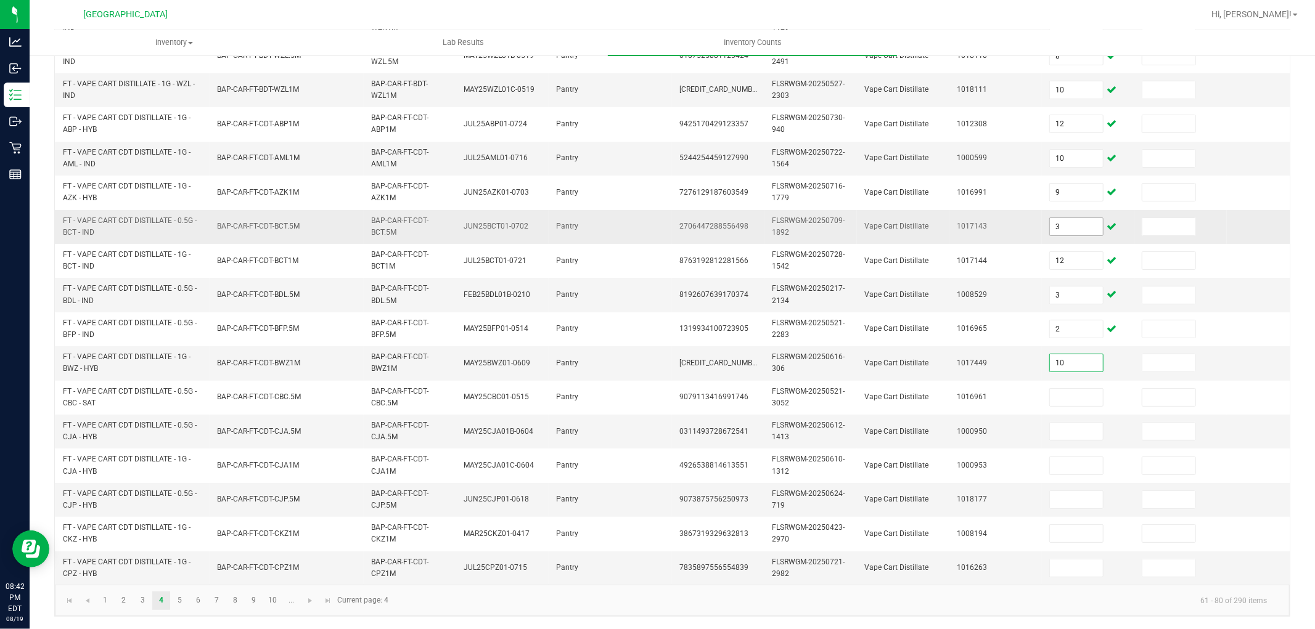
type input "10"
type input "12"
type input "1"
type input "11"
type input "10"
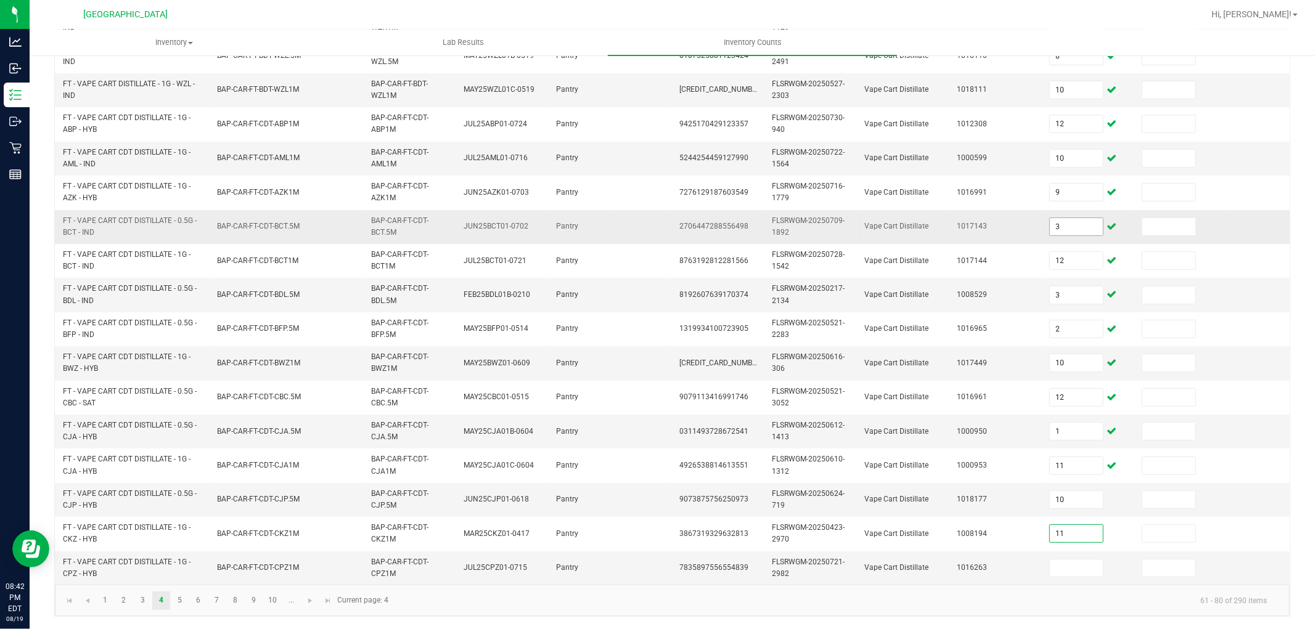
type input "11"
type input "4"
click at [180, 597] on link "5" at bounding box center [180, 601] width 18 height 18
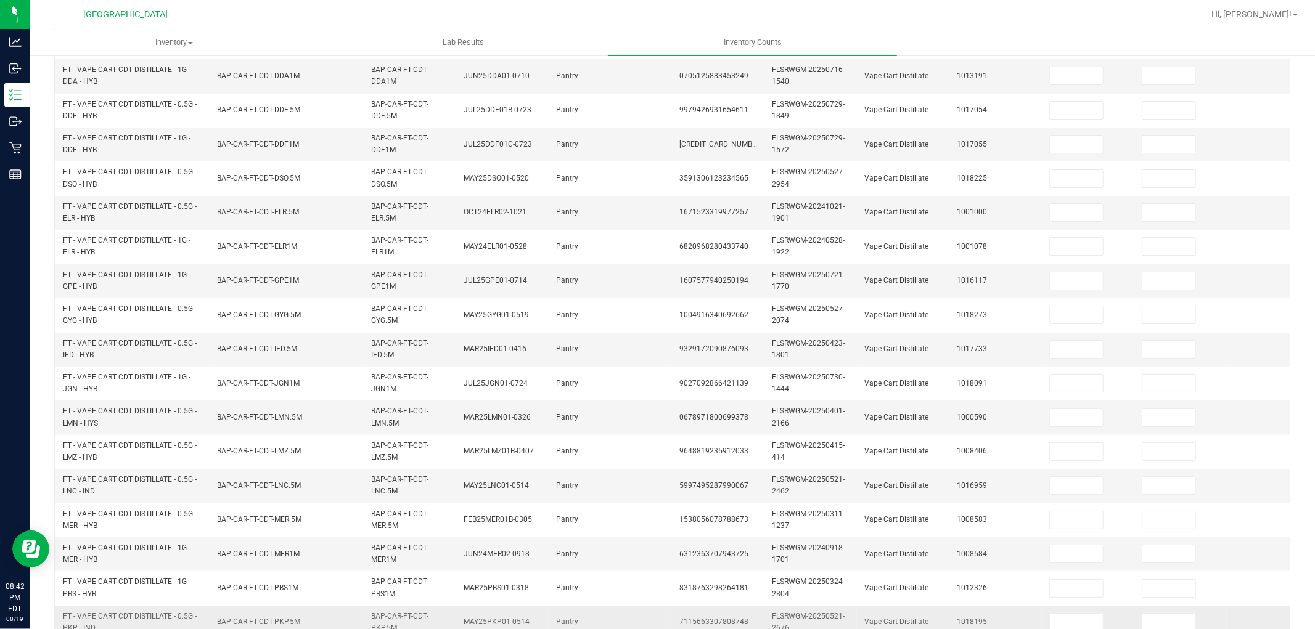
scroll to position [0, 0]
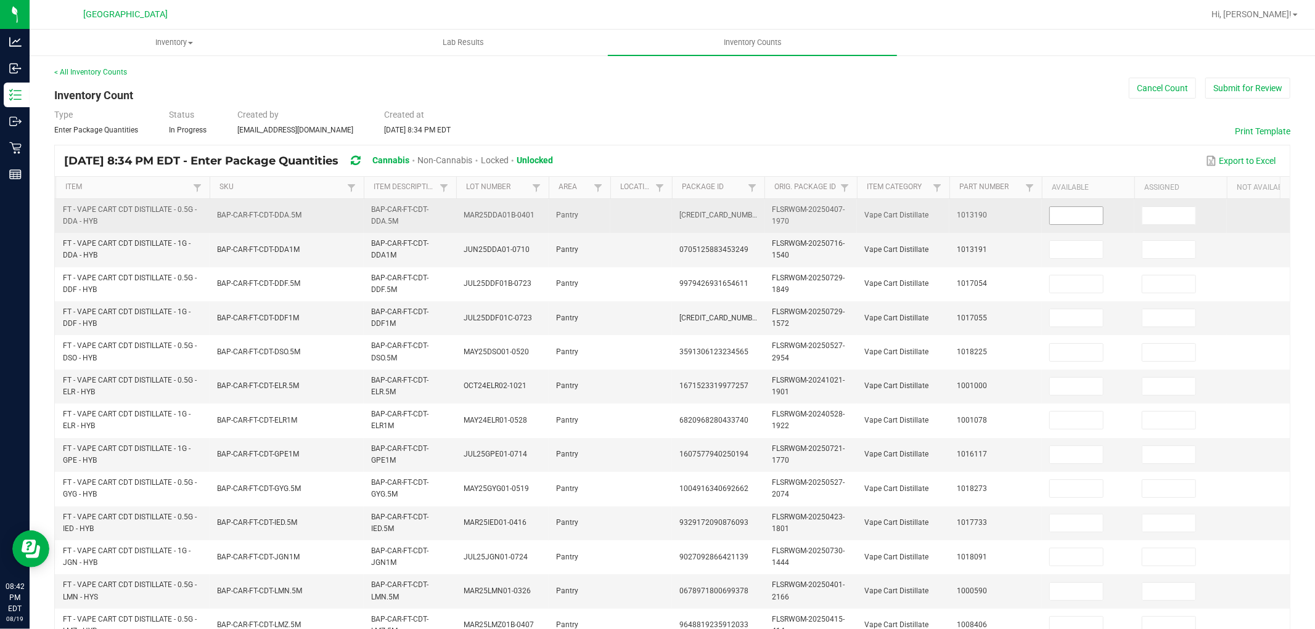
click at [1078, 212] on input at bounding box center [1076, 215] width 53 height 17
type input "3"
type input "8"
type input "10"
type input "11"
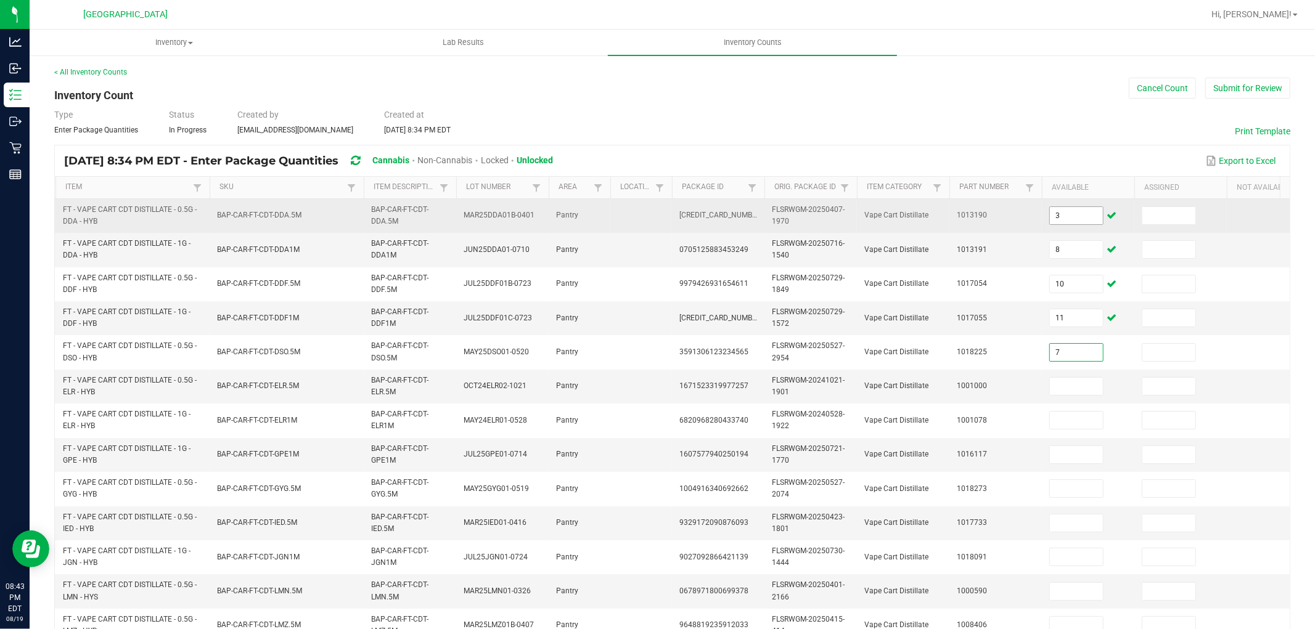
type input "7"
type input "6"
type input "12"
type input "11"
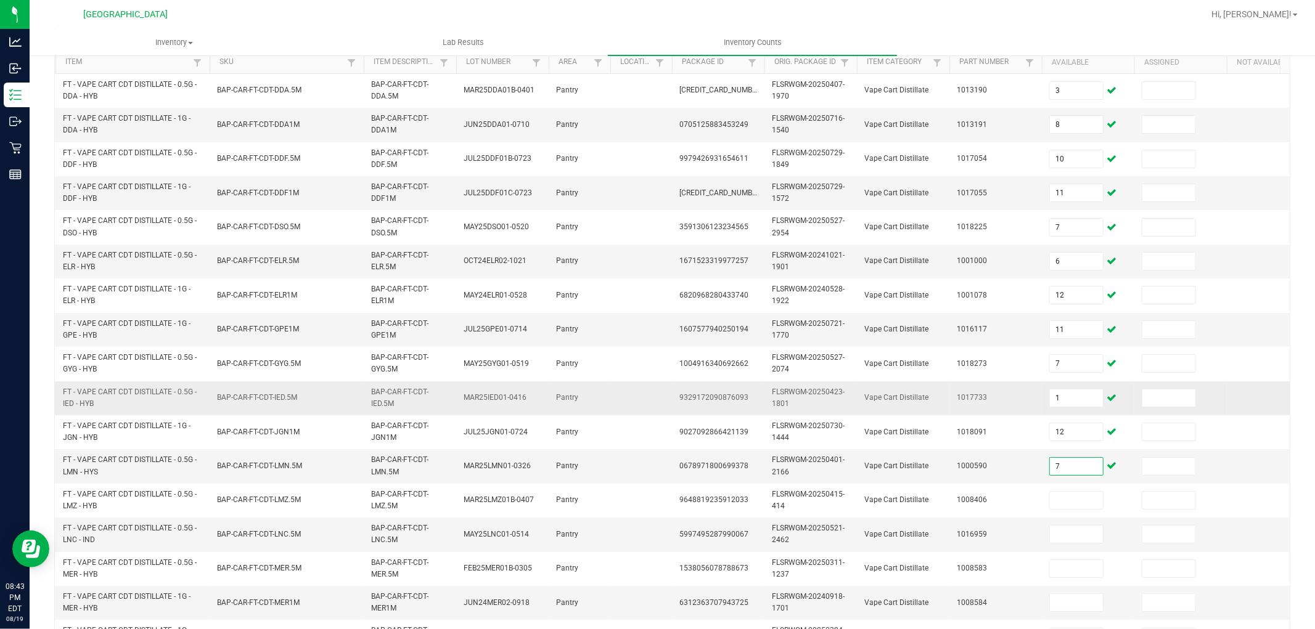
scroll to position [137, 0]
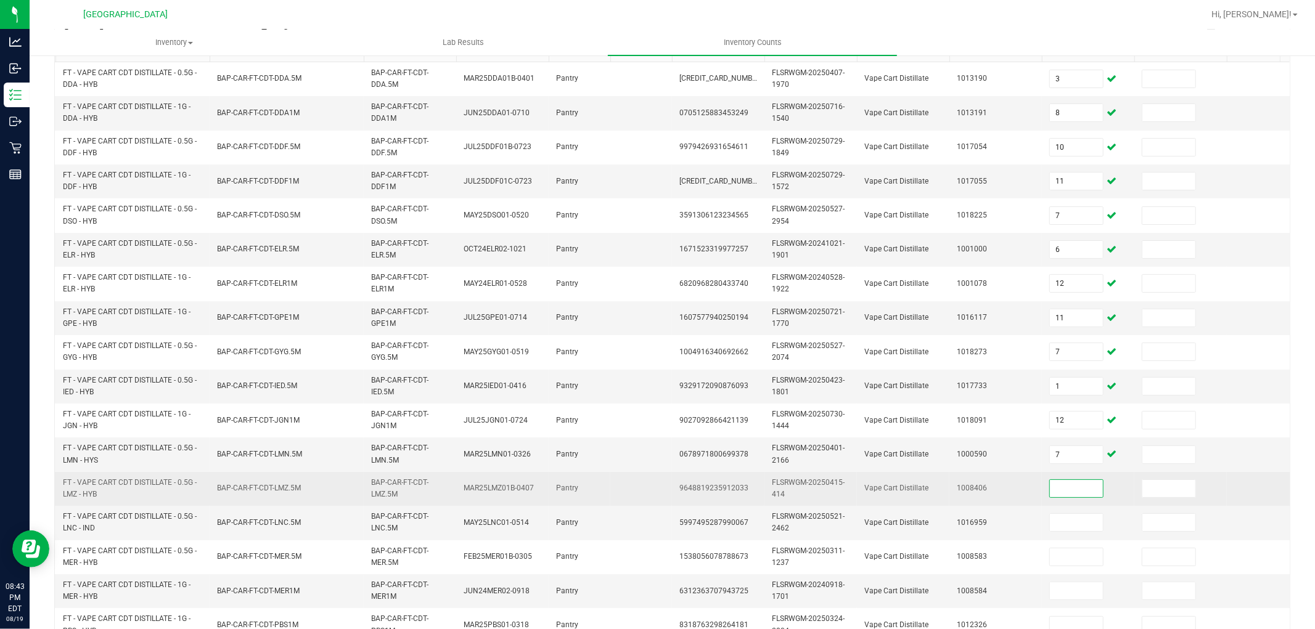
click at [1058, 493] on input at bounding box center [1076, 488] width 53 height 17
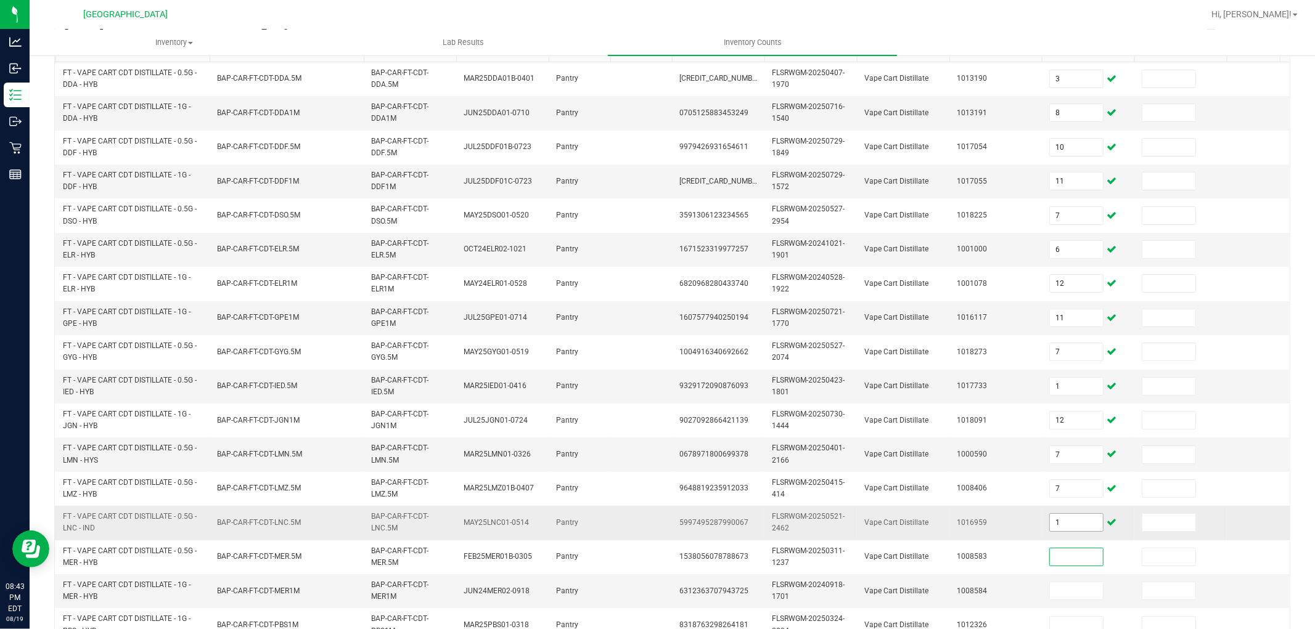
click at [1090, 525] on input "1" at bounding box center [1076, 522] width 53 height 17
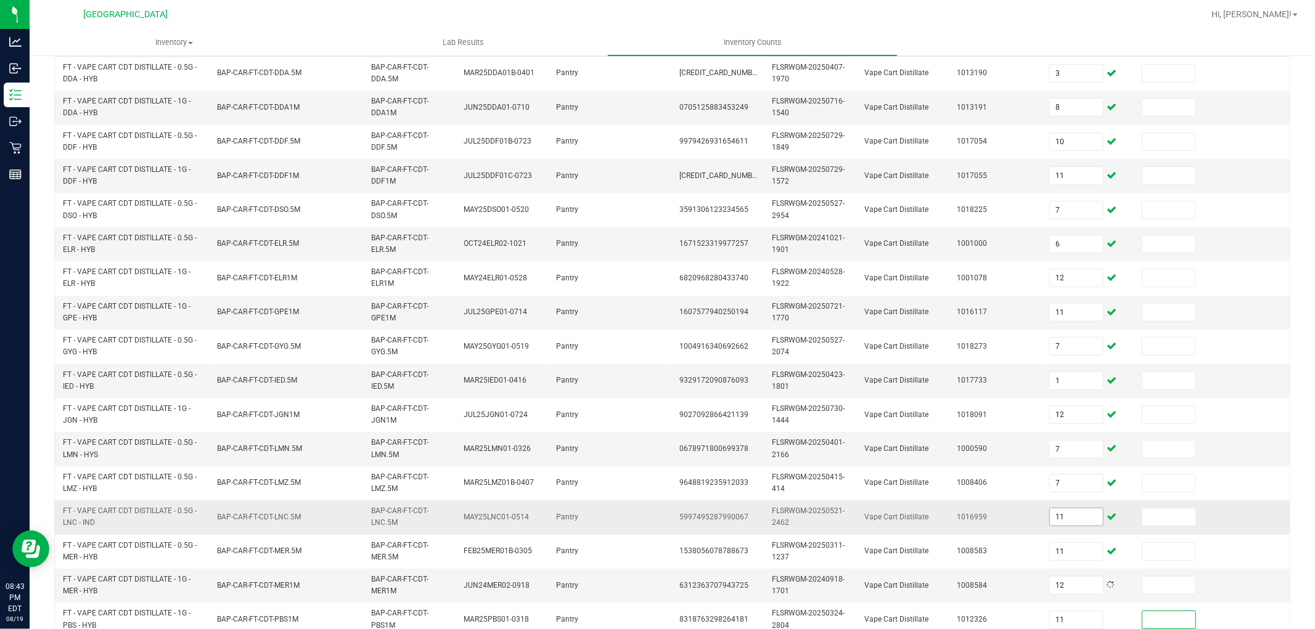
scroll to position [308, 0]
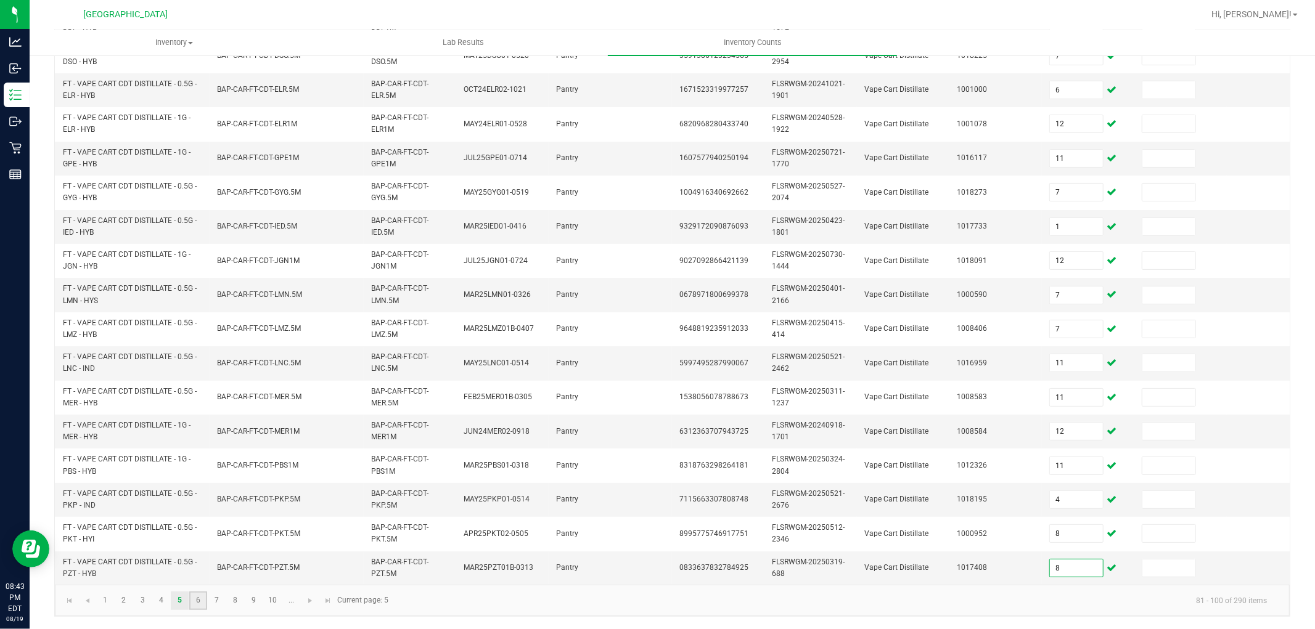
click at [193, 599] on link "6" at bounding box center [198, 601] width 18 height 18
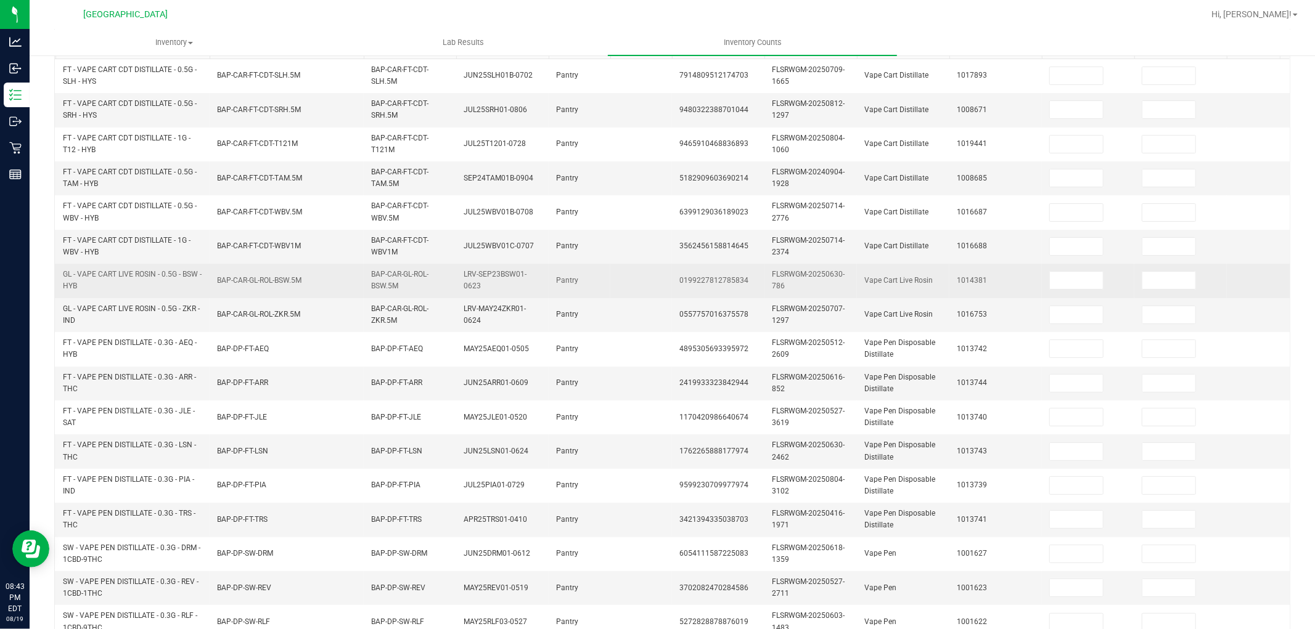
scroll to position [0, 0]
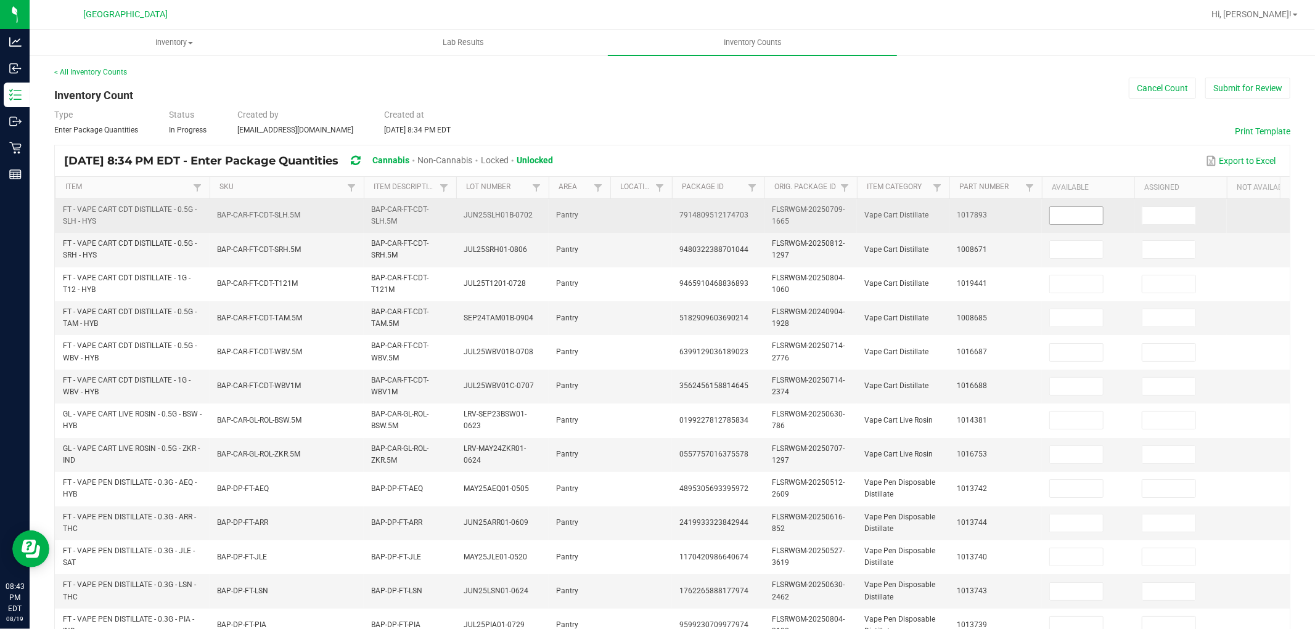
click at [1079, 216] on input at bounding box center [1076, 215] width 53 height 17
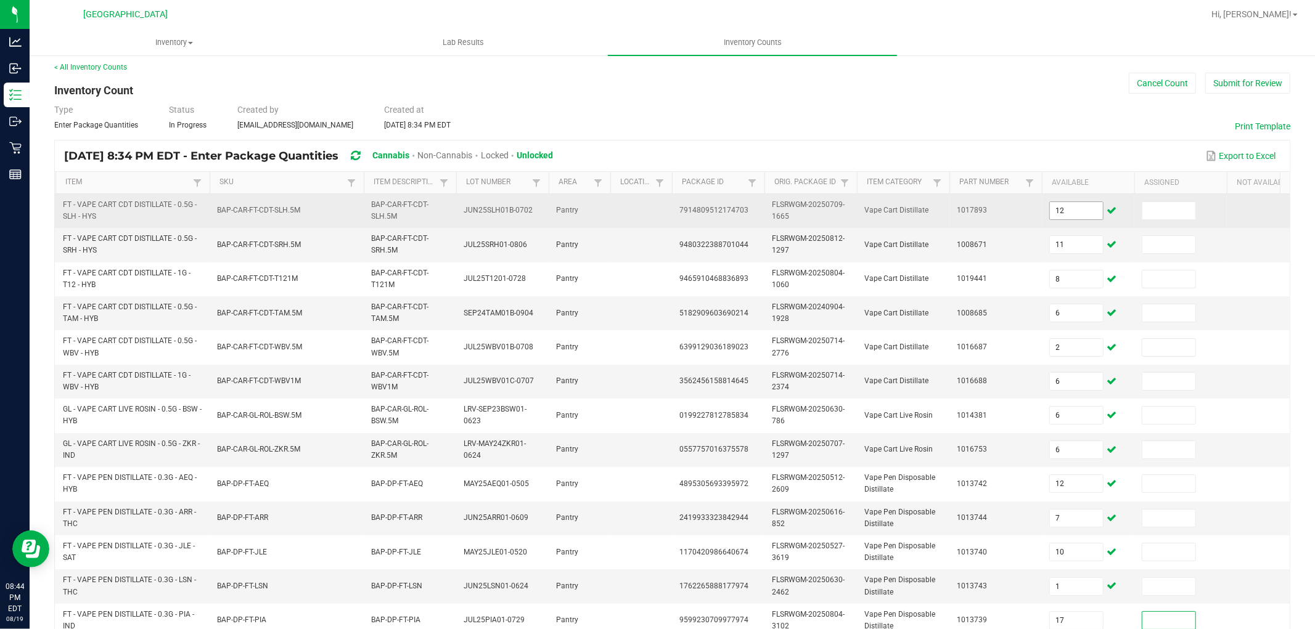
scroll to position [308, 0]
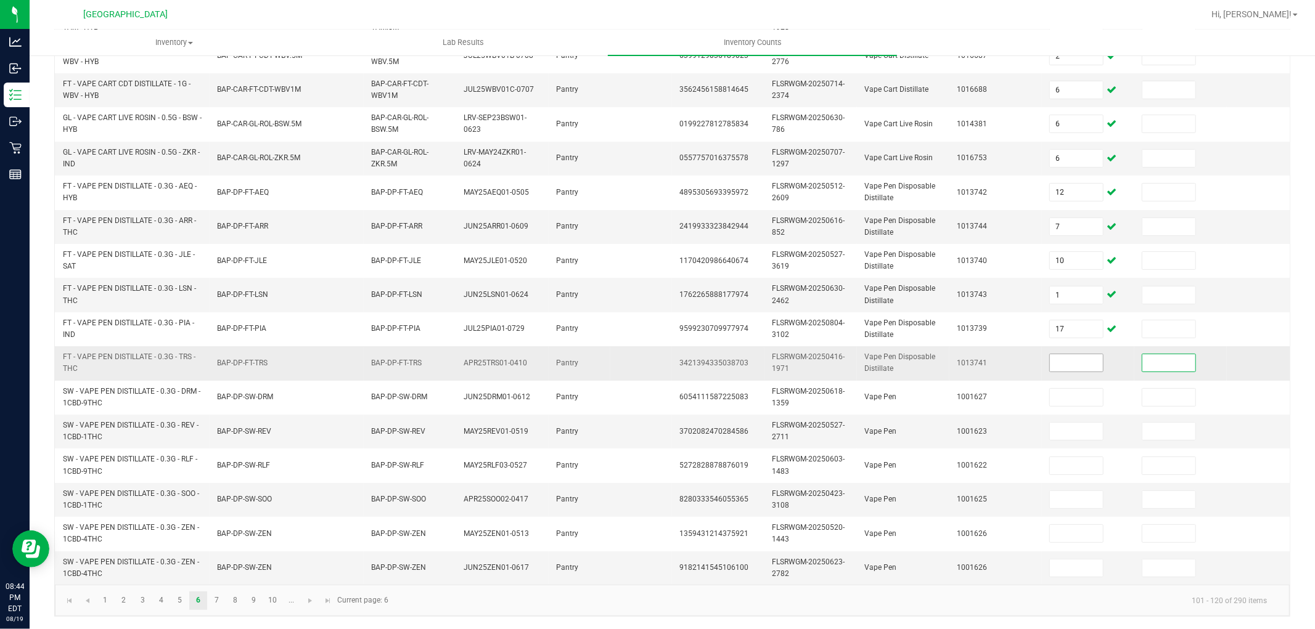
click at [1062, 354] on input at bounding box center [1076, 362] width 53 height 17
click at [218, 600] on link "7" at bounding box center [217, 601] width 18 height 18
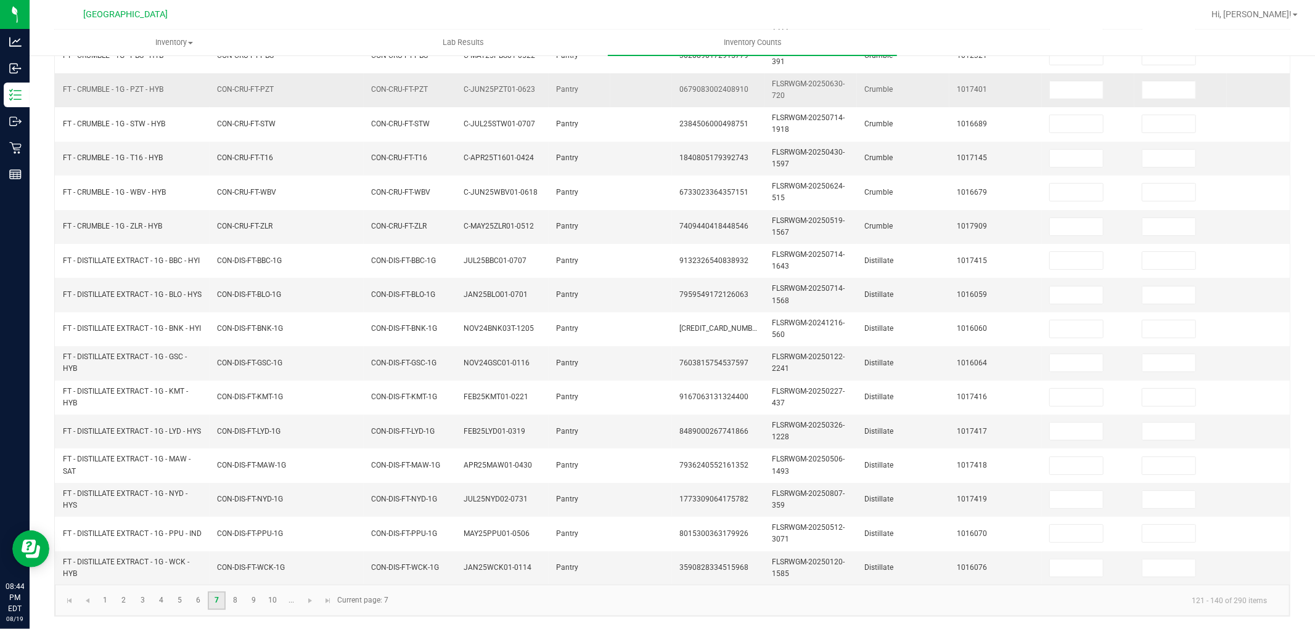
scroll to position [0, 0]
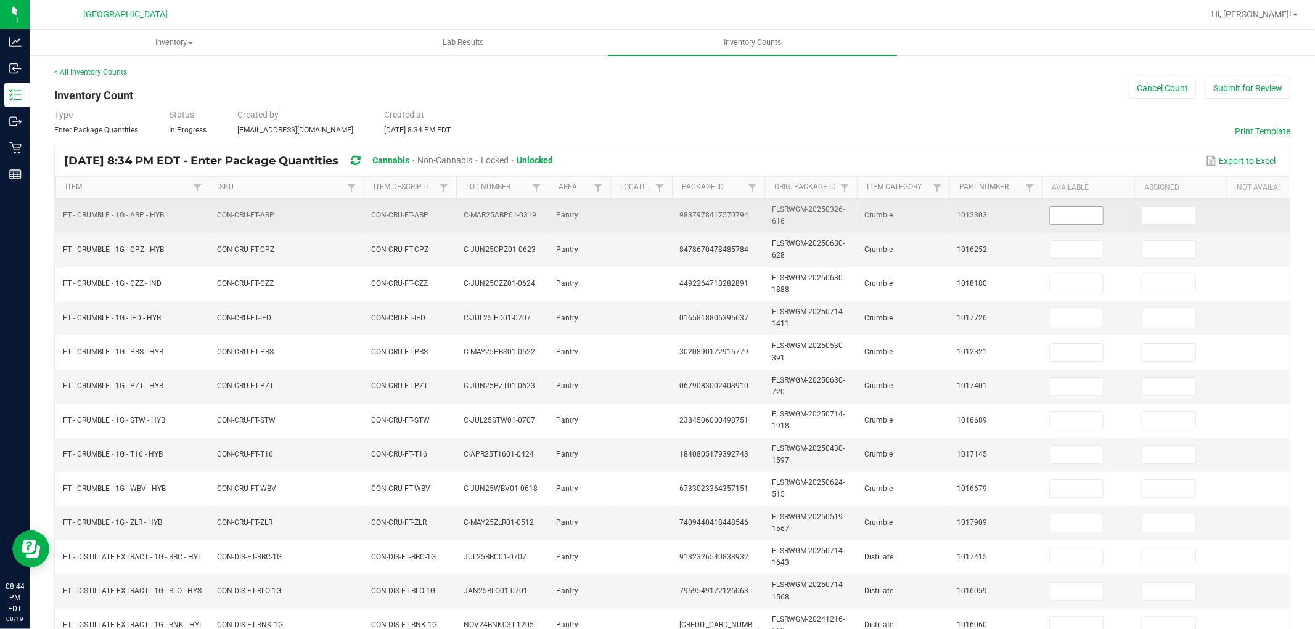
click at [1080, 213] on input at bounding box center [1076, 215] width 53 height 17
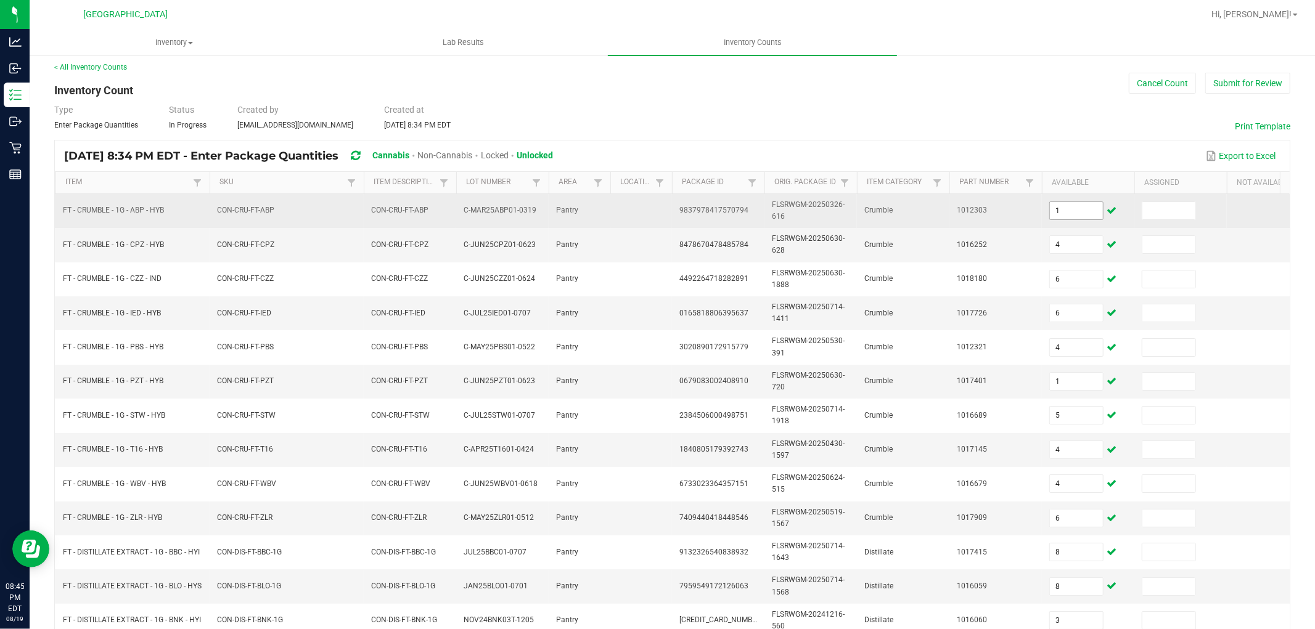
scroll to position [308, 0]
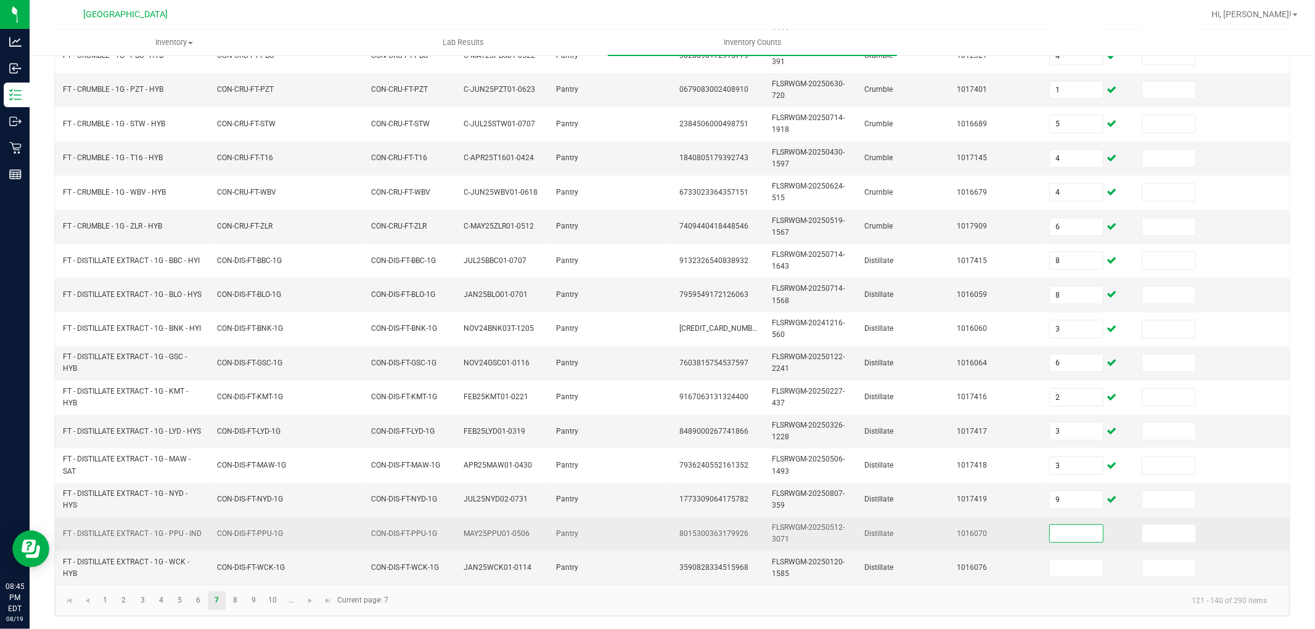
click at [1083, 527] on input at bounding box center [1076, 533] width 53 height 17
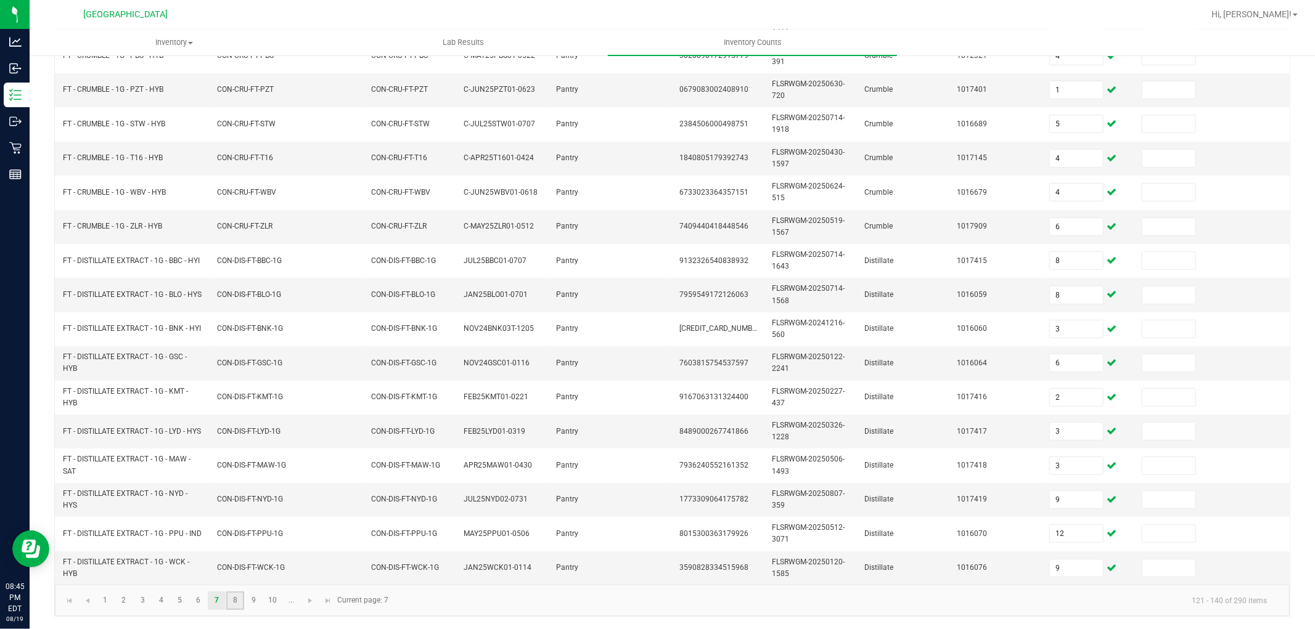
click at [238, 599] on link "8" at bounding box center [235, 601] width 18 height 18
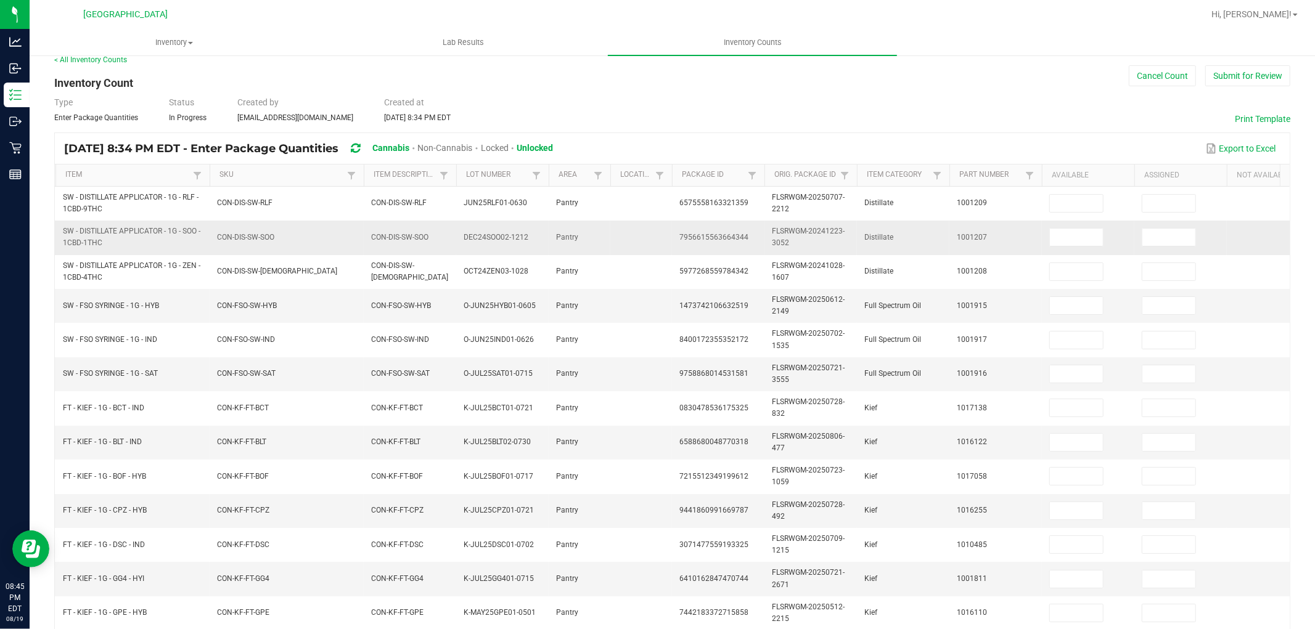
scroll to position [0, 0]
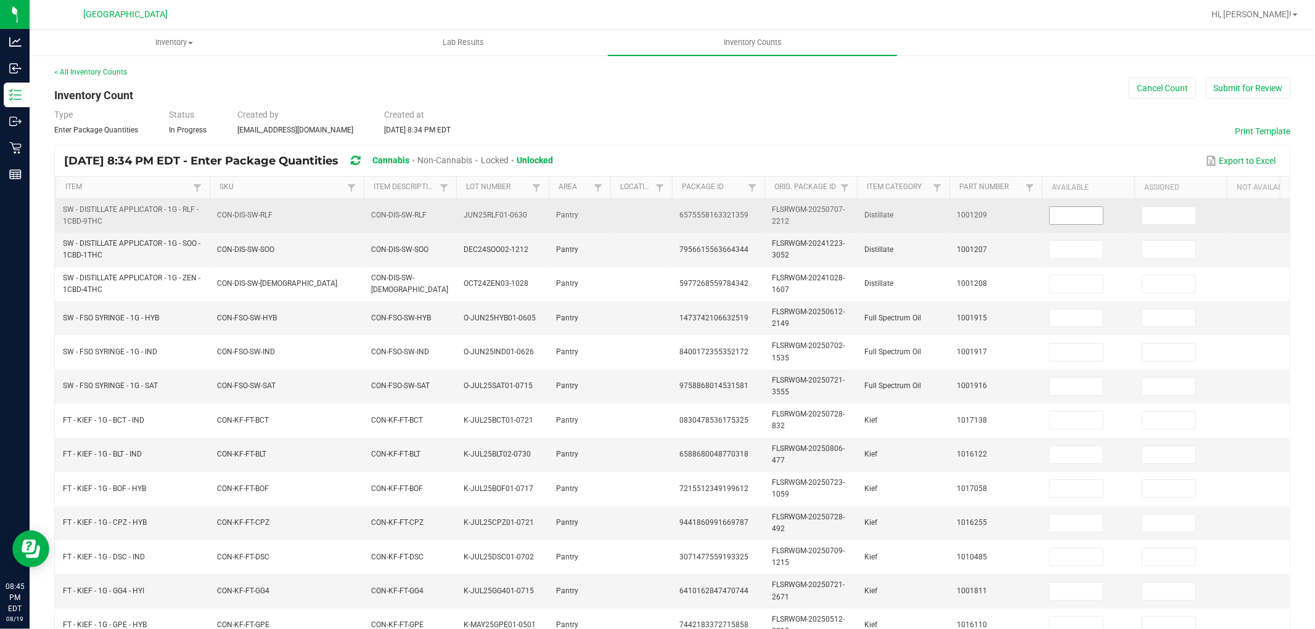
click at [1069, 216] on input at bounding box center [1076, 215] width 53 height 17
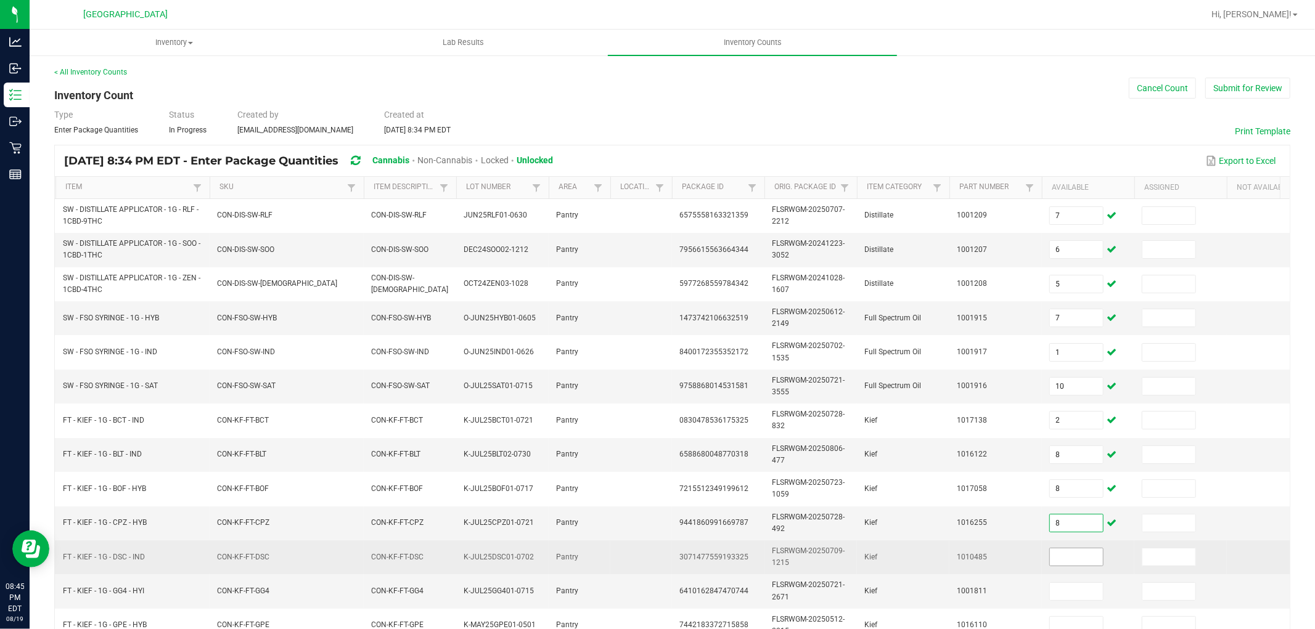
click at [1071, 560] on input at bounding box center [1076, 557] width 53 height 17
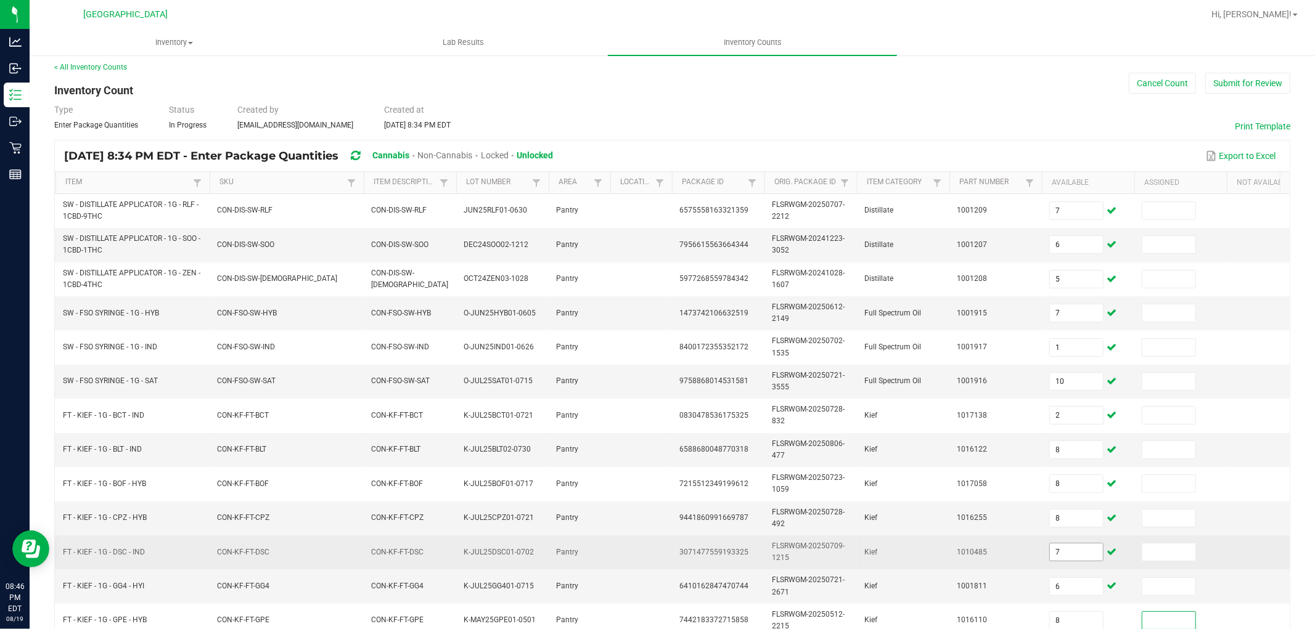
scroll to position [308, 0]
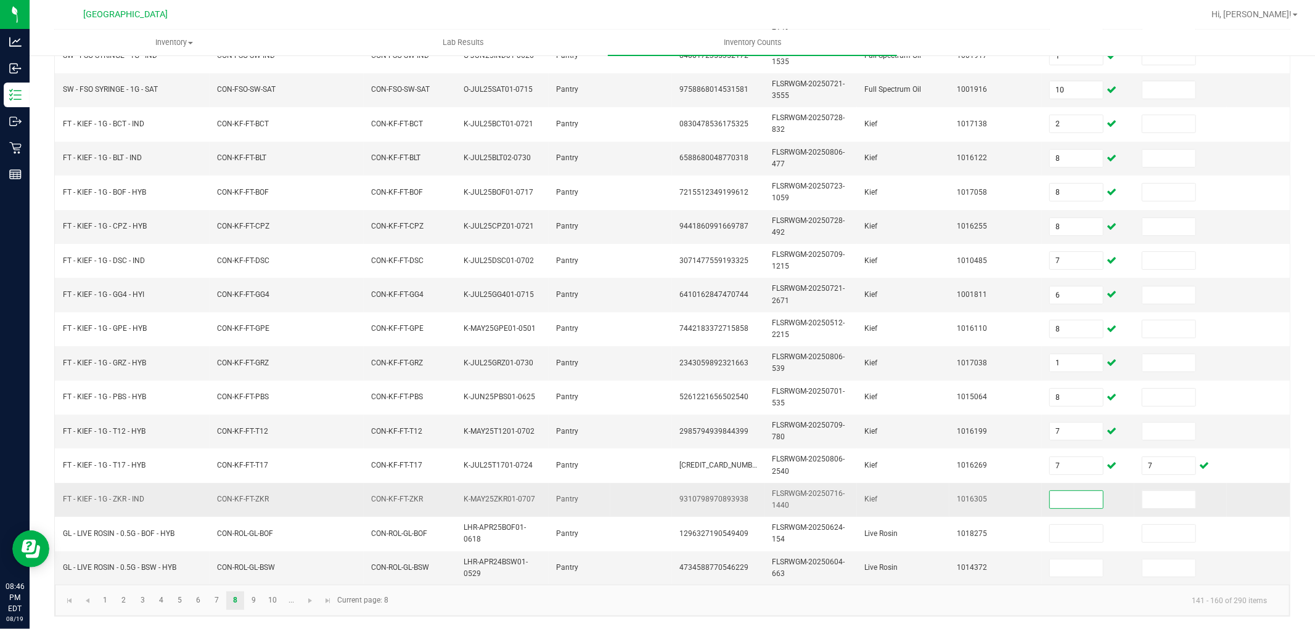
click at [1056, 491] on input at bounding box center [1076, 499] width 53 height 17
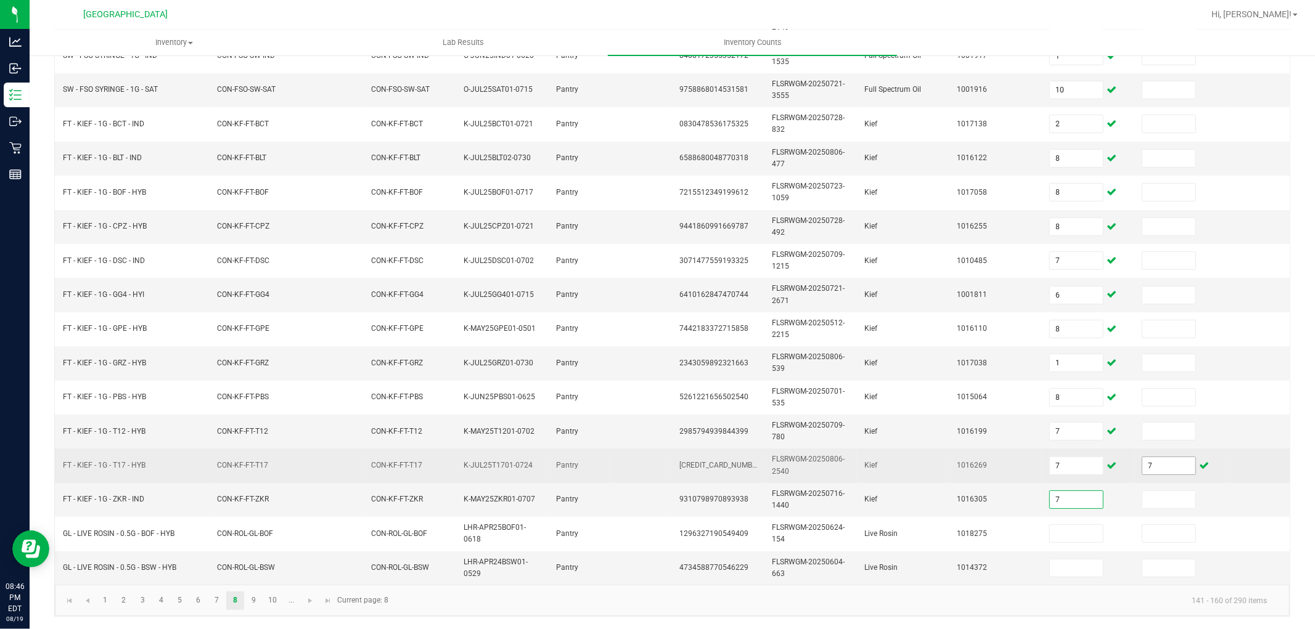
click at [1165, 457] on input "7" at bounding box center [1168, 465] width 53 height 17
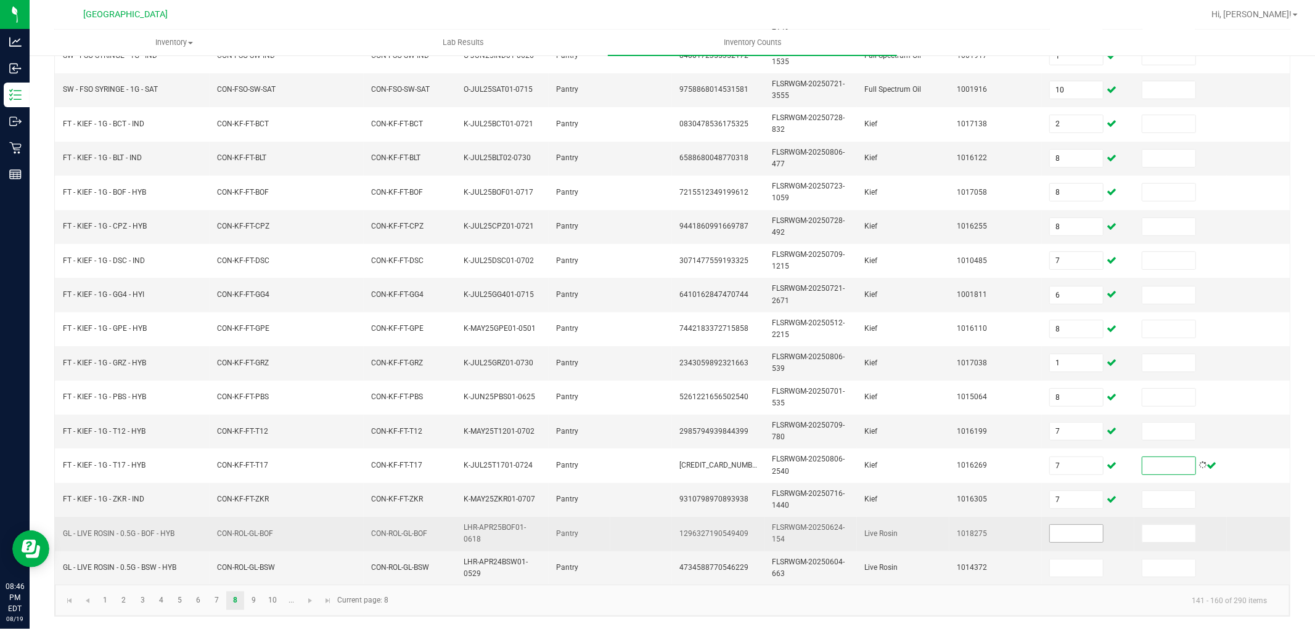
click at [1079, 527] on input at bounding box center [1076, 533] width 53 height 17
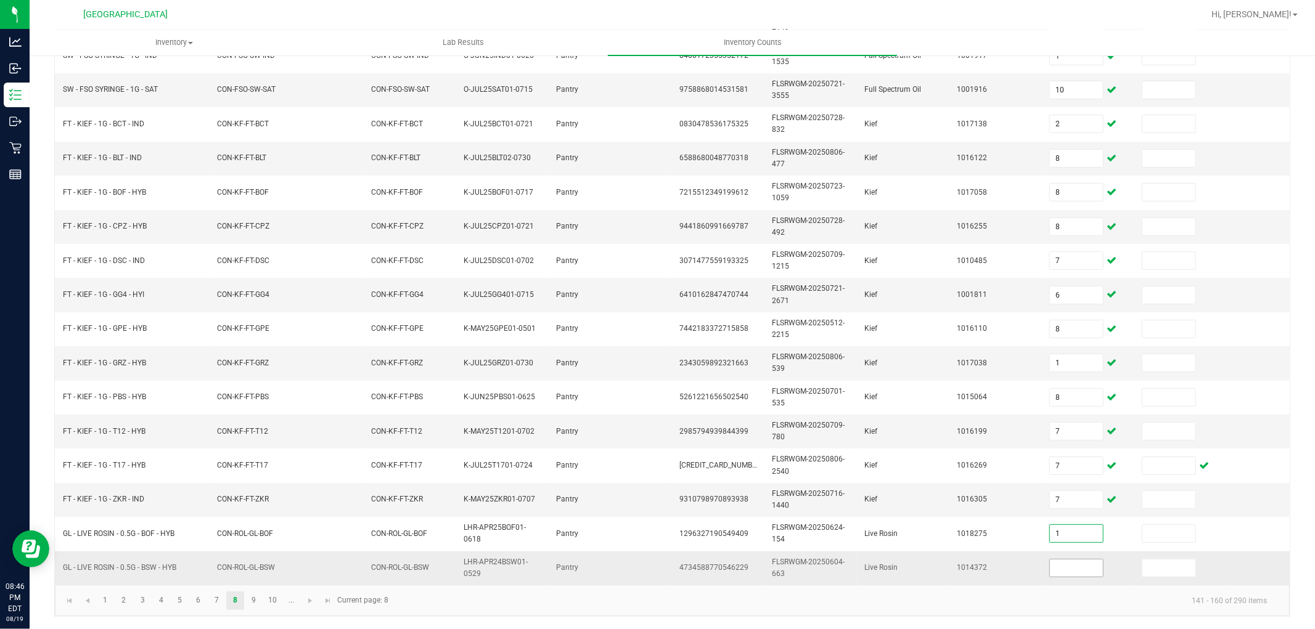
click at [1076, 563] on input at bounding box center [1076, 568] width 53 height 17
click at [253, 597] on link "9" at bounding box center [254, 601] width 18 height 18
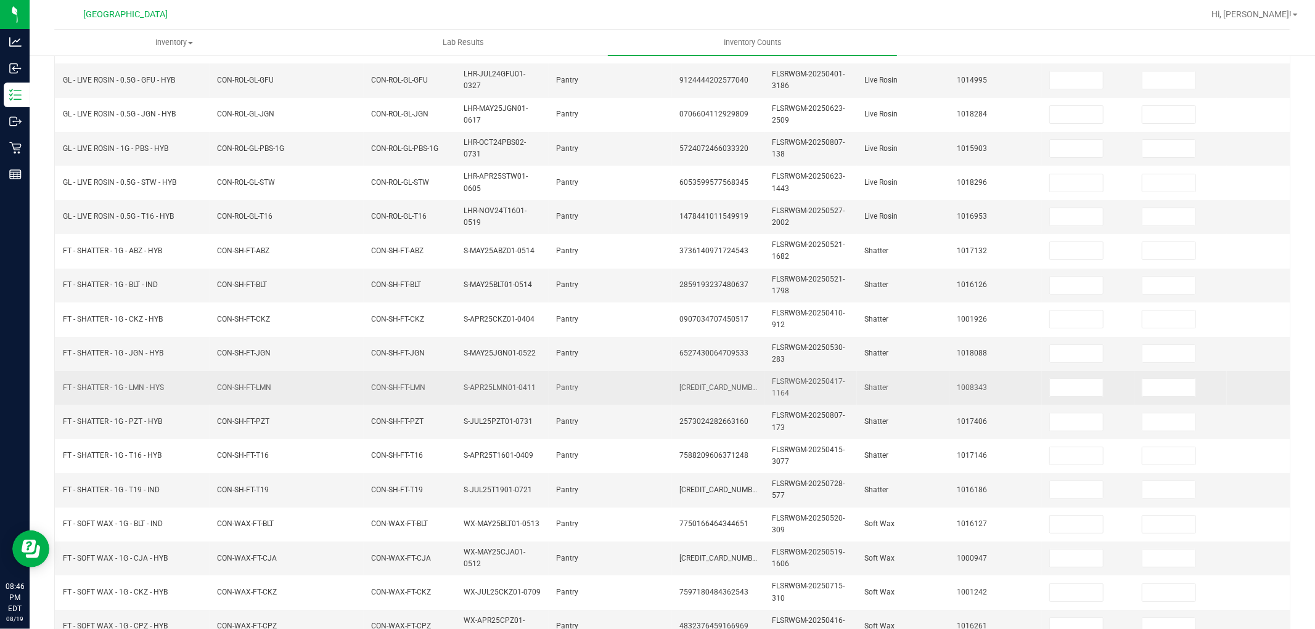
scroll to position [0, 0]
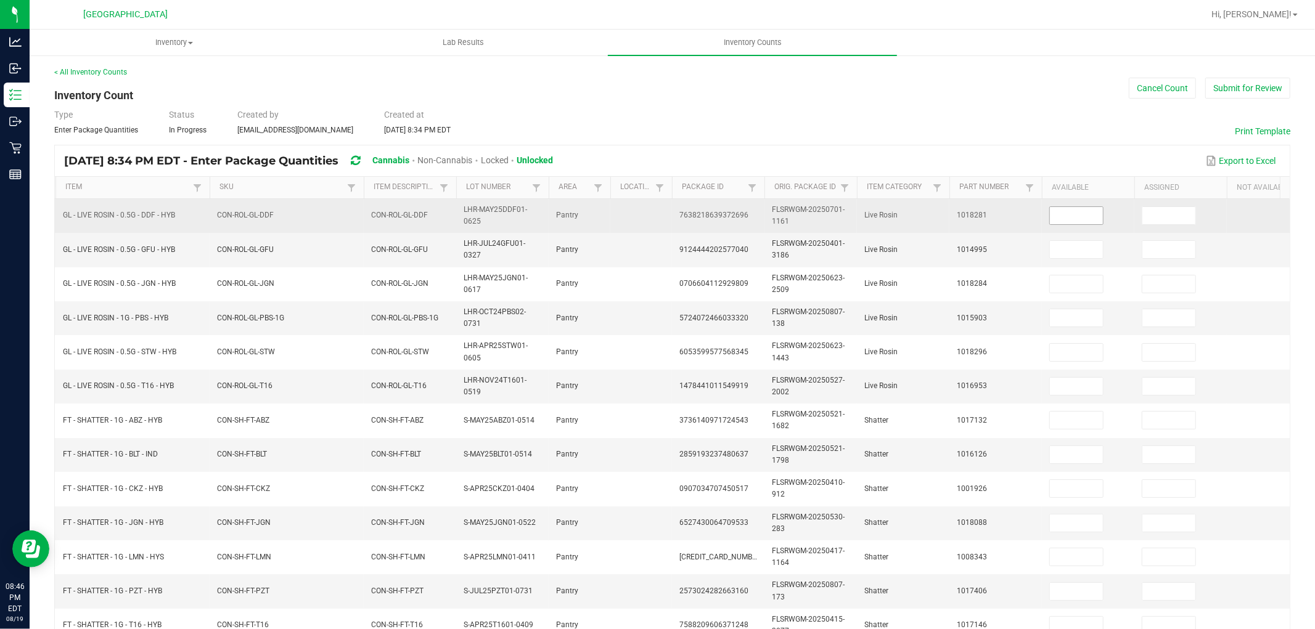
click at [1089, 216] on input at bounding box center [1076, 215] width 53 height 17
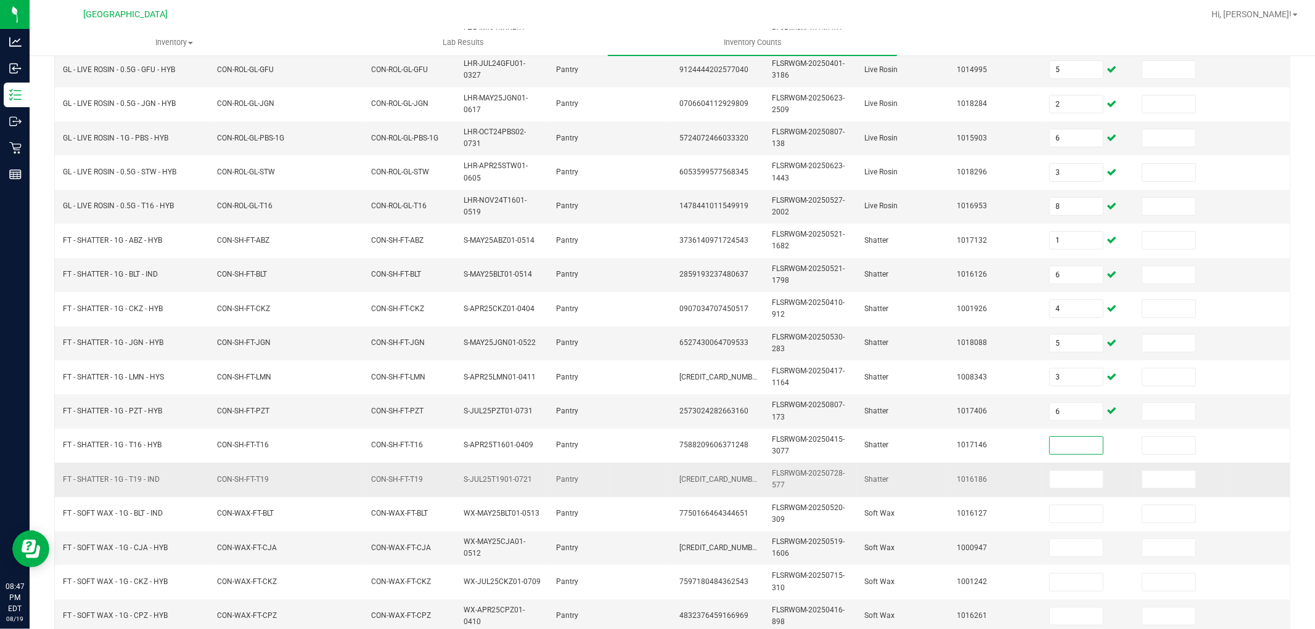
scroll to position [211, 0]
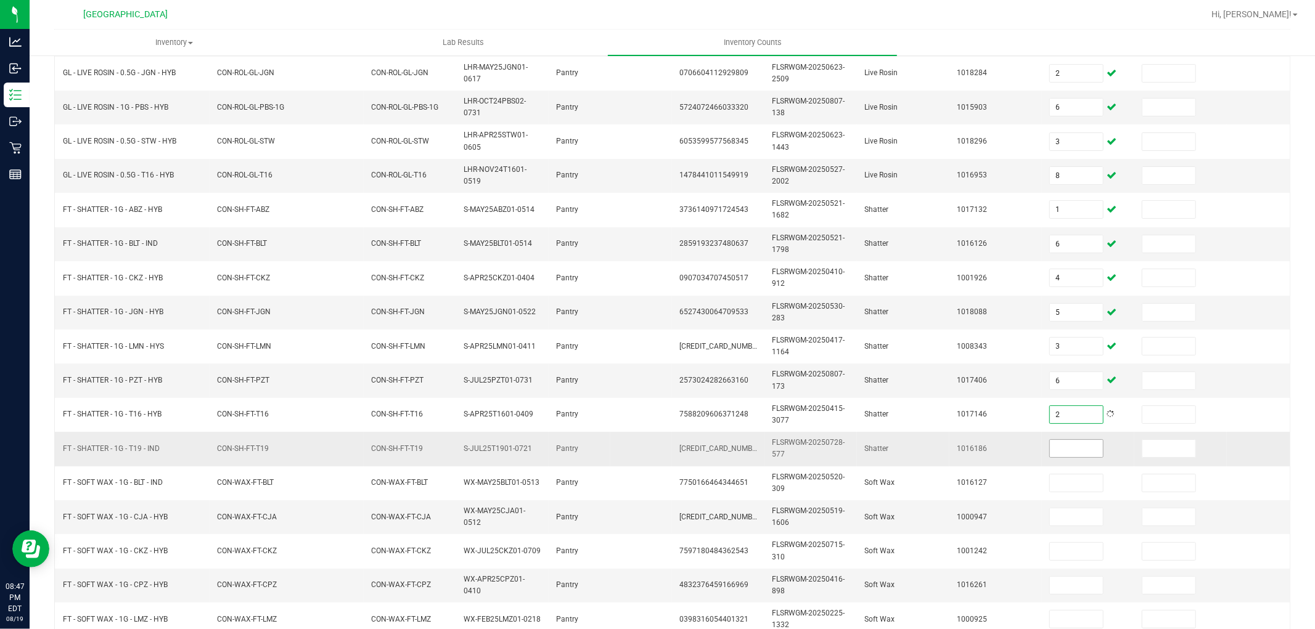
click at [1074, 454] on input at bounding box center [1076, 448] width 53 height 17
click at [1052, 442] on input at bounding box center [1076, 448] width 53 height 17
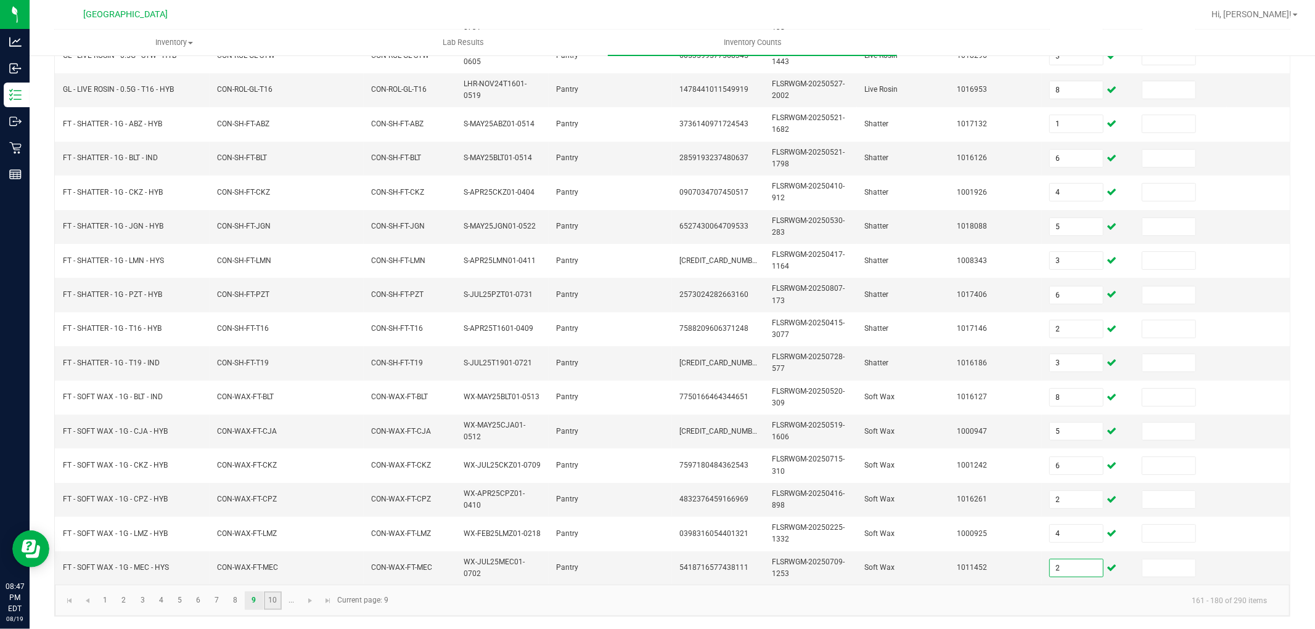
click at [279, 608] on link "10" at bounding box center [273, 601] width 18 height 18
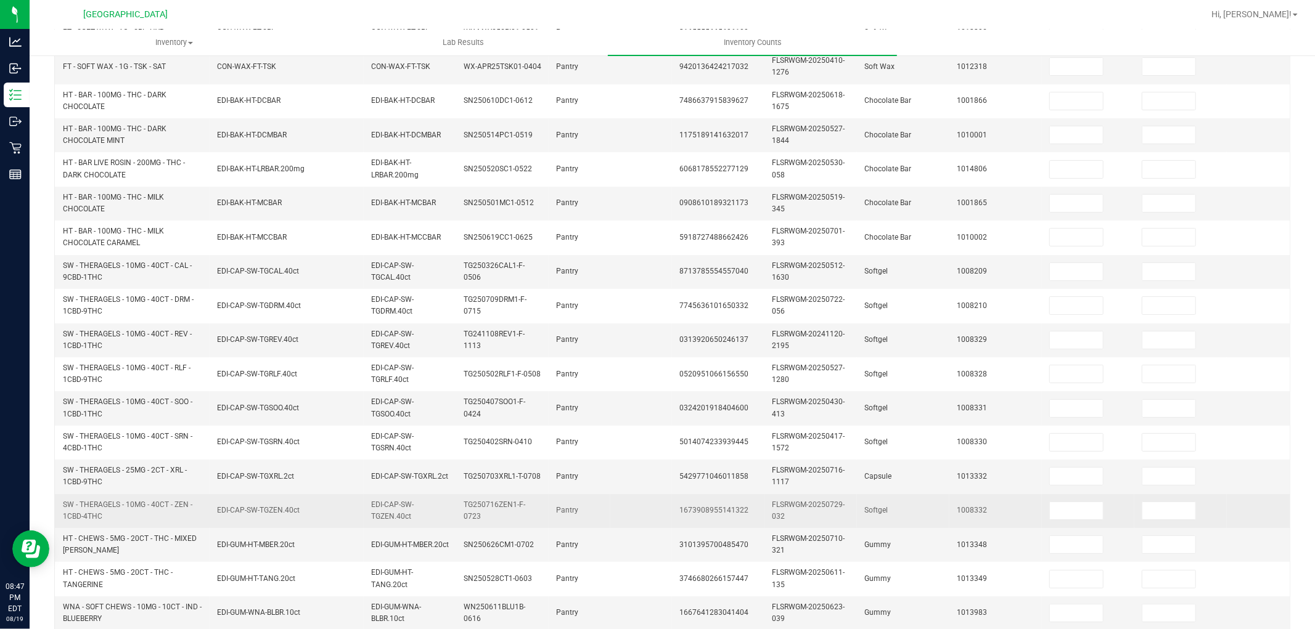
scroll to position [0, 0]
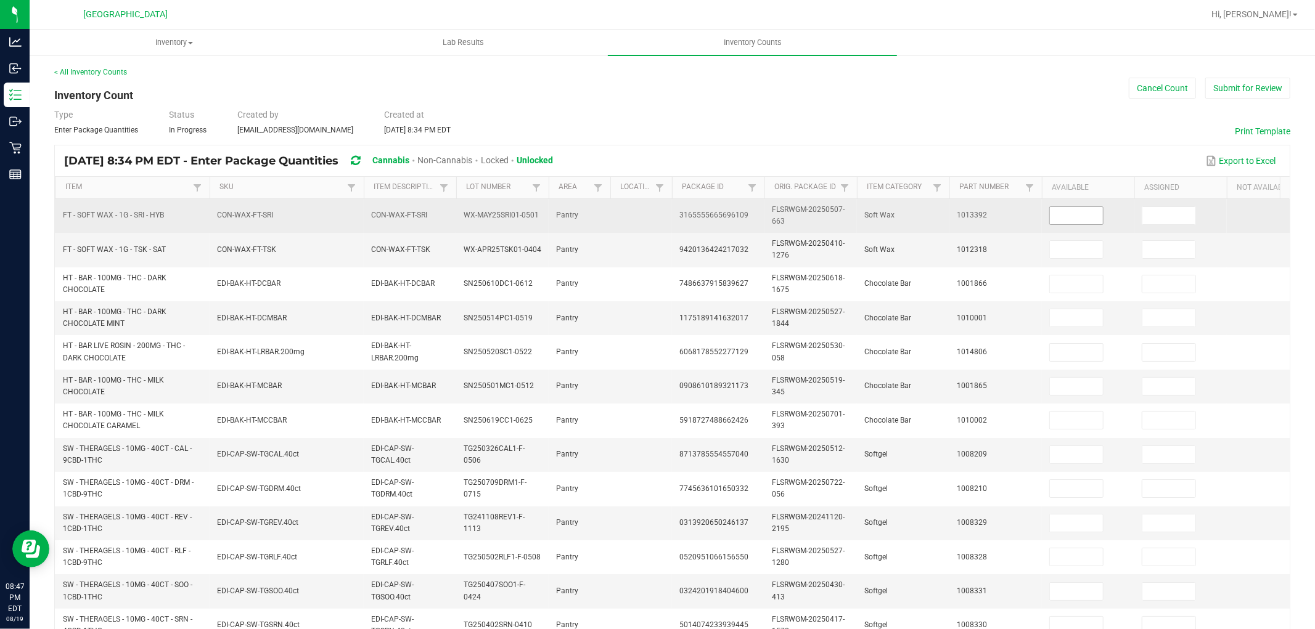
click at [1074, 217] on input at bounding box center [1076, 215] width 53 height 17
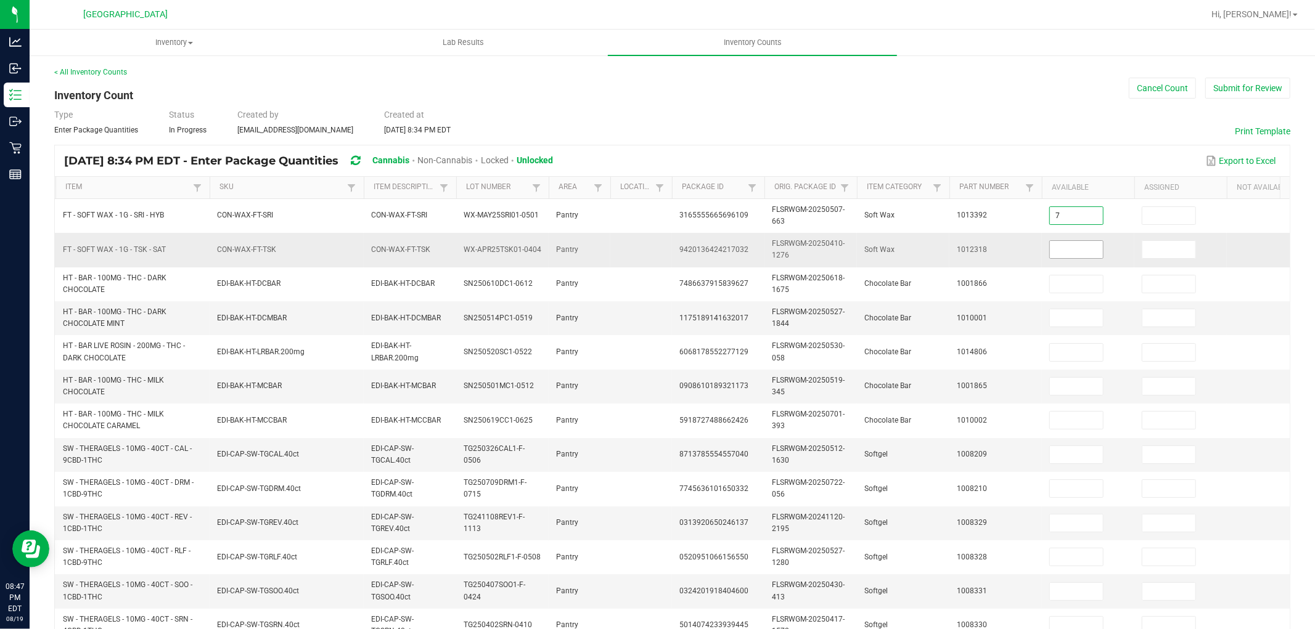
click at [1069, 250] on input at bounding box center [1076, 249] width 53 height 17
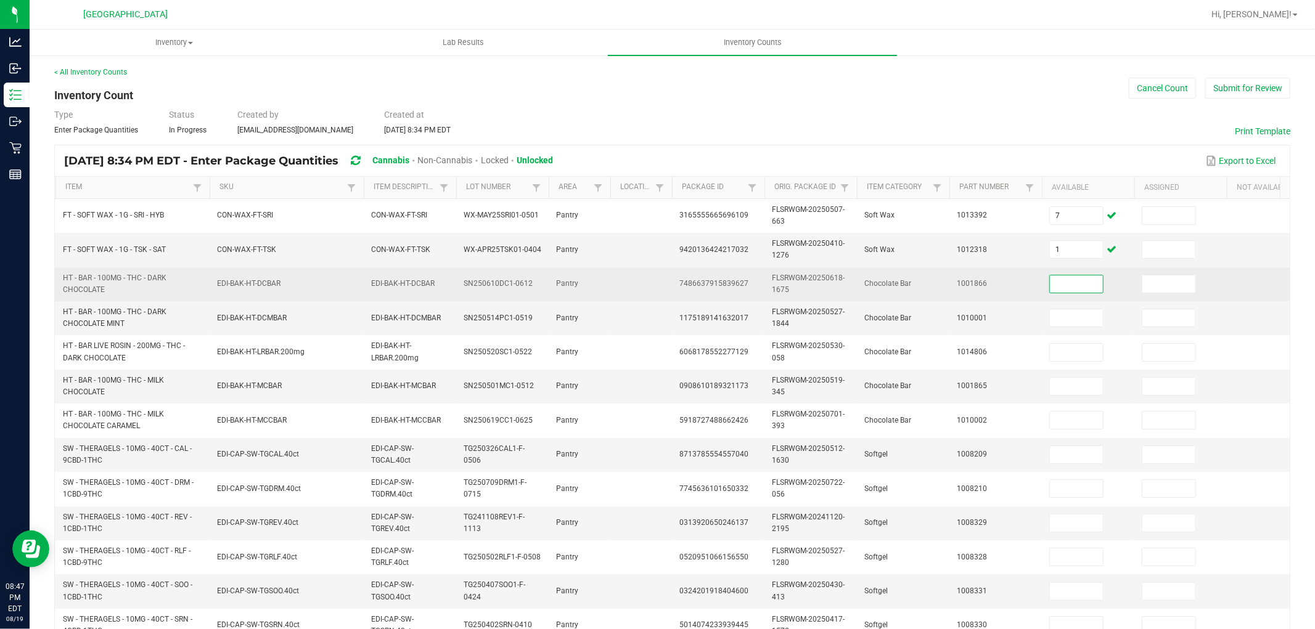
click at [1092, 287] on input at bounding box center [1076, 284] width 53 height 17
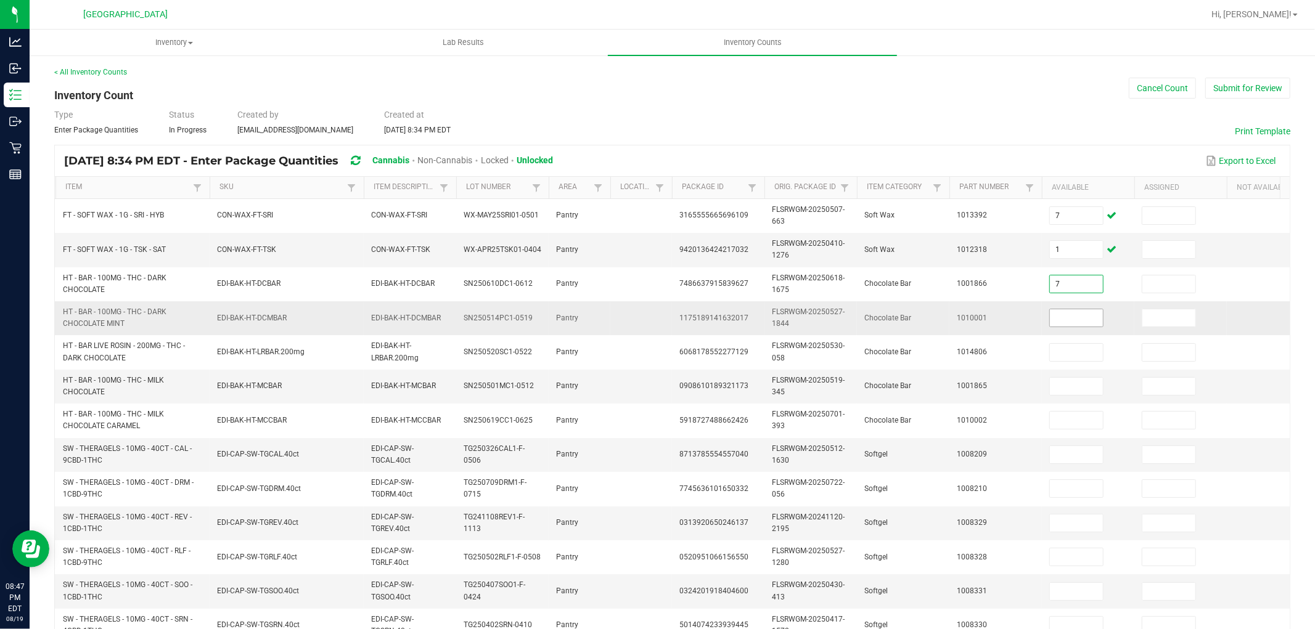
click at [1065, 319] on input at bounding box center [1076, 317] width 53 height 17
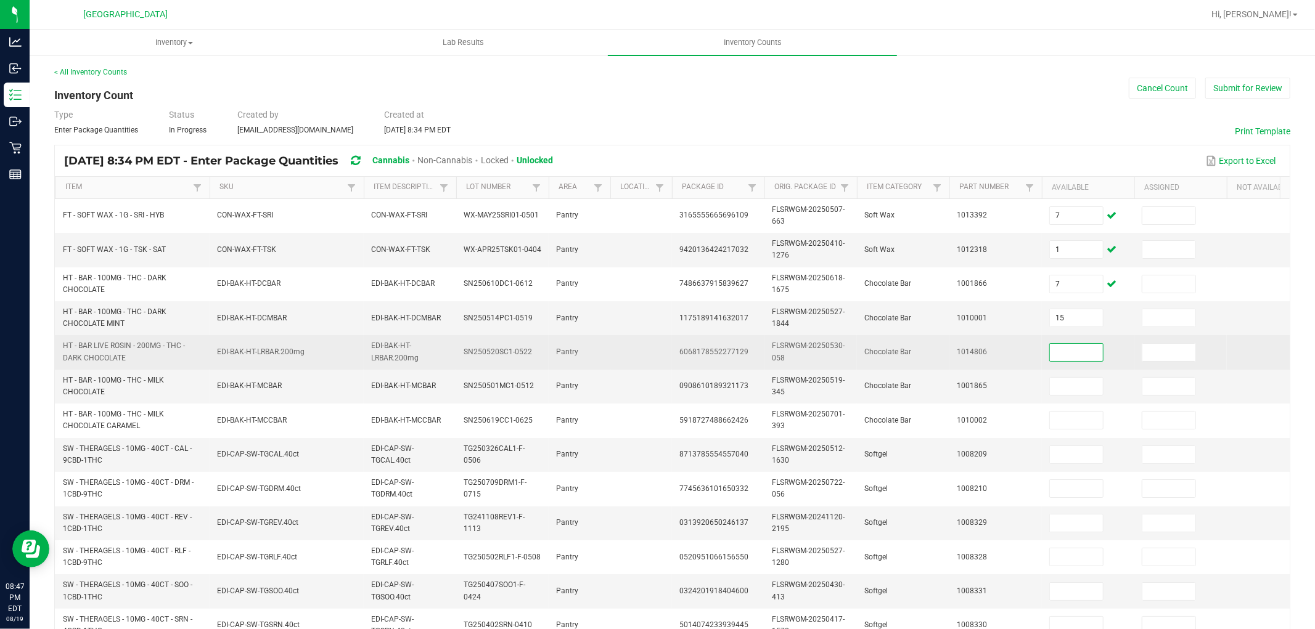
click at [1052, 348] on input at bounding box center [1076, 352] width 53 height 17
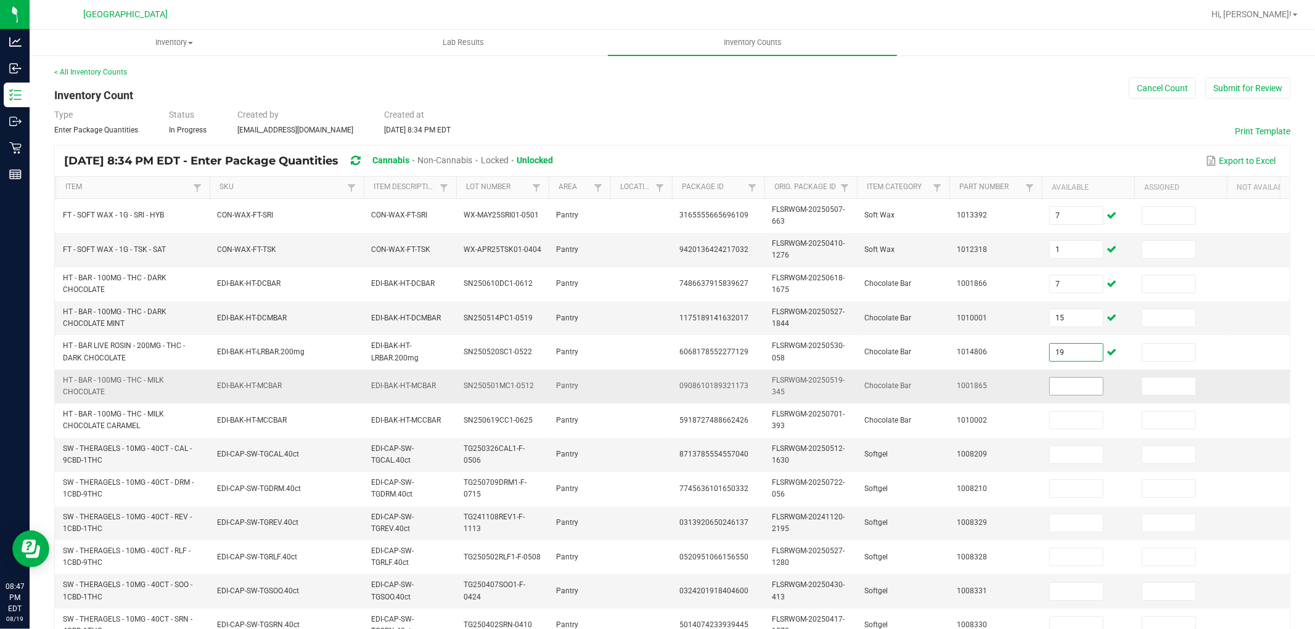
click at [1065, 381] on input at bounding box center [1076, 386] width 53 height 17
click at [1063, 524] on input at bounding box center [1076, 523] width 53 height 17
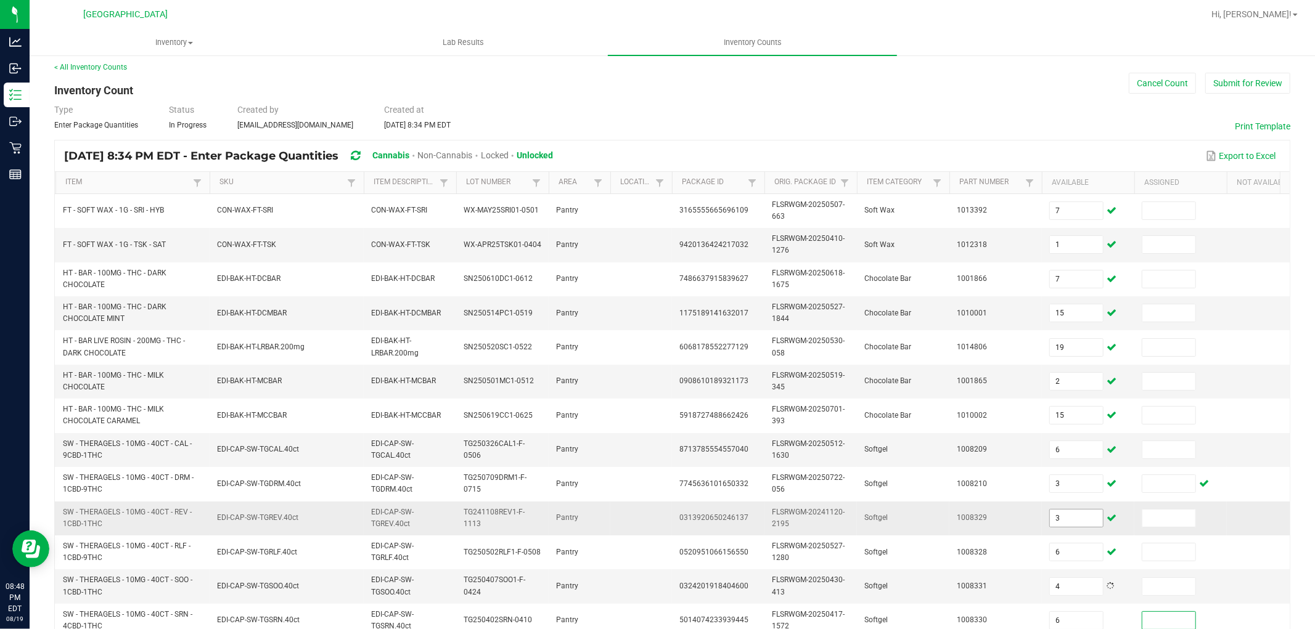
scroll to position [308, 0]
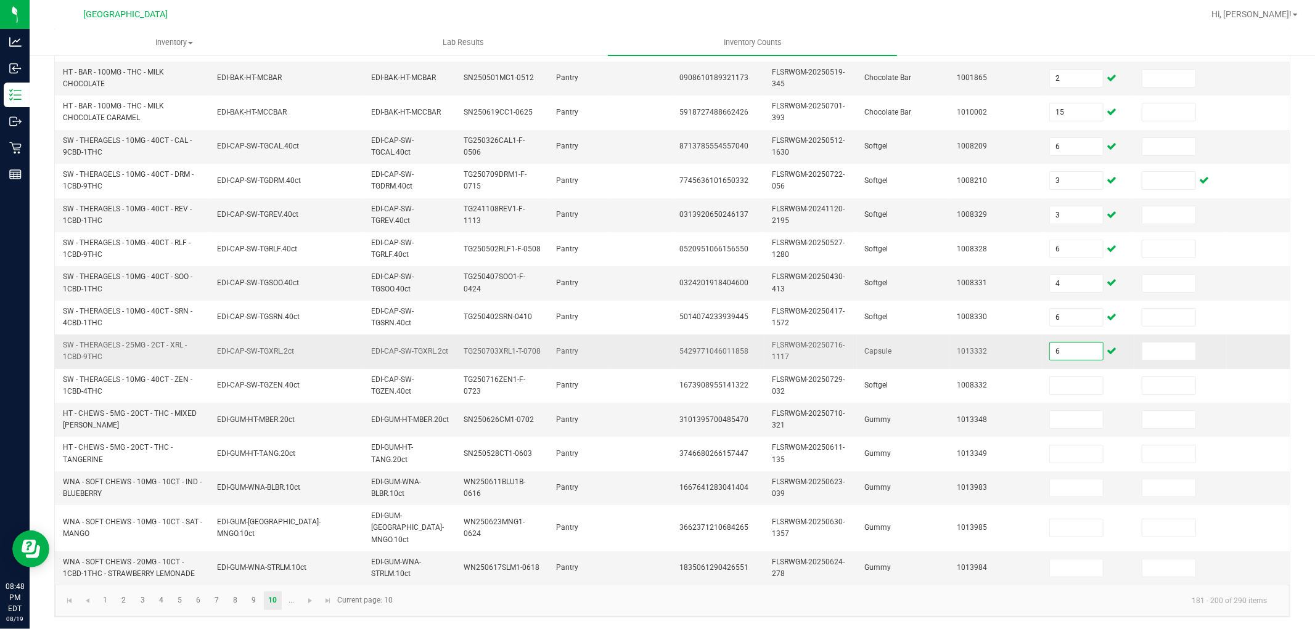
click at [1074, 358] on input "6" at bounding box center [1076, 351] width 53 height 17
click at [305, 602] on span "Go to the next page" at bounding box center [310, 601] width 10 height 10
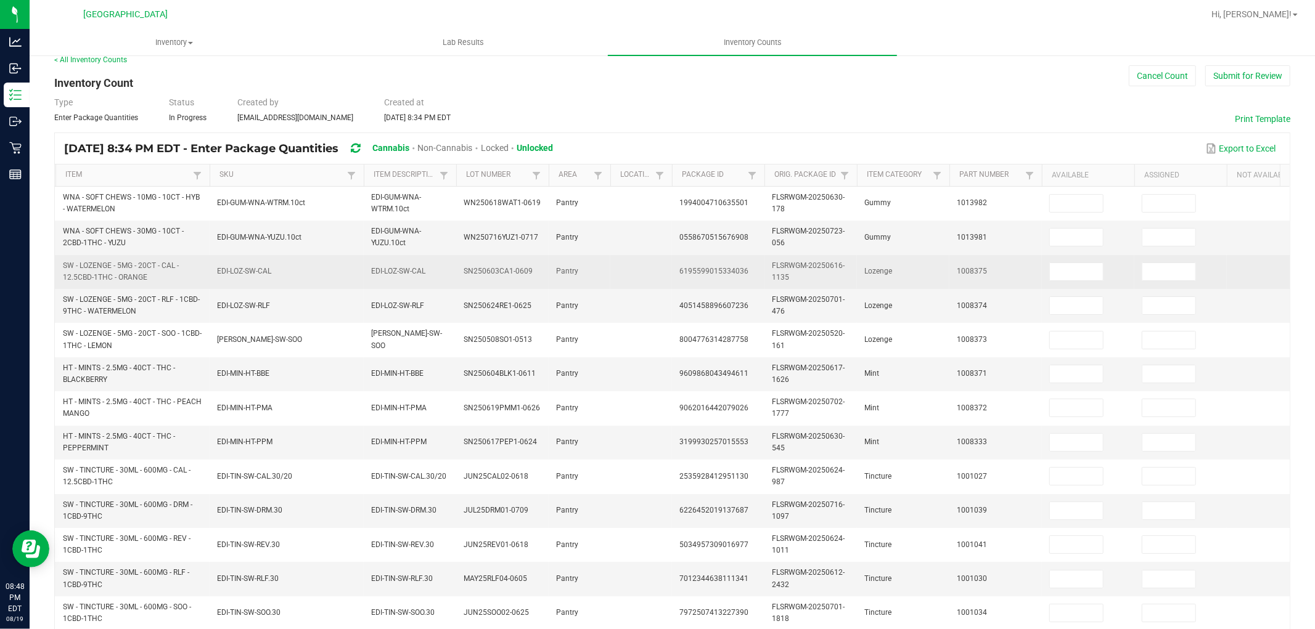
scroll to position [0, 0]
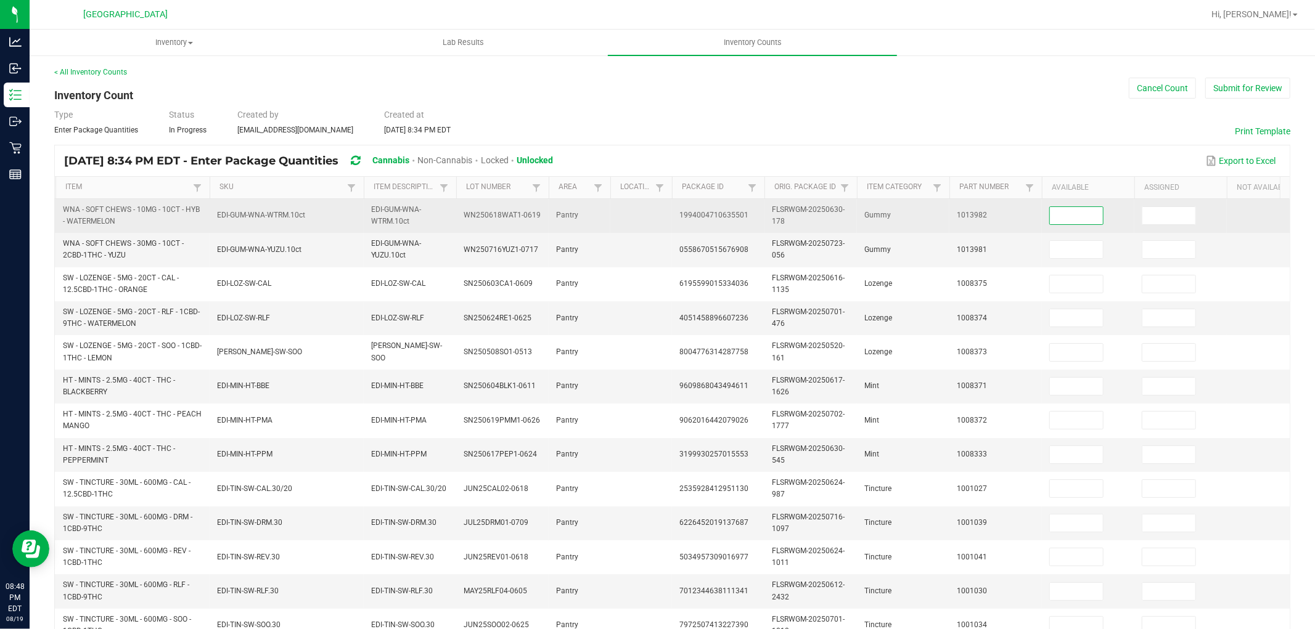
click at [1084, 224] on input at bounding box center [1076, 215] width 53 height 17
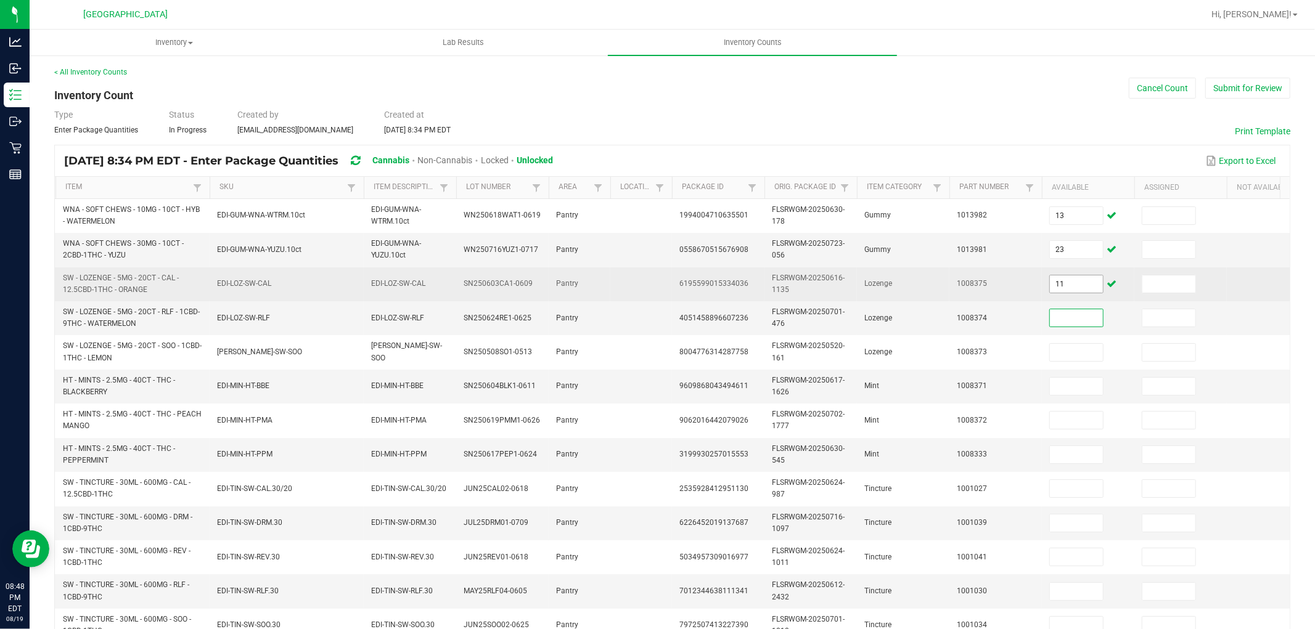
click at [1079, 289] on input "11" at bounding box center [1076, 284] width 53 height 17
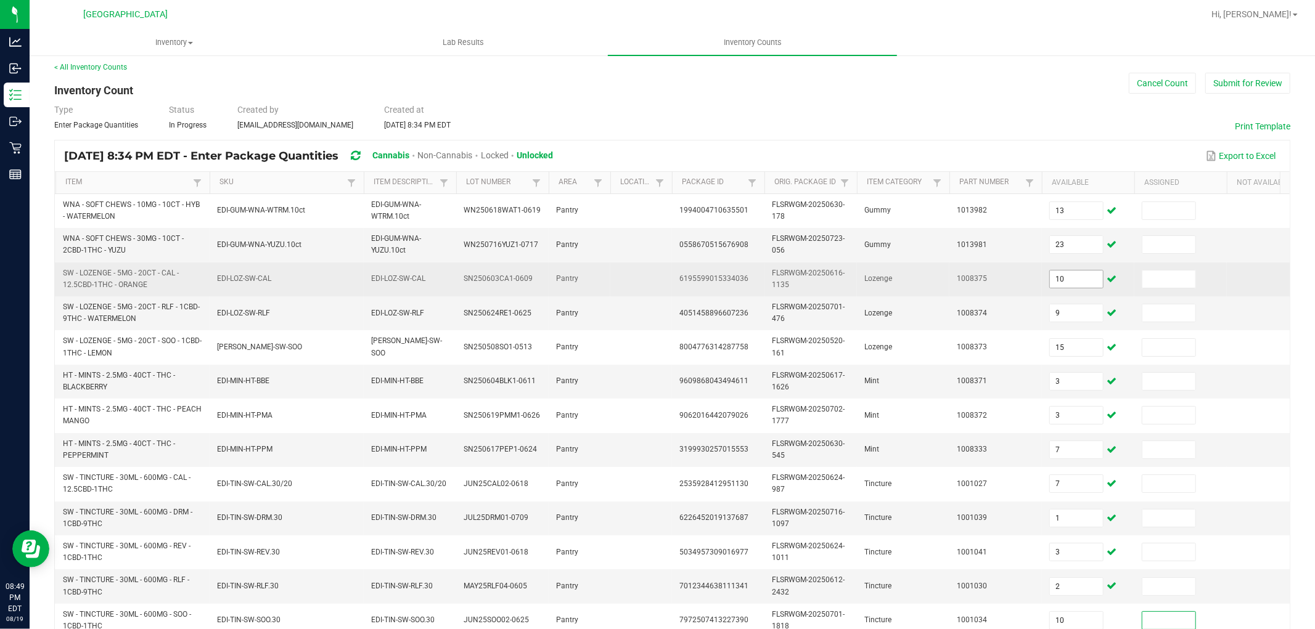
scroll to position [308, 0]
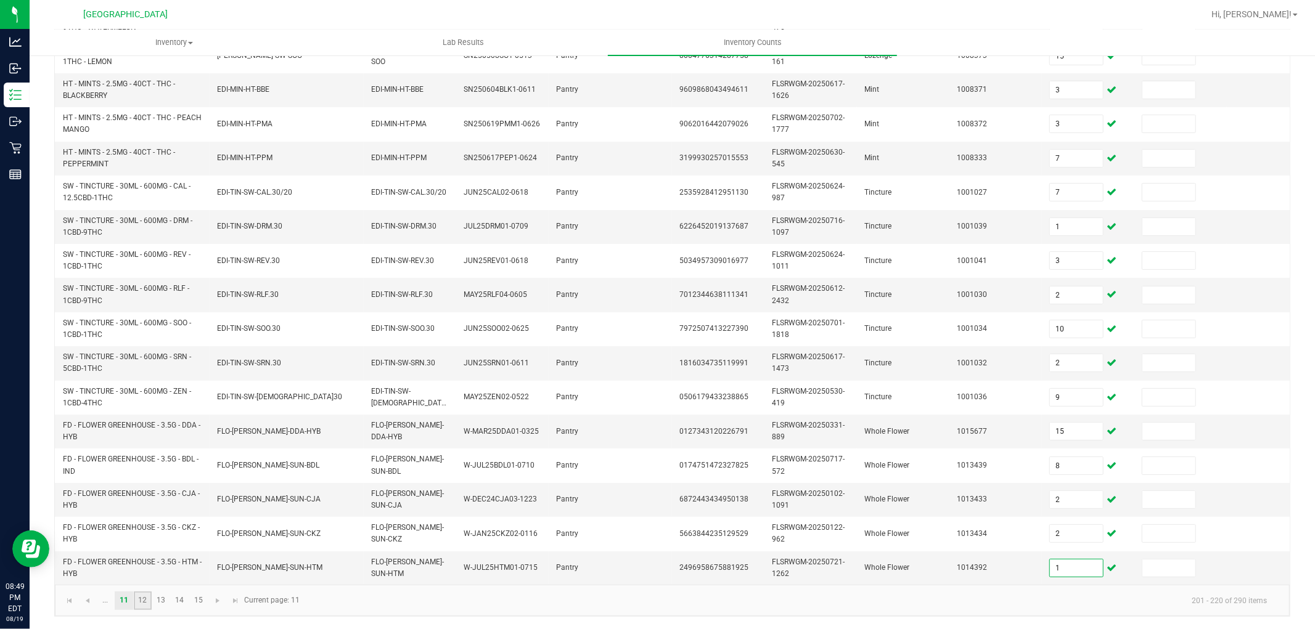
click at [143, 594] on link "12" at bounding box center [143, 601] width 18 height 18
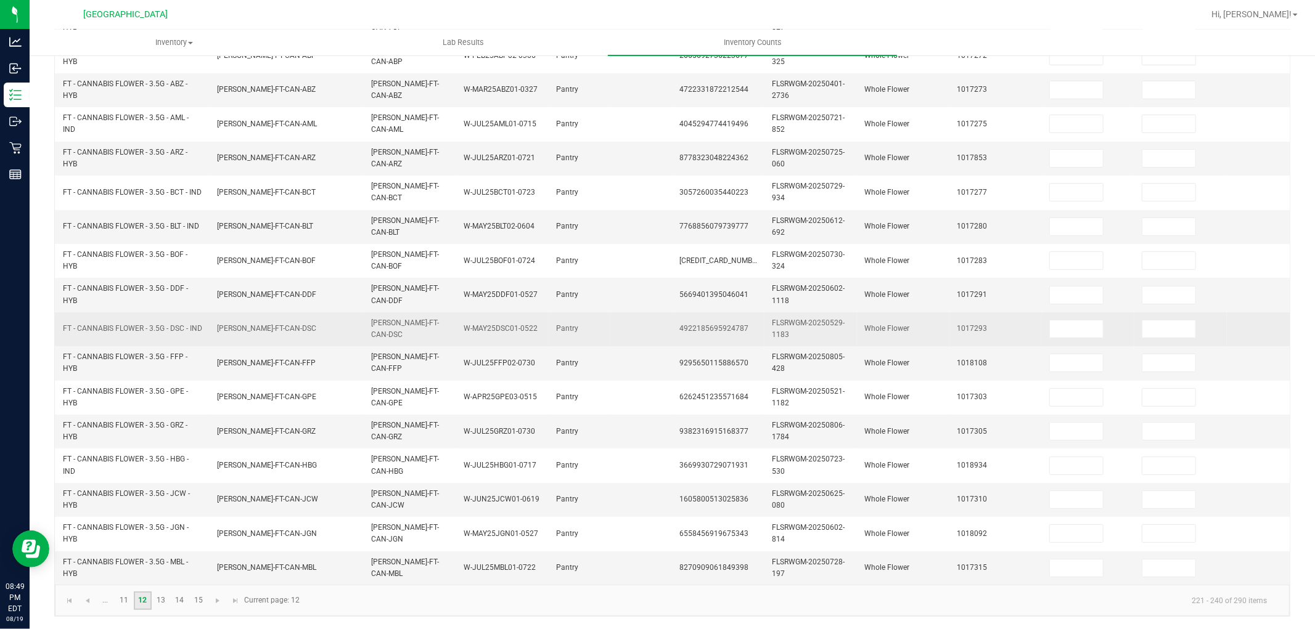
scroll to position [0, 0]
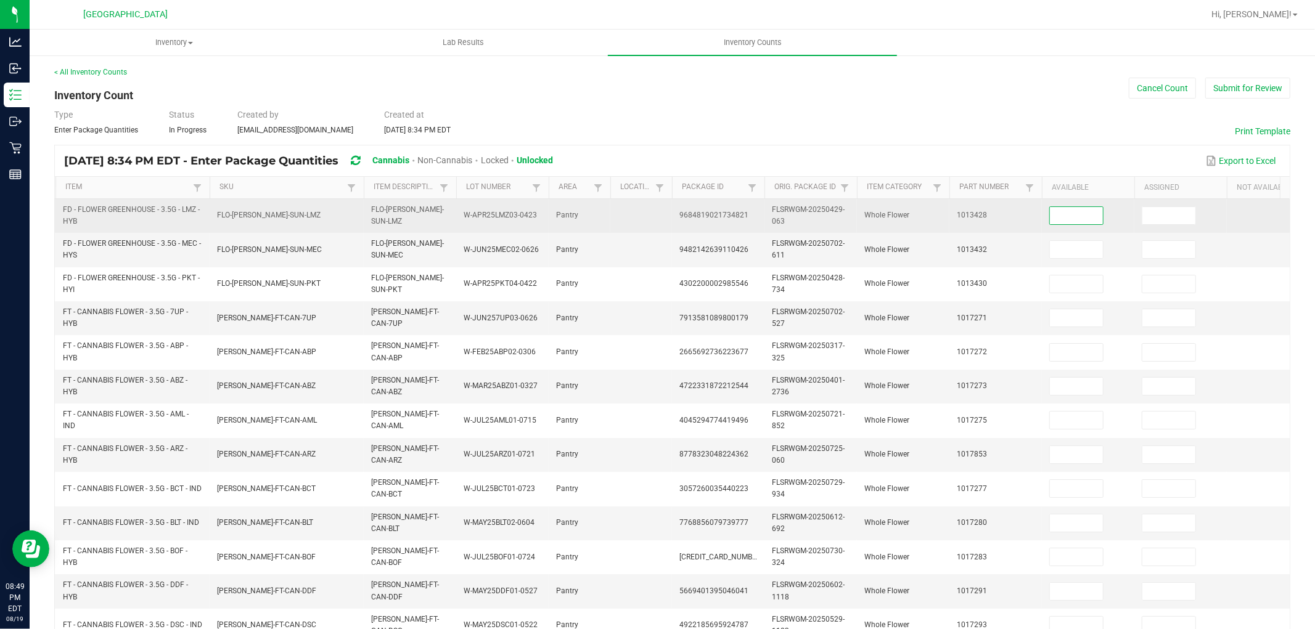
click at [1076, 216] on input at bounding box center [1076, 215] width 53 height 17
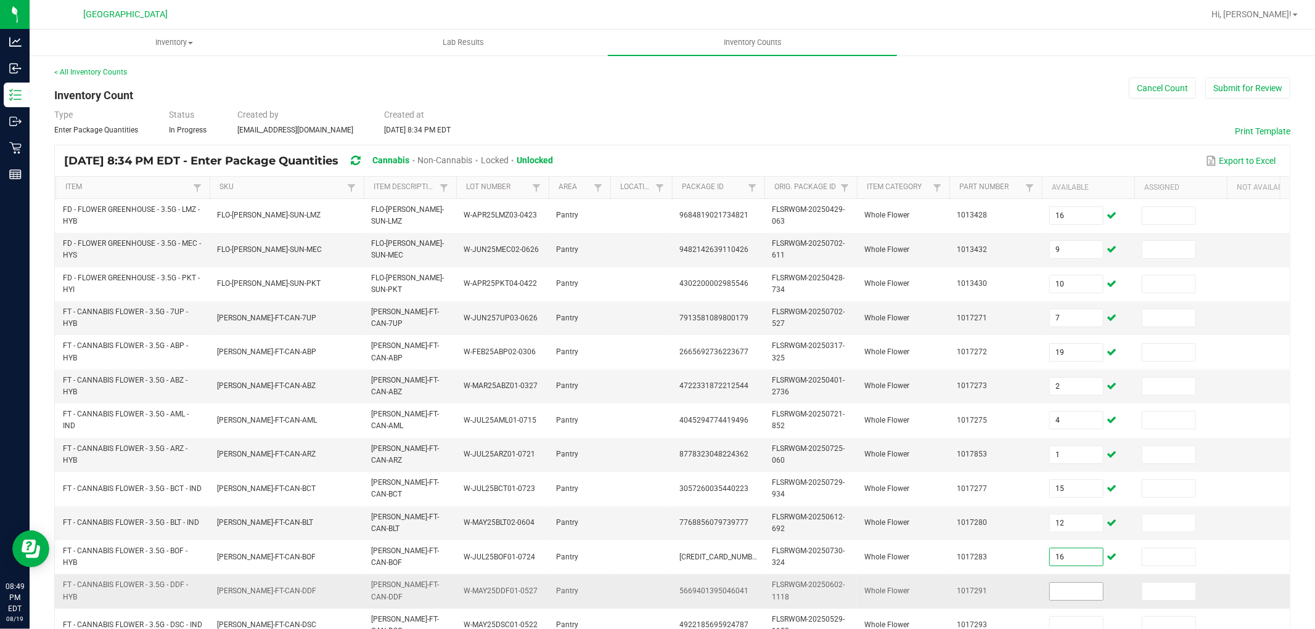
click at [1064, 589] on input at bounding box center [1076, 591] width 53 height 17
click at [1071, 593] on input at bounding box center [1076, 591] width 53 height 17
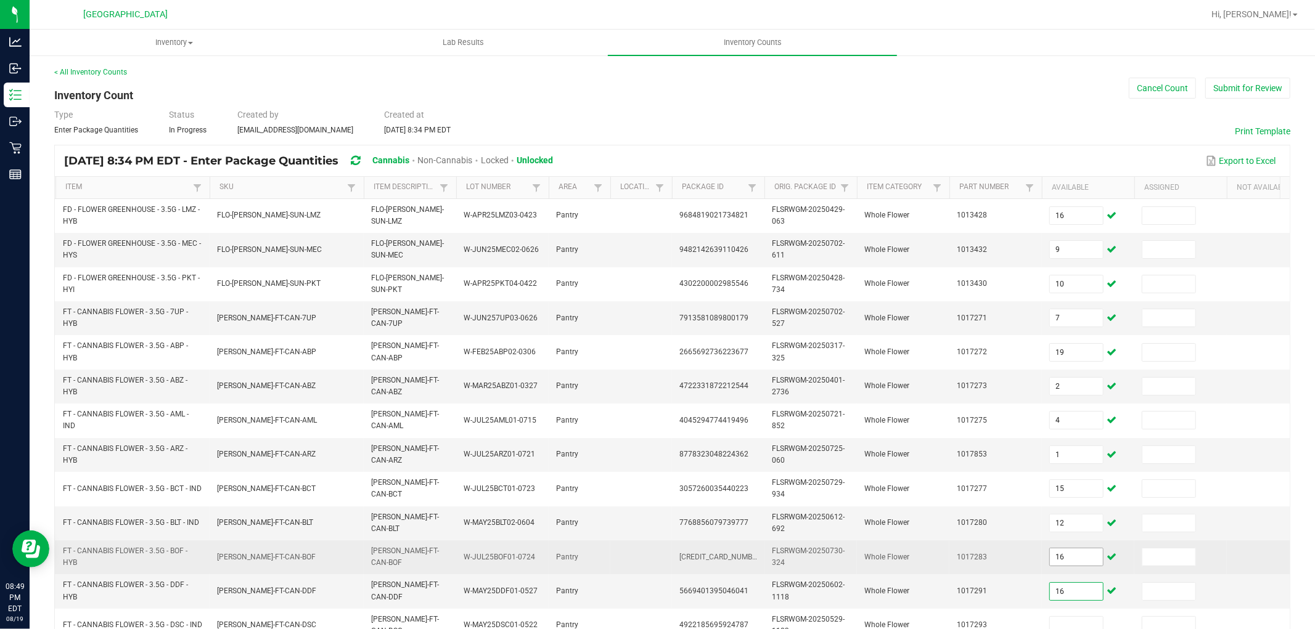
click at [1071, 564] on input "16" at bounding box center [1076, 557] width 53 height 17
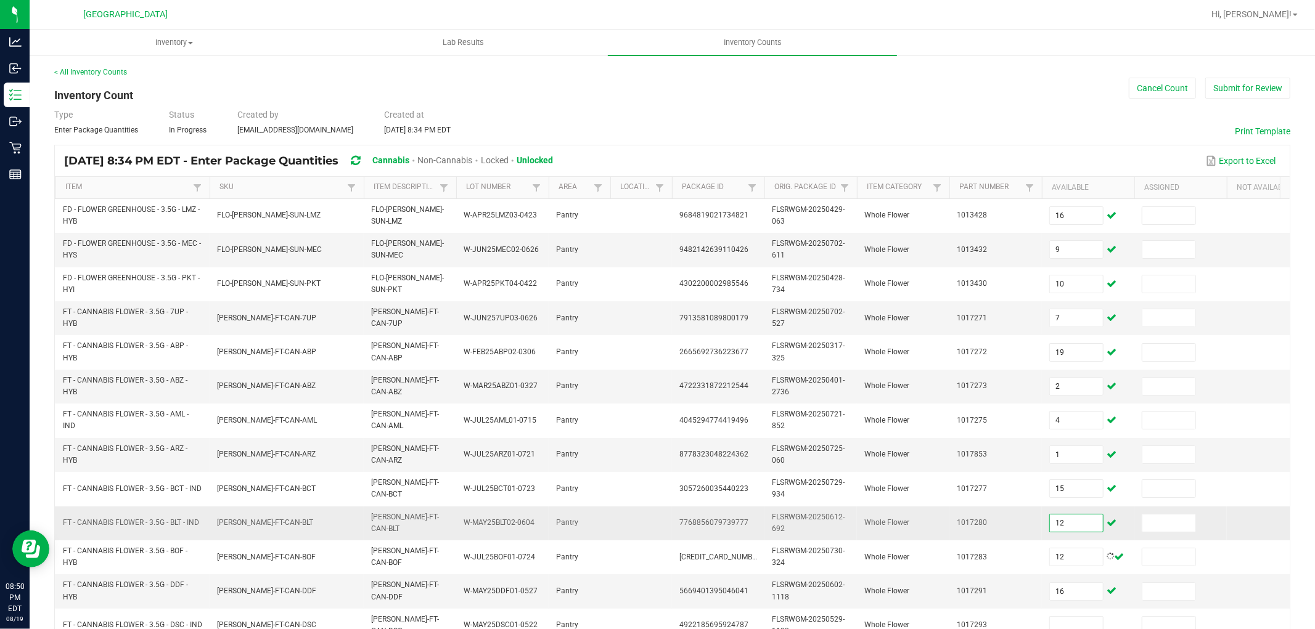
click at [1083, 531] on input "12" at bounding box center [1076, 523] width 53 height 17
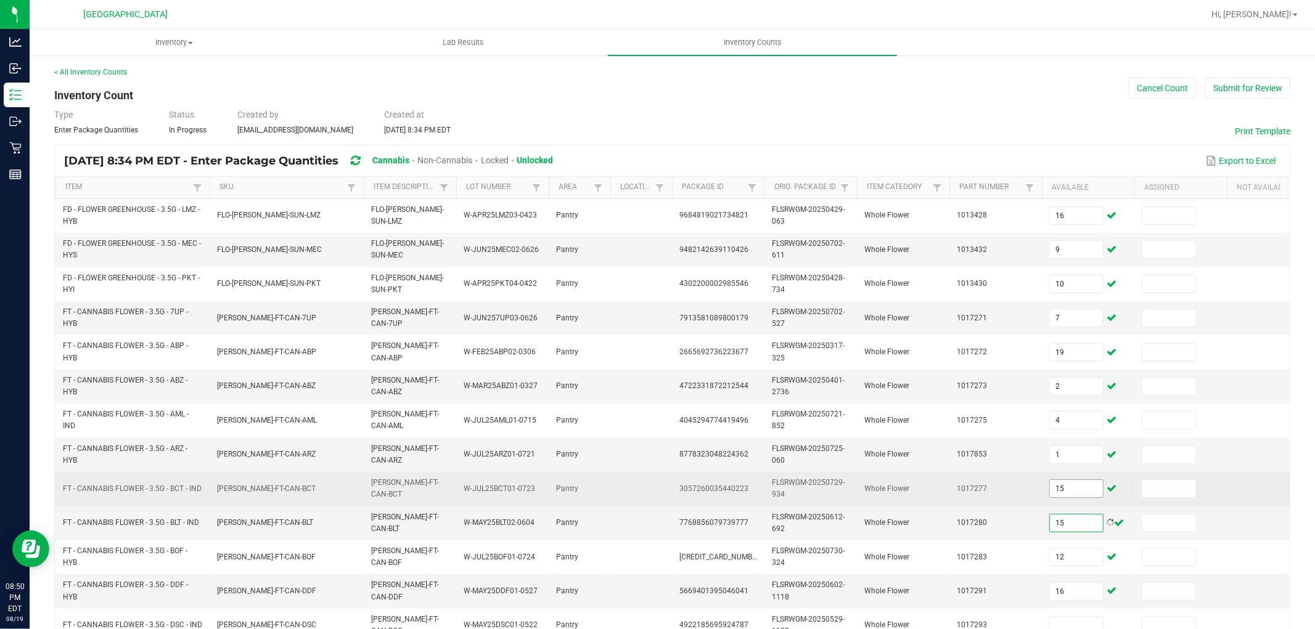
click at [1078, 490] on input "15" at bounding box center [1076, 488] width 53 height 17
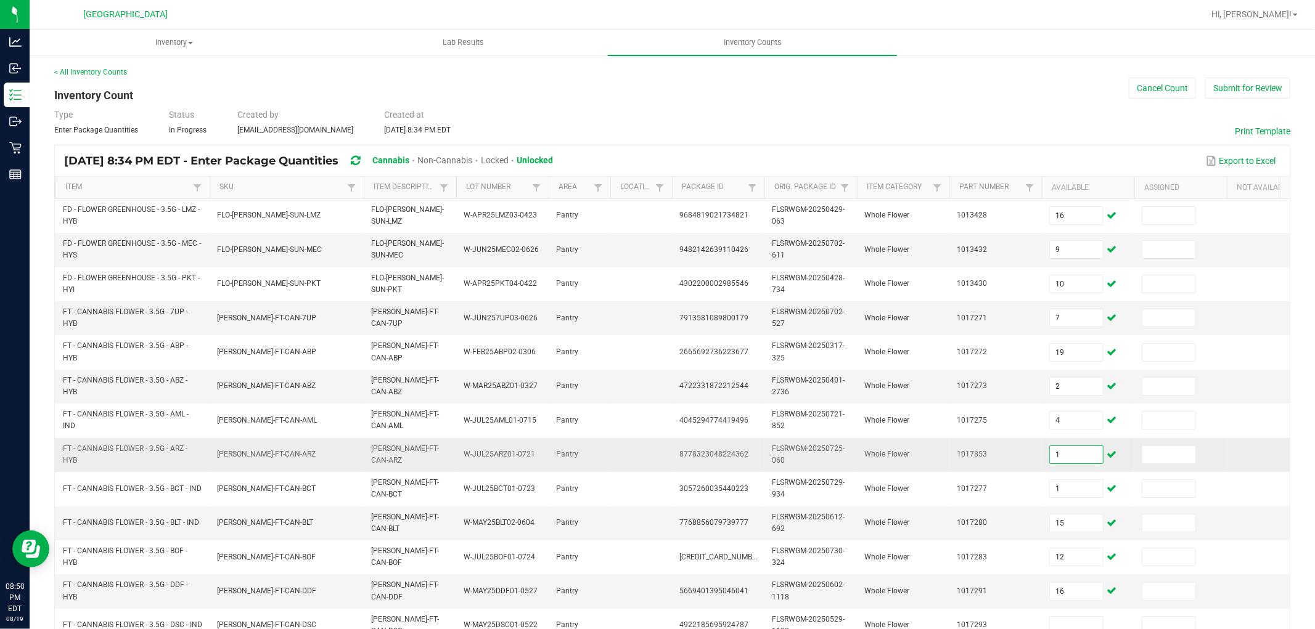
click at [1069, 457] on input "1" at bounding box center [1076, 454] width 53 height 17
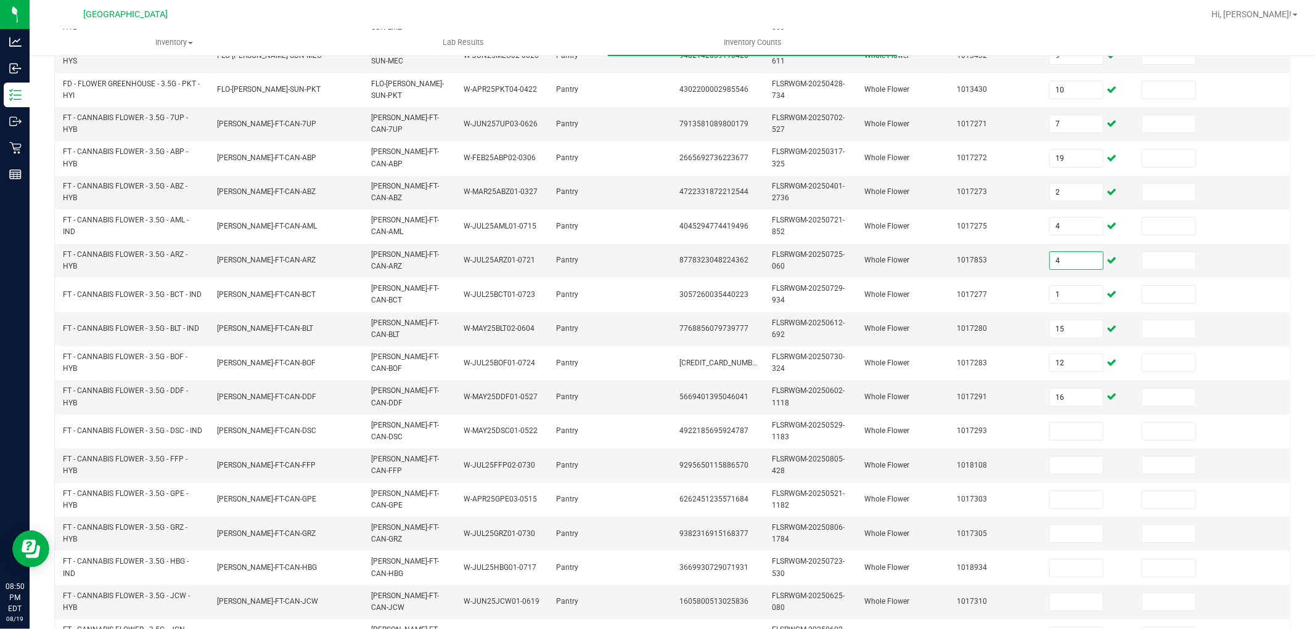
scroll to position [227, 0]
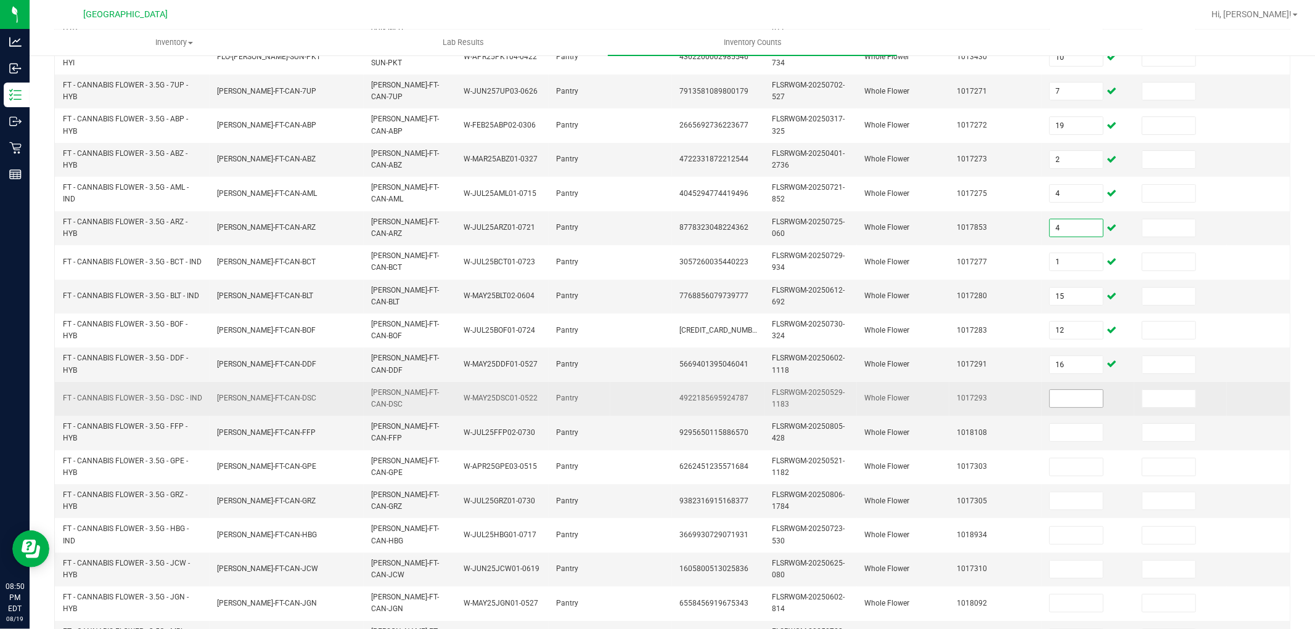
click at [1061, 397] on input at bounding box center [1076, 398] width 53 height 17
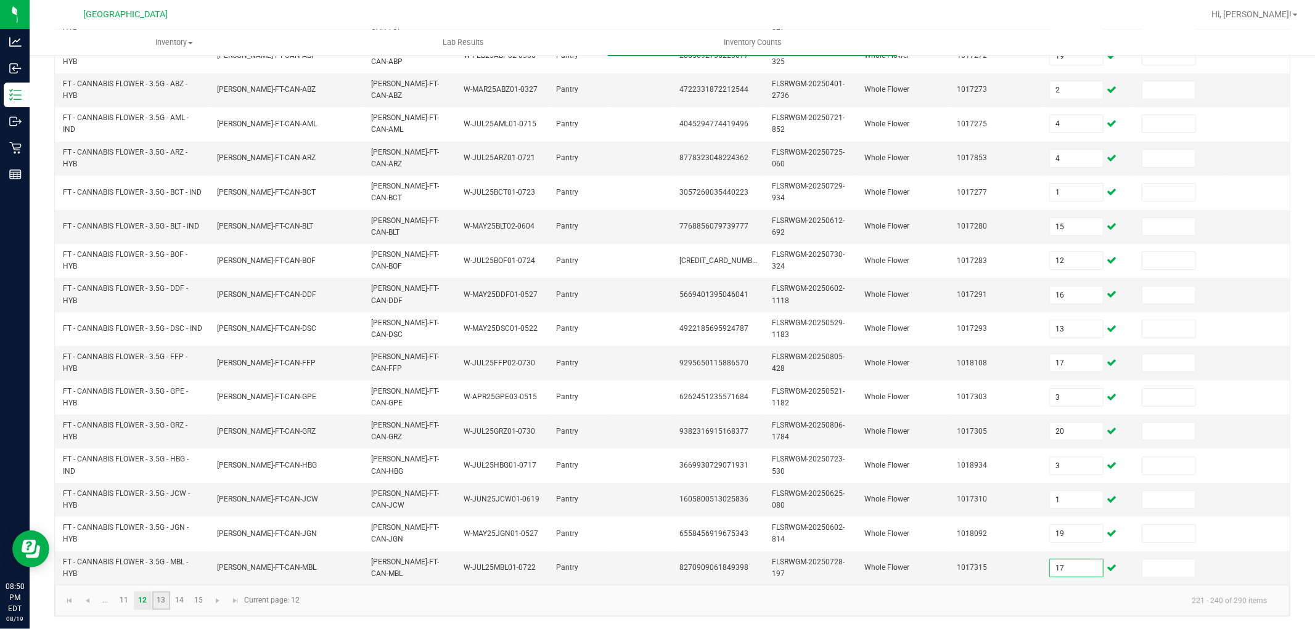
click at [163, 600] on link "13" at bounding box center [161, 601] width 18 height 18
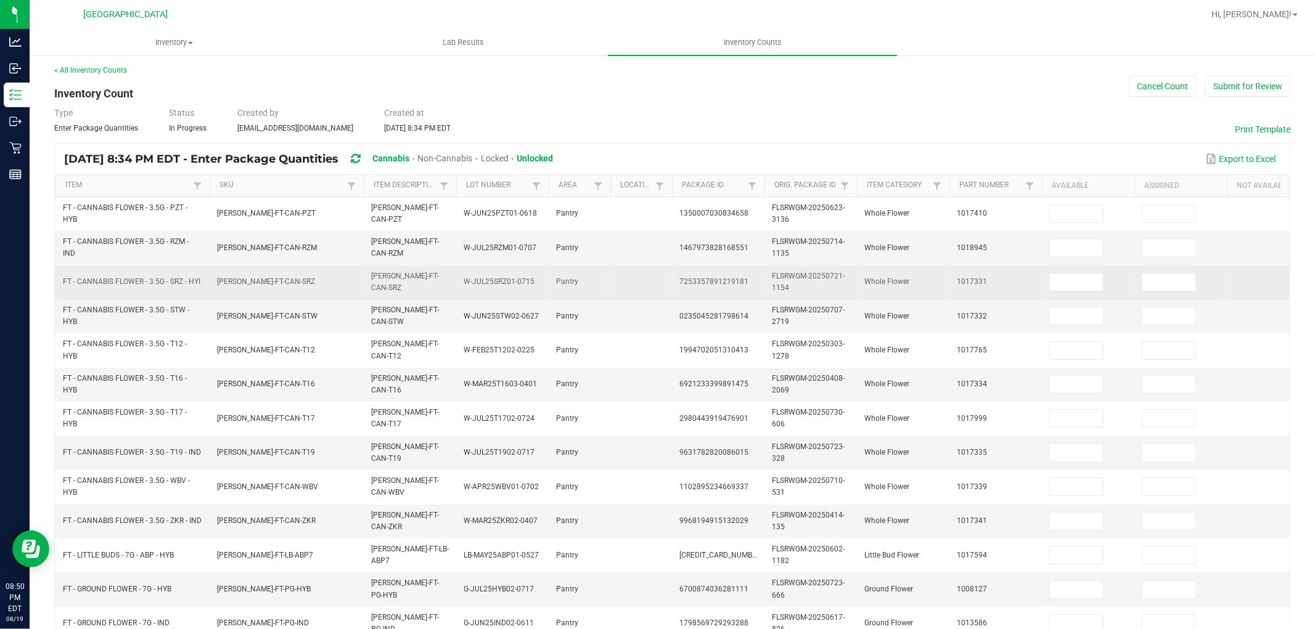
scroll to position [0, 0]
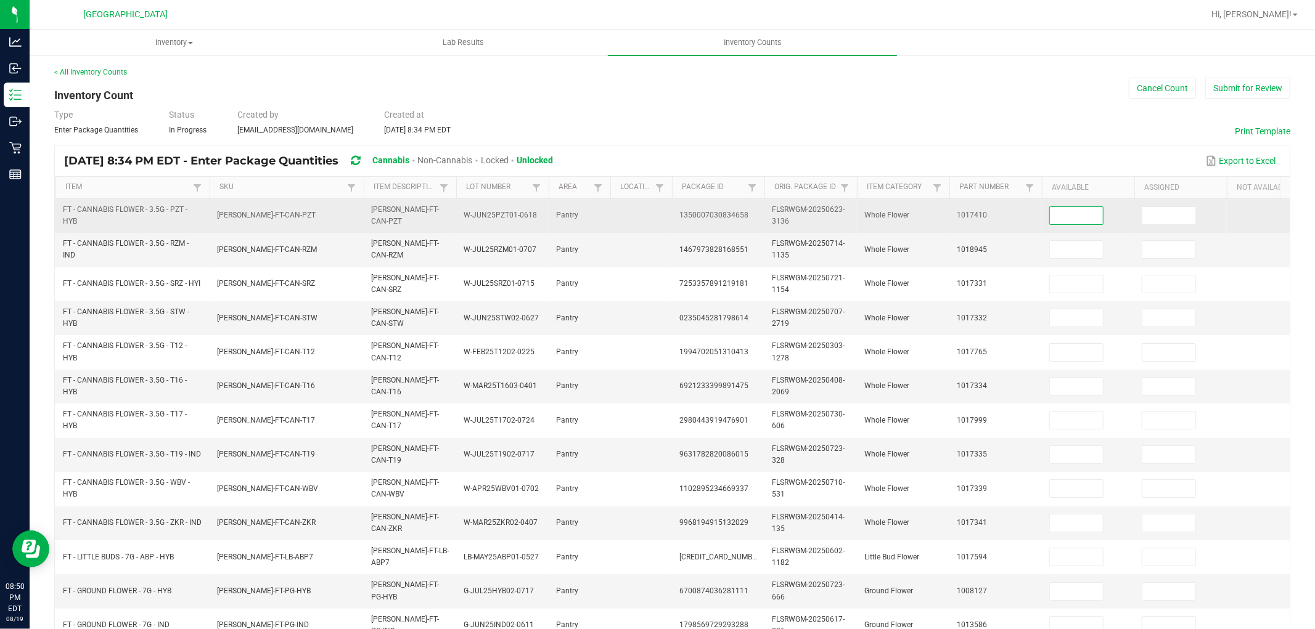
click at [1079, 218] on input at bounding box center [1076, 215] width 53 height 17
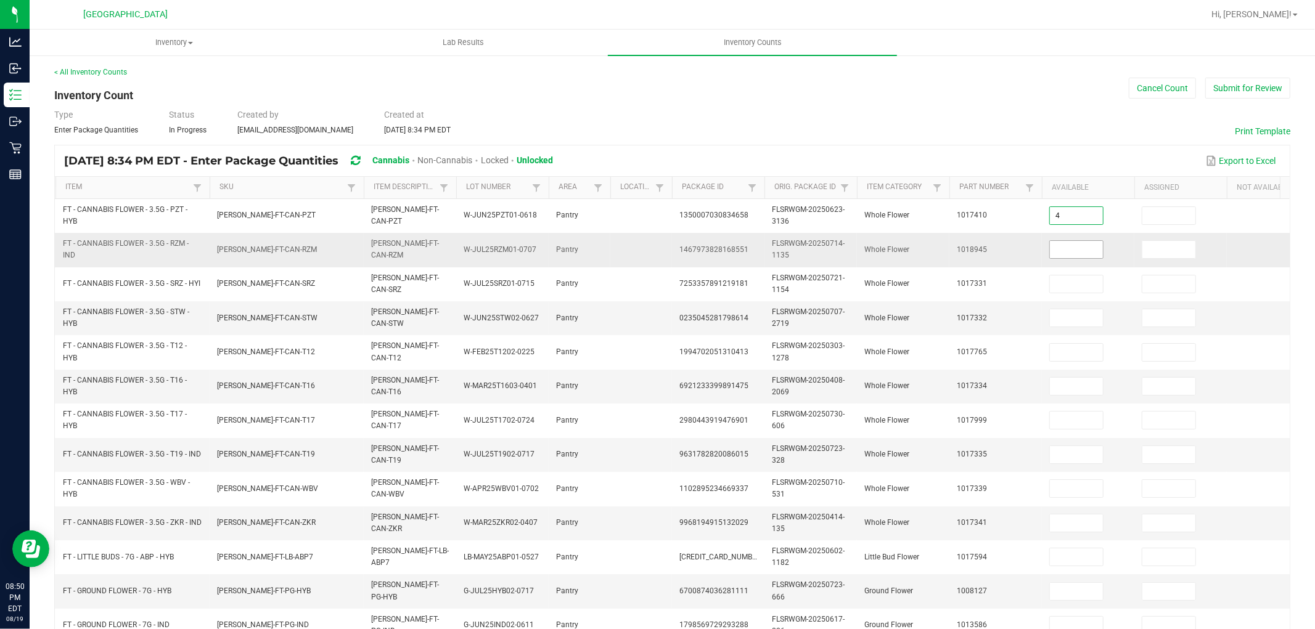
click at [1074, 250] on input at bounding box center [1076, 249] width 53 height 17
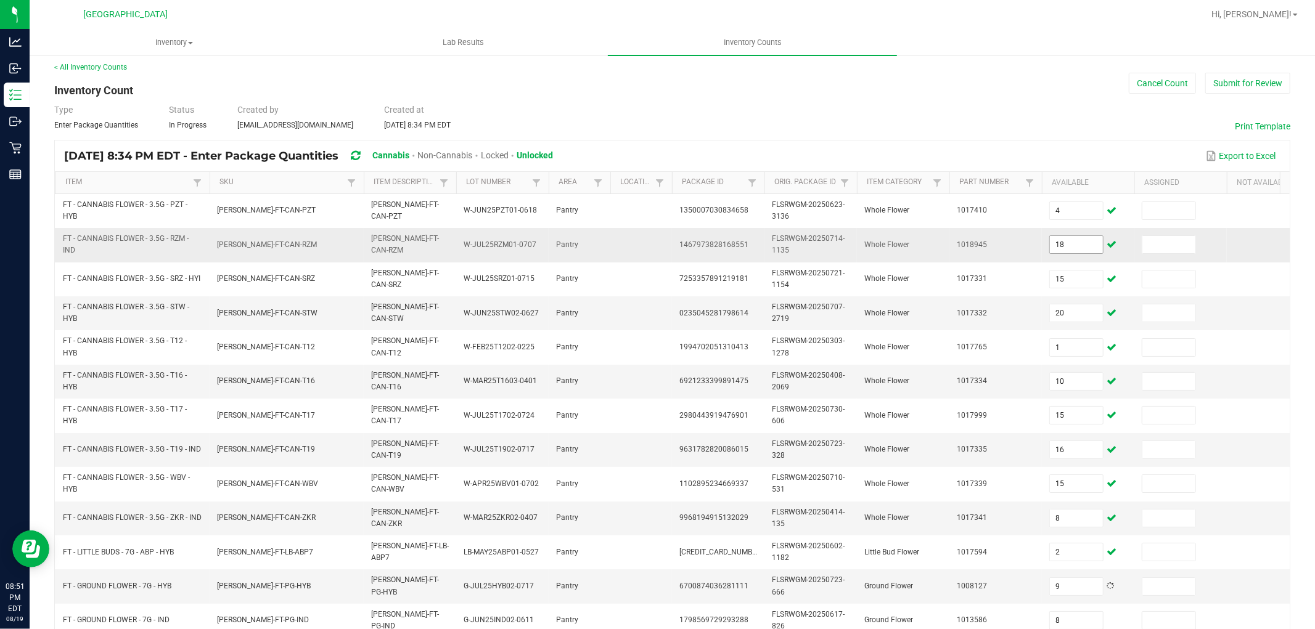
scroll to position [308, 0]
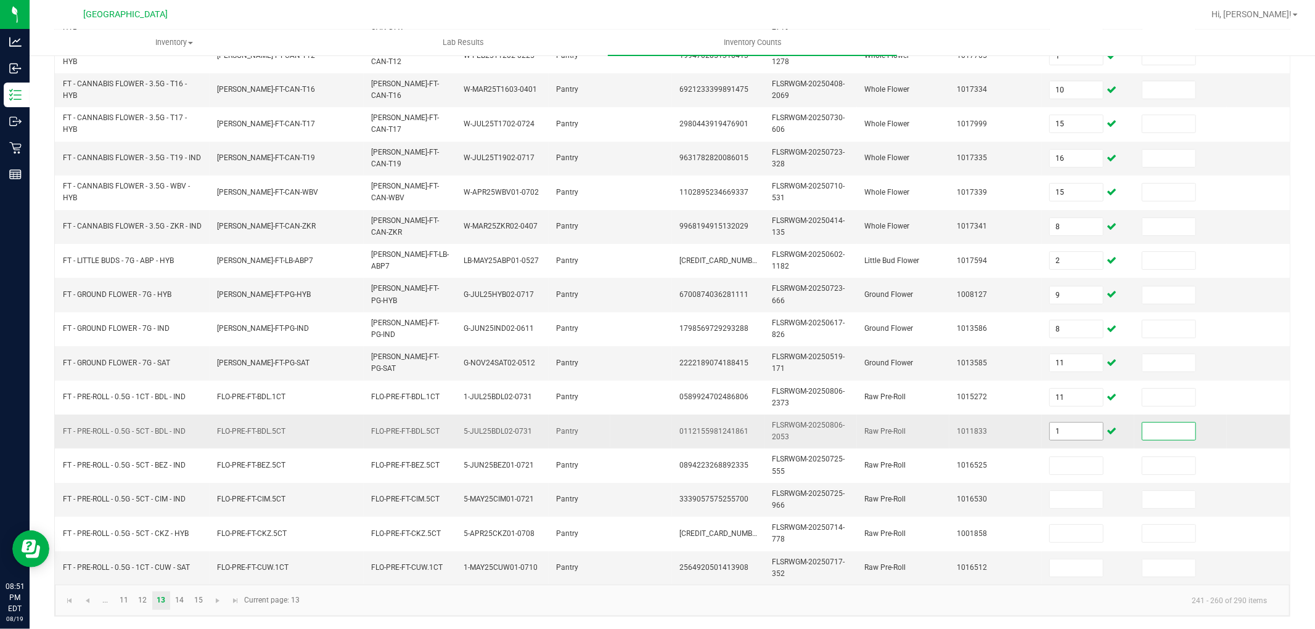
click at [1068, 423] on input "1" at bounding box center [1076, 431] width 53 height 17
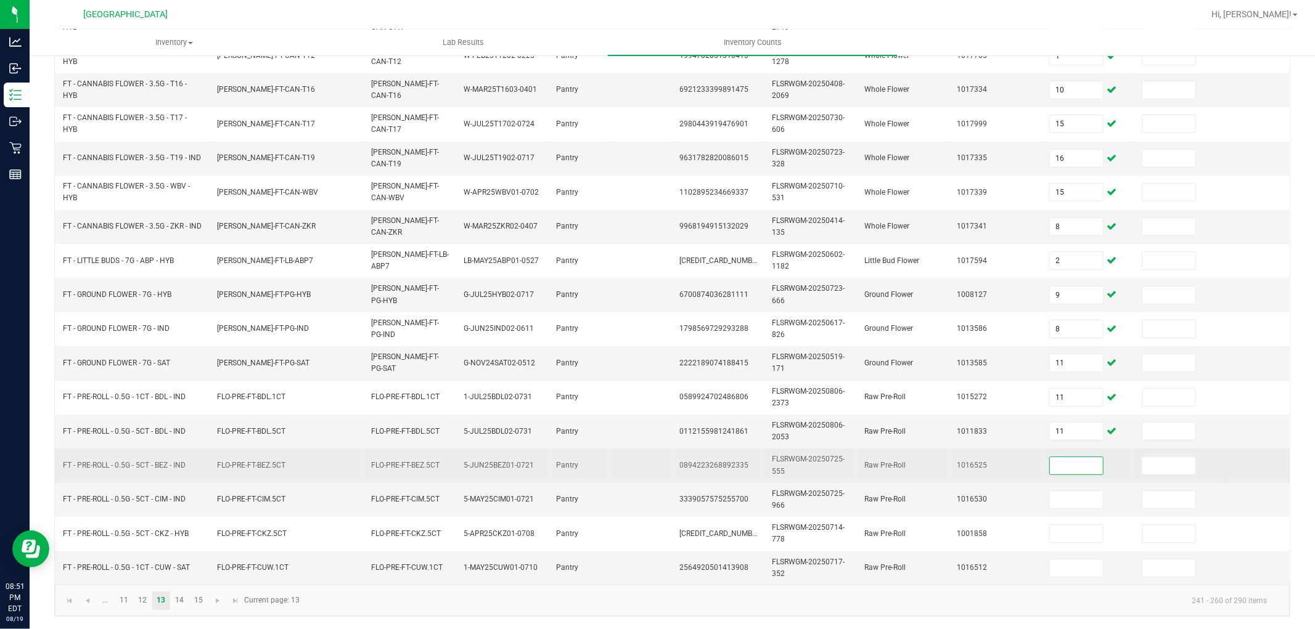
click at [1058, 463] on input at bounding box center [1076, 465] width 53 height 17
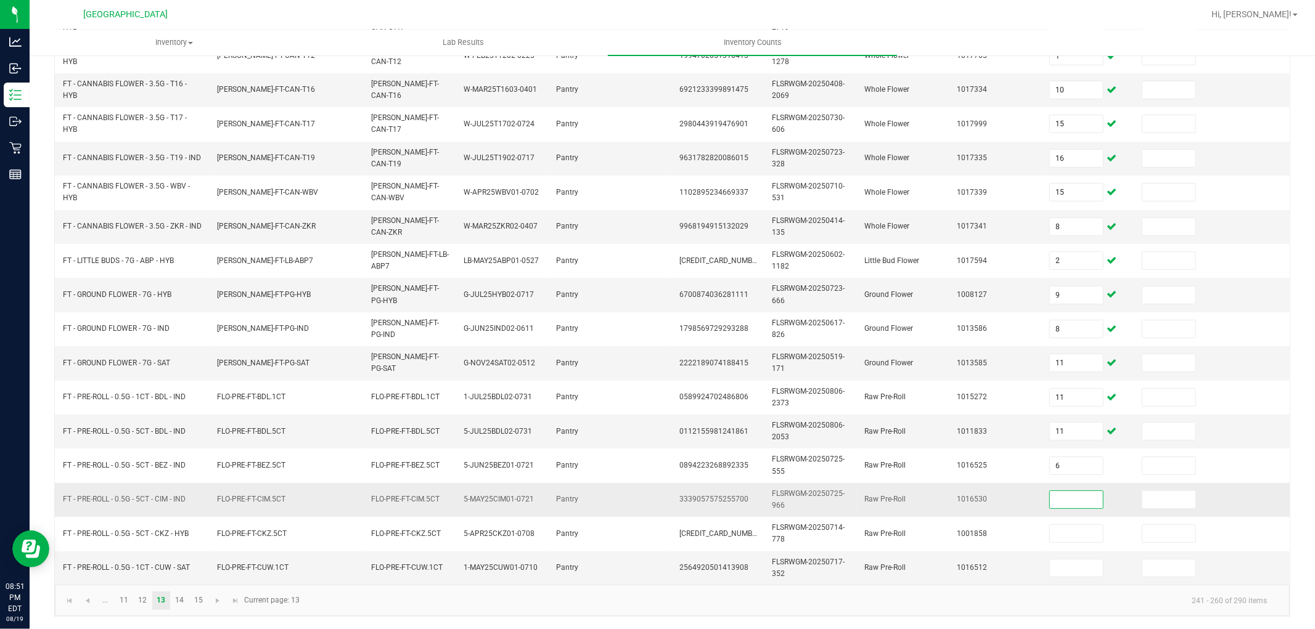
click at [1065, 491] on input at bounding box center [1076, 499] width 53 height 17
click at [176, 601] on link "14" at bounding box center [180, 601] width 18 height 18
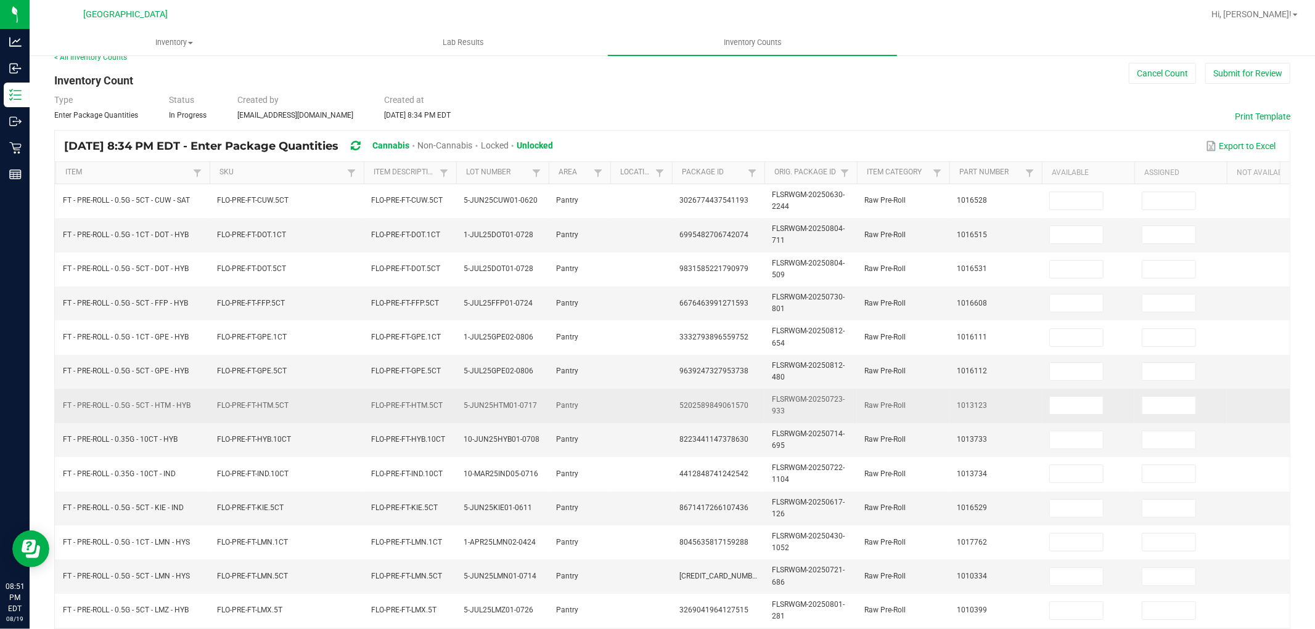
scroll to position [0, 0]
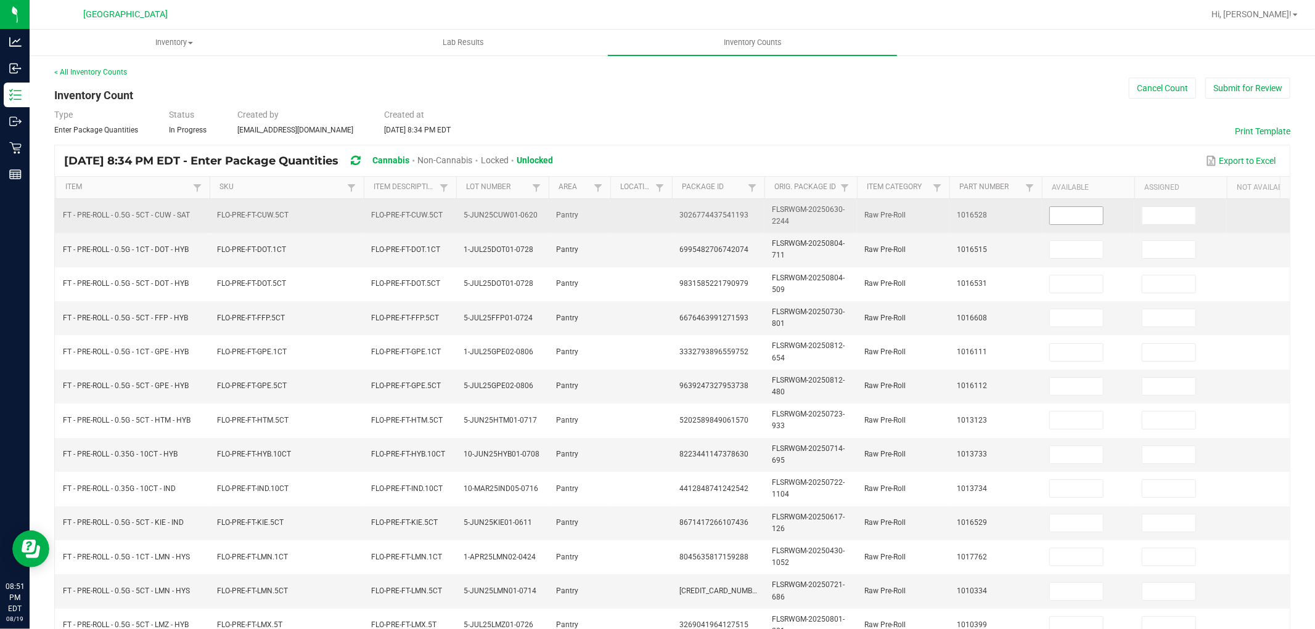
click at [1078, 218] on input at bounding box center [1076, 215] width 53 height 17
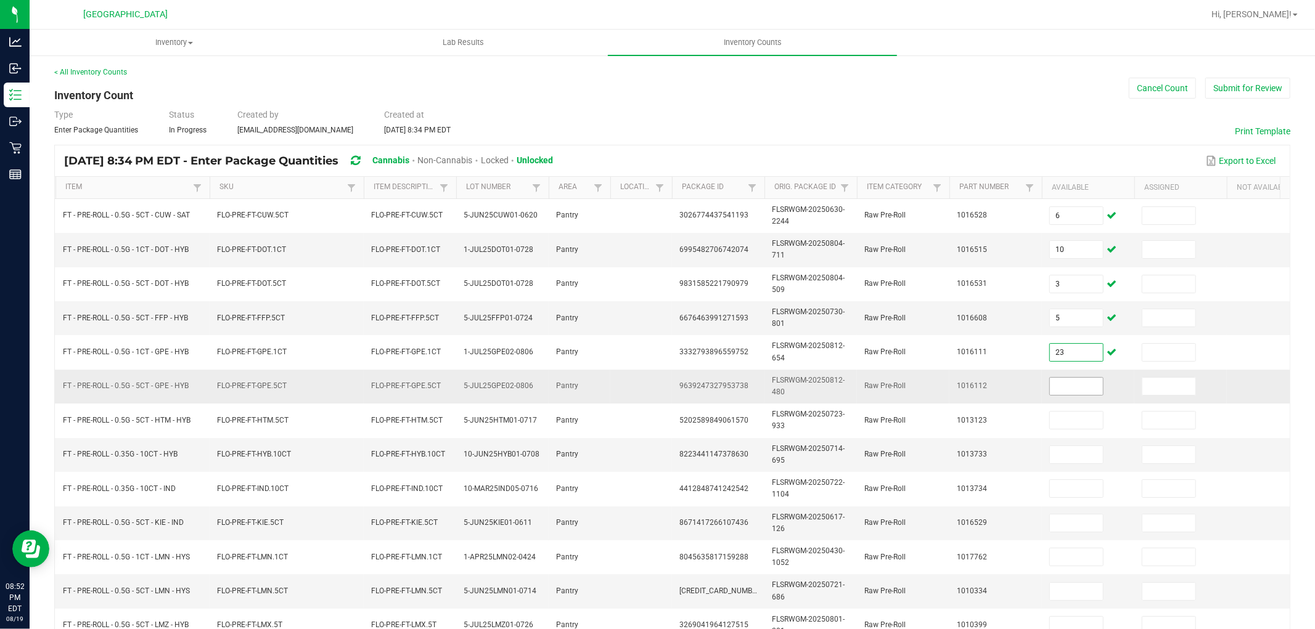
click at [1059, 391] on input at bounding box center [1076, 386] width 53 height 17
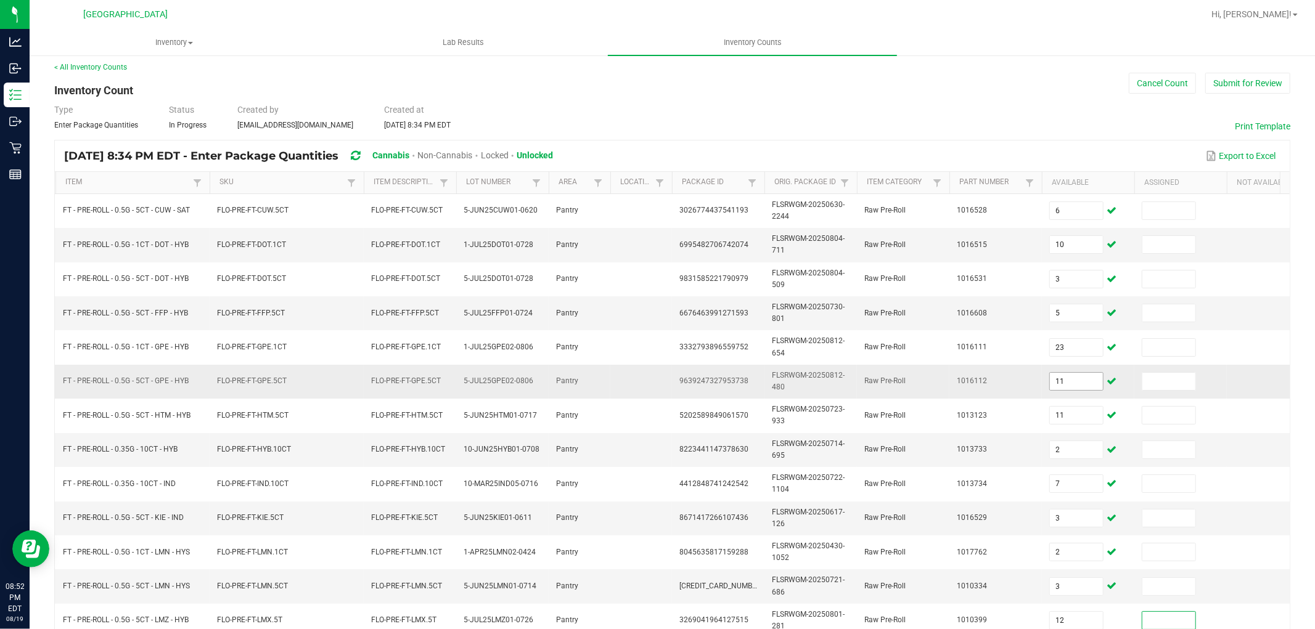
scroll to position [308, 0]
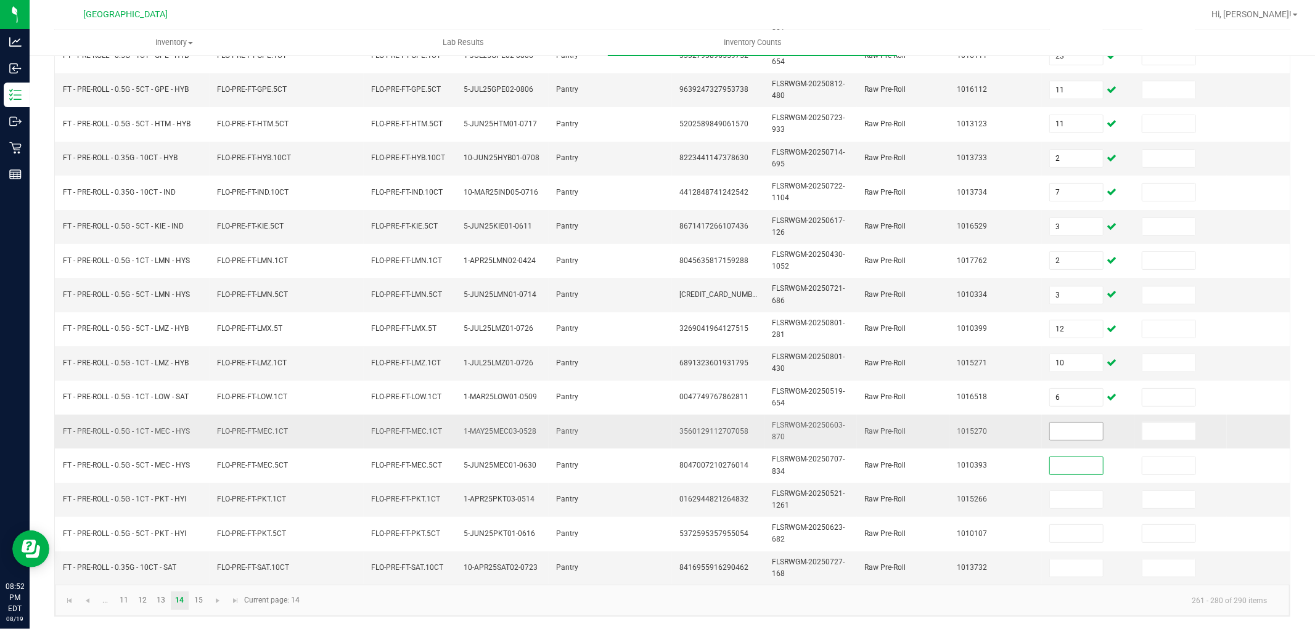
click at [1074, 427] on input at bounding box center [1076, 431] width 53 height 17
click at [1079, 560] on input at bounding box center [1076, 568] width 53 height 17
click at [195, 602] on link "15" at bounding box center [198, 601] width 18 height 18
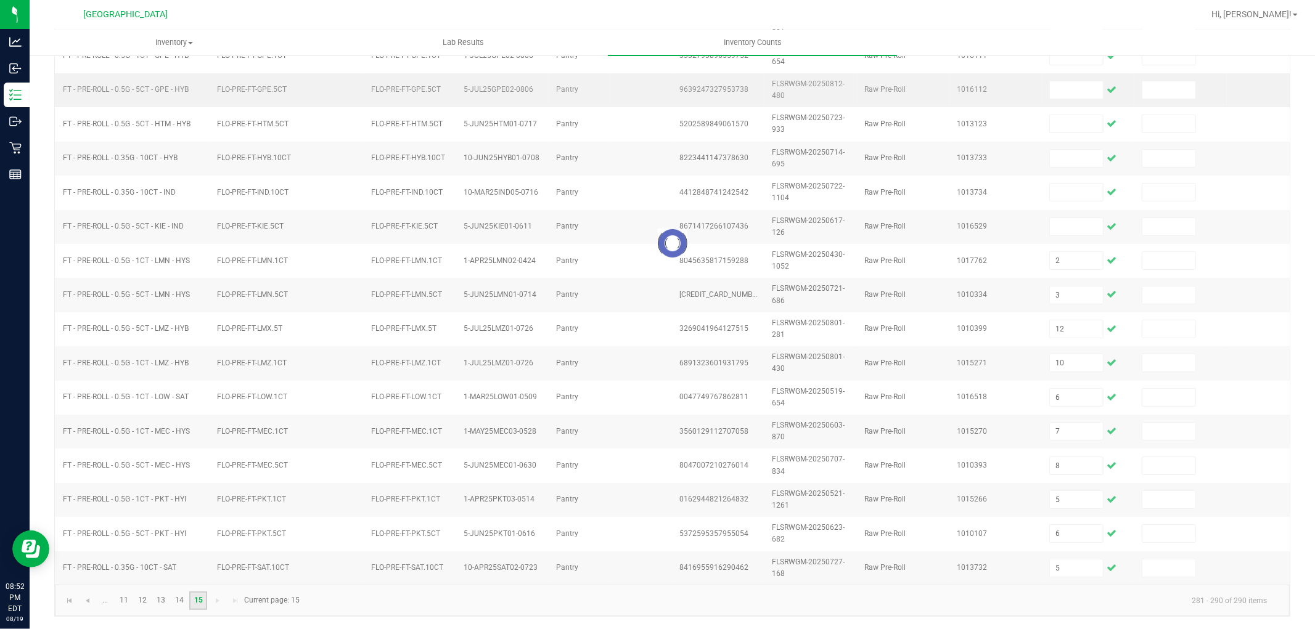
scroll to position [0, 0]
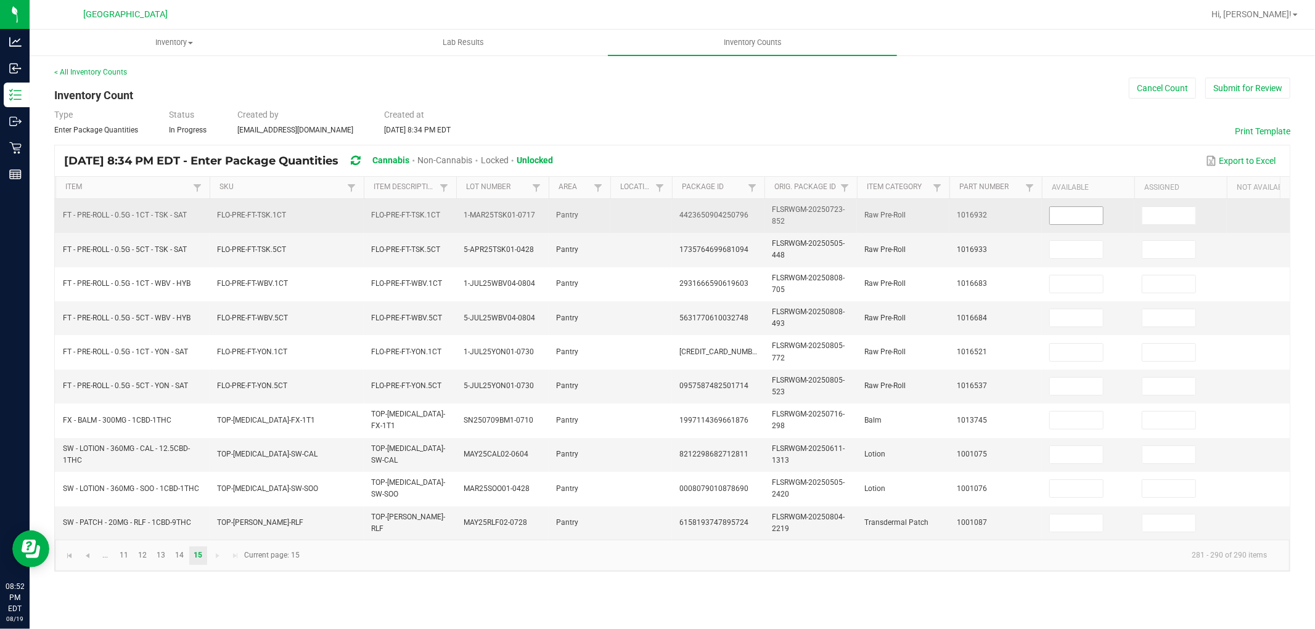
click at [1085, 219] on input at bounding box center [1076, 215] width 53 height 17
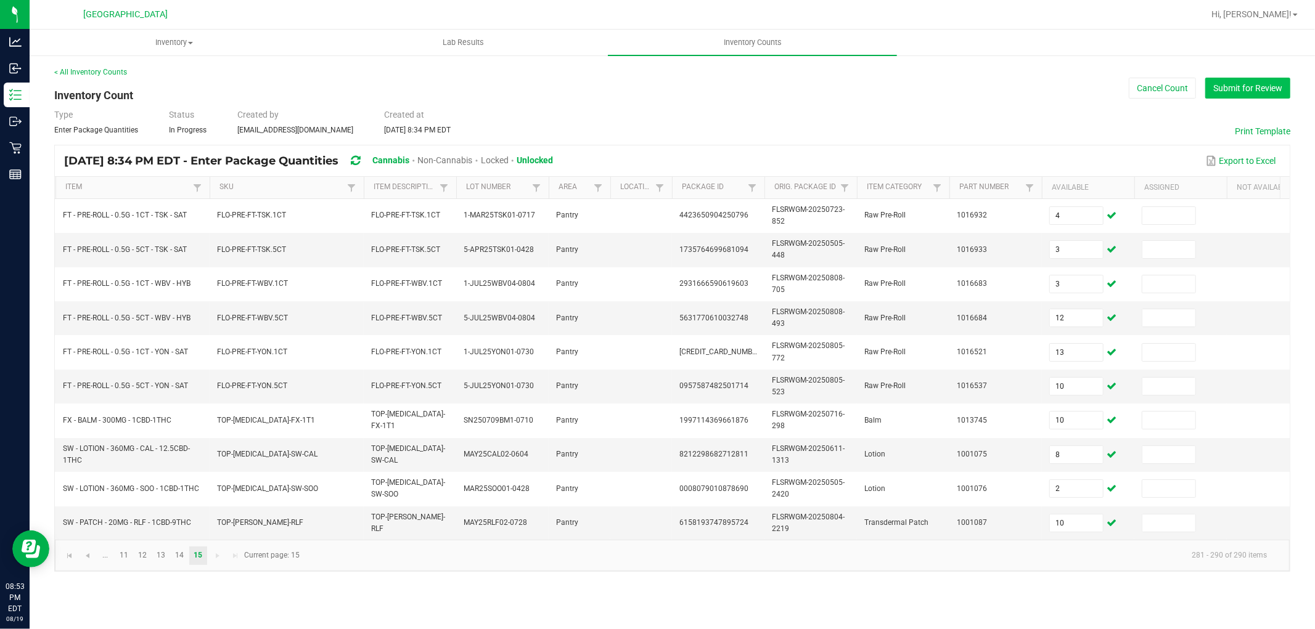
click at [1219, 90] on button "Submit for Review" at bounding box center [1247, 88] width 85 height 21
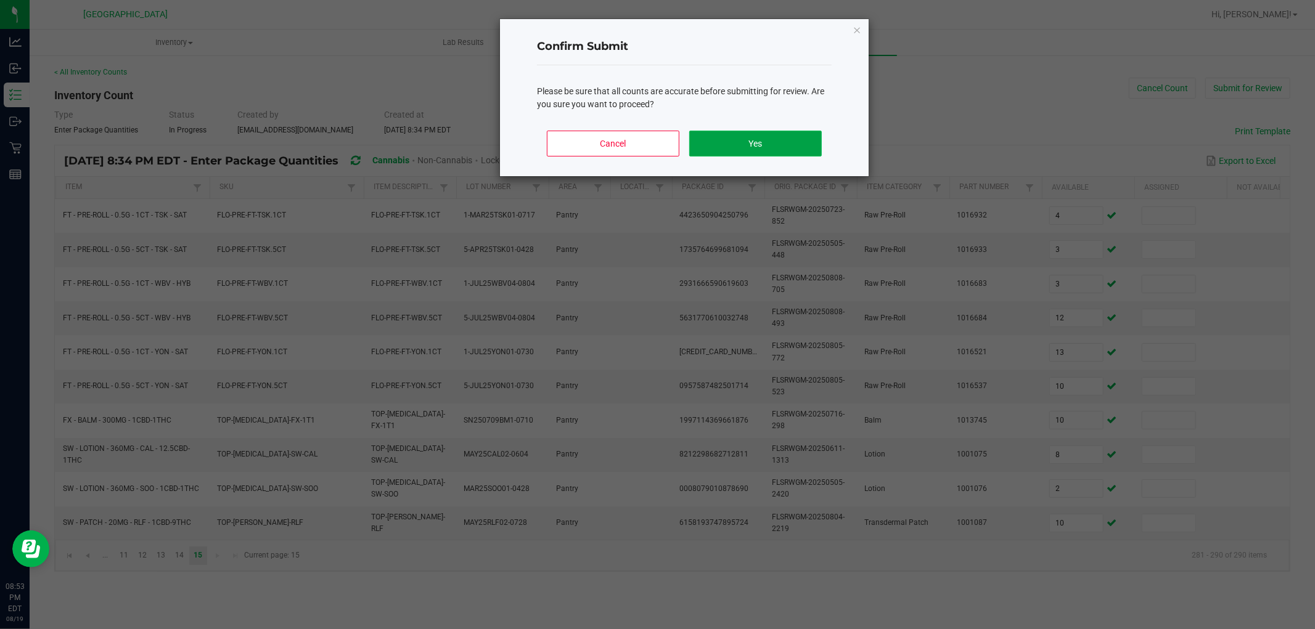
click at [799, 150] on button "Yes" at bounding box center [755, 144] width 133 height 26
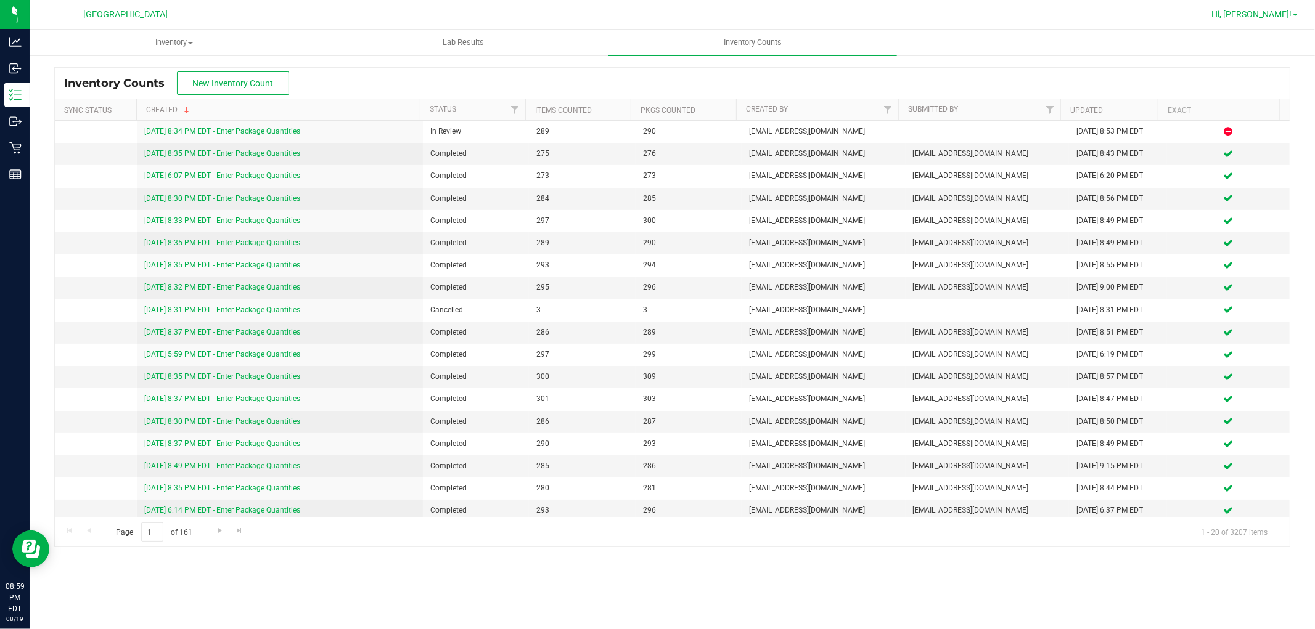
click at [1295, 16] on link "Hi, [PERSON_NAME]!" at bounding box center [1254, 14] width 96 height 13
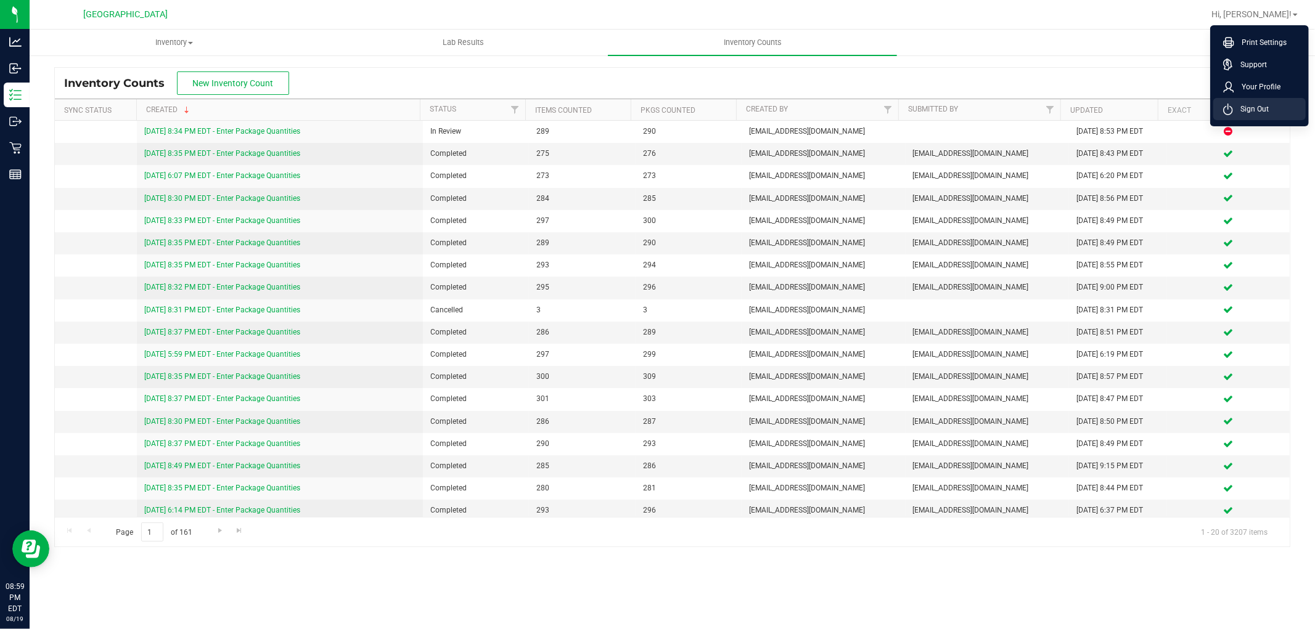
click at [1261, 107] on span "Sign Out" at bounding box center [1251, 109] width 36 height 12
